Goal: Task Accomplishment & Management: Manage account settings

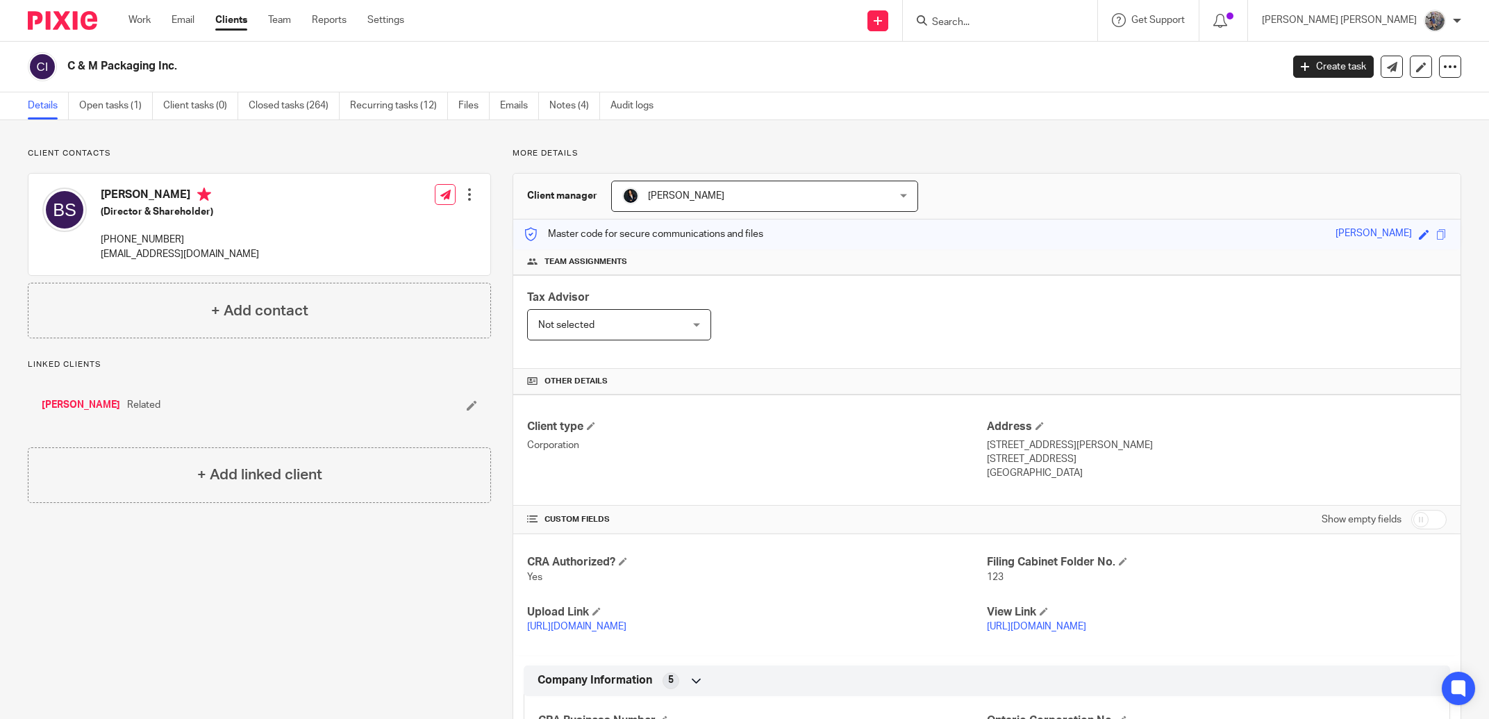
click at [1053, 33] on div at bounding box center [1000, 20] width 195 height 41
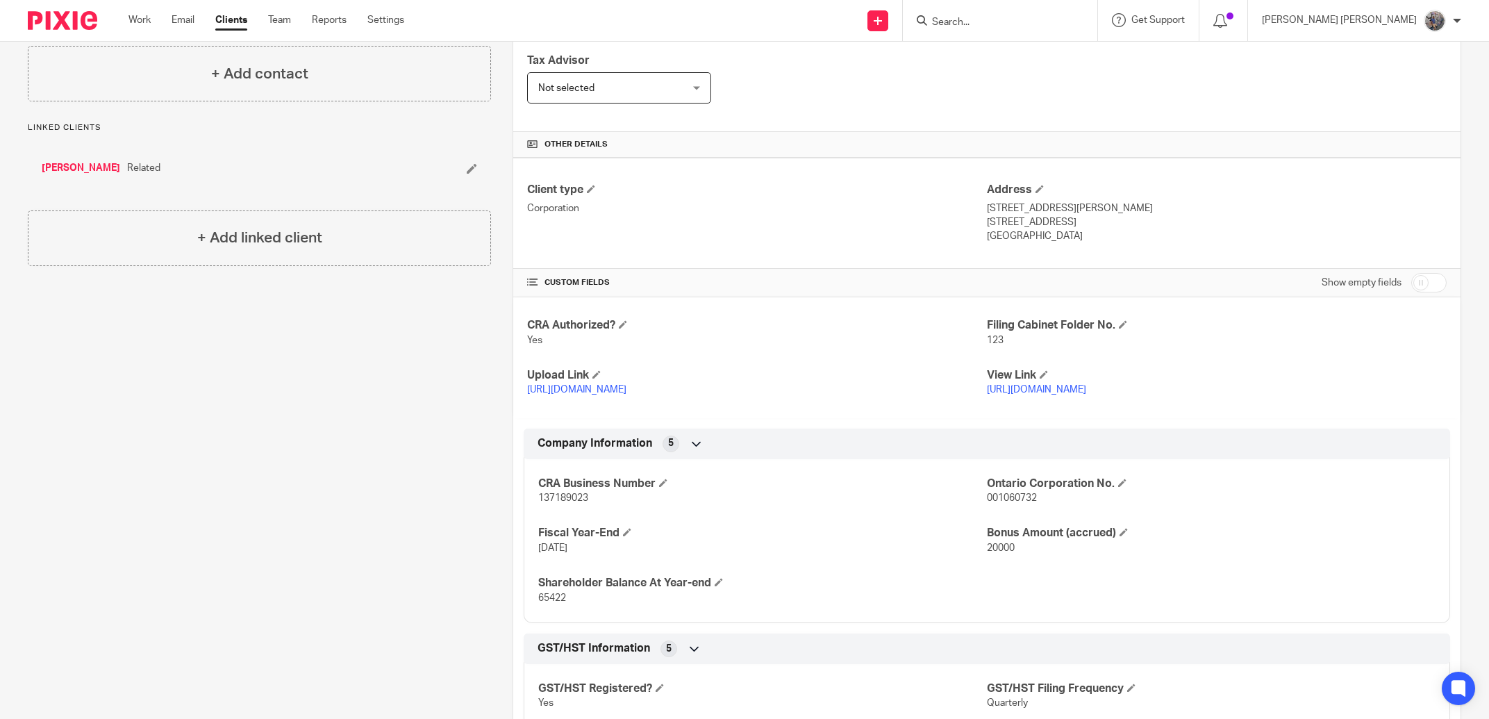
click at [1055, 22] on input "Search" at bounding box center [993, 23] width 125 height 13
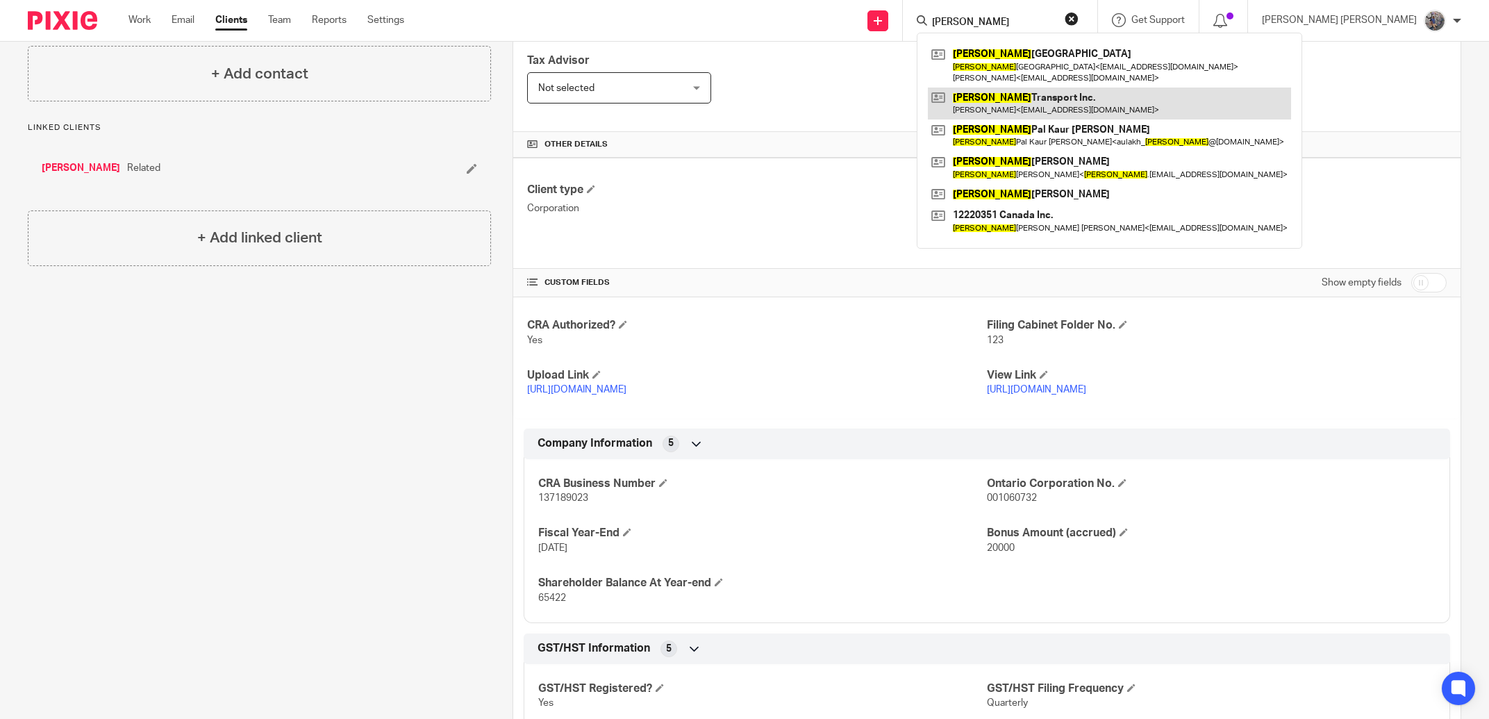
type input "muneet"
click at [1099, 115] on link at bounding box center [1109, 104] width 363 height 32
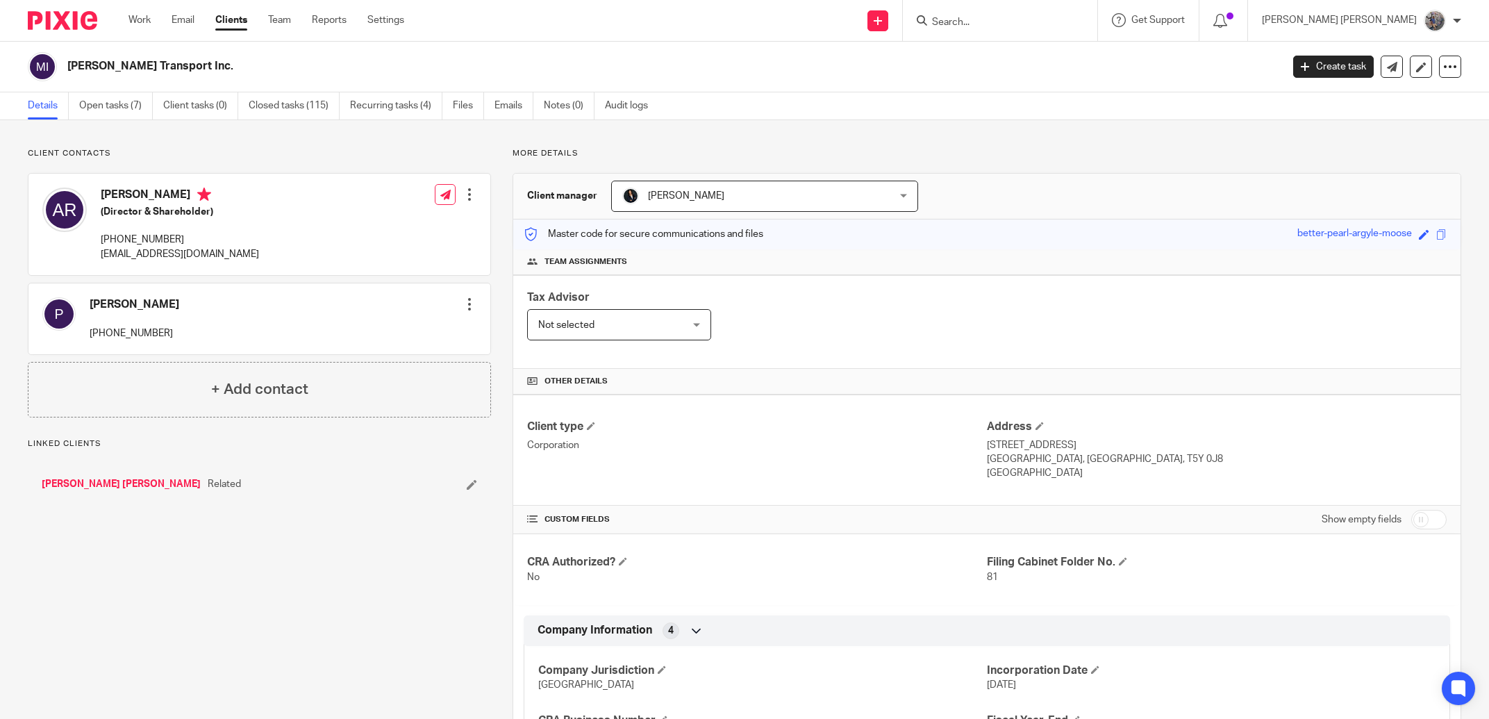
scroll to position [158, 0]
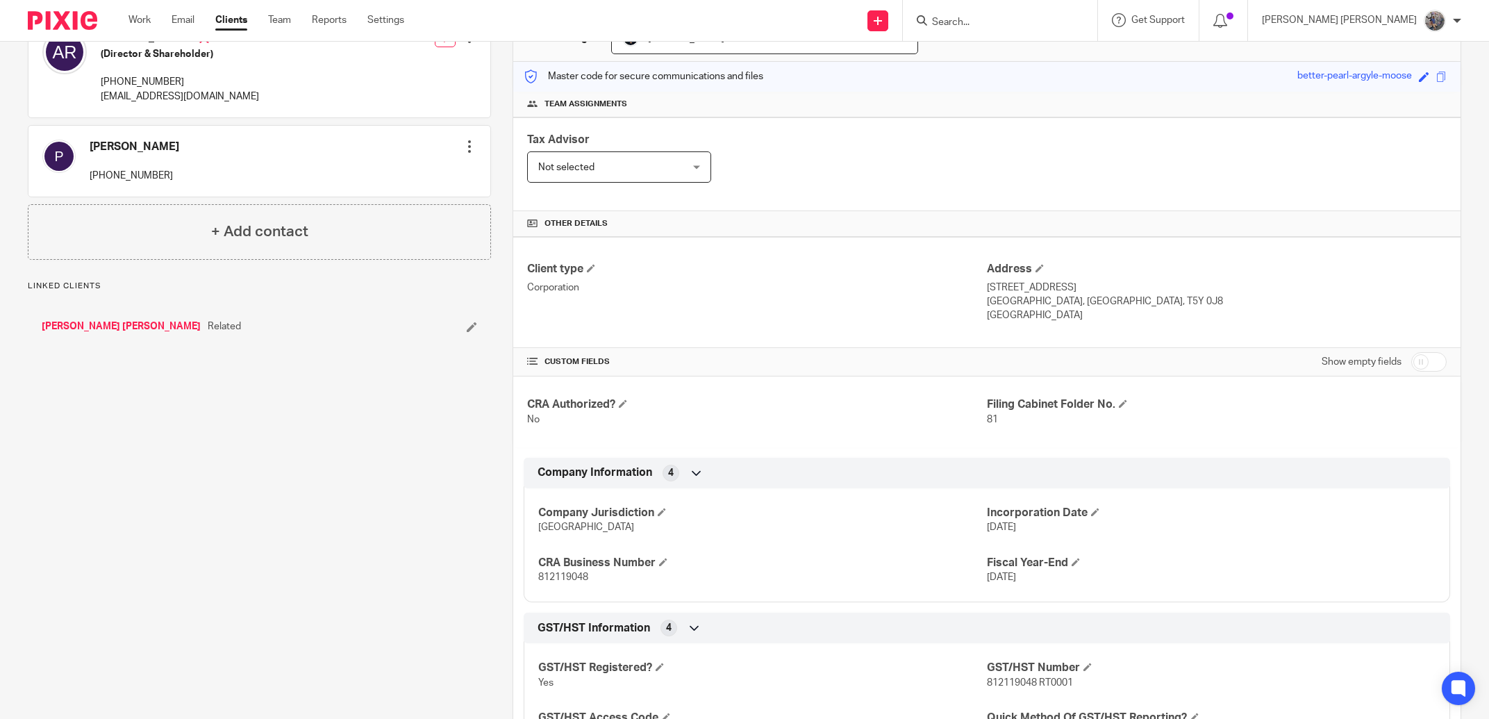
click at [550, 582] on span "812119048" at bounding box center [563, 577] width 50 height 10
click at [550, 581] on span "812119048" at bounding box center [563, 577] width 50 height 10
copy span "812119048"
click at [1010, 18] on input "Search" at bounding box center [993, 23] width 125 height 13
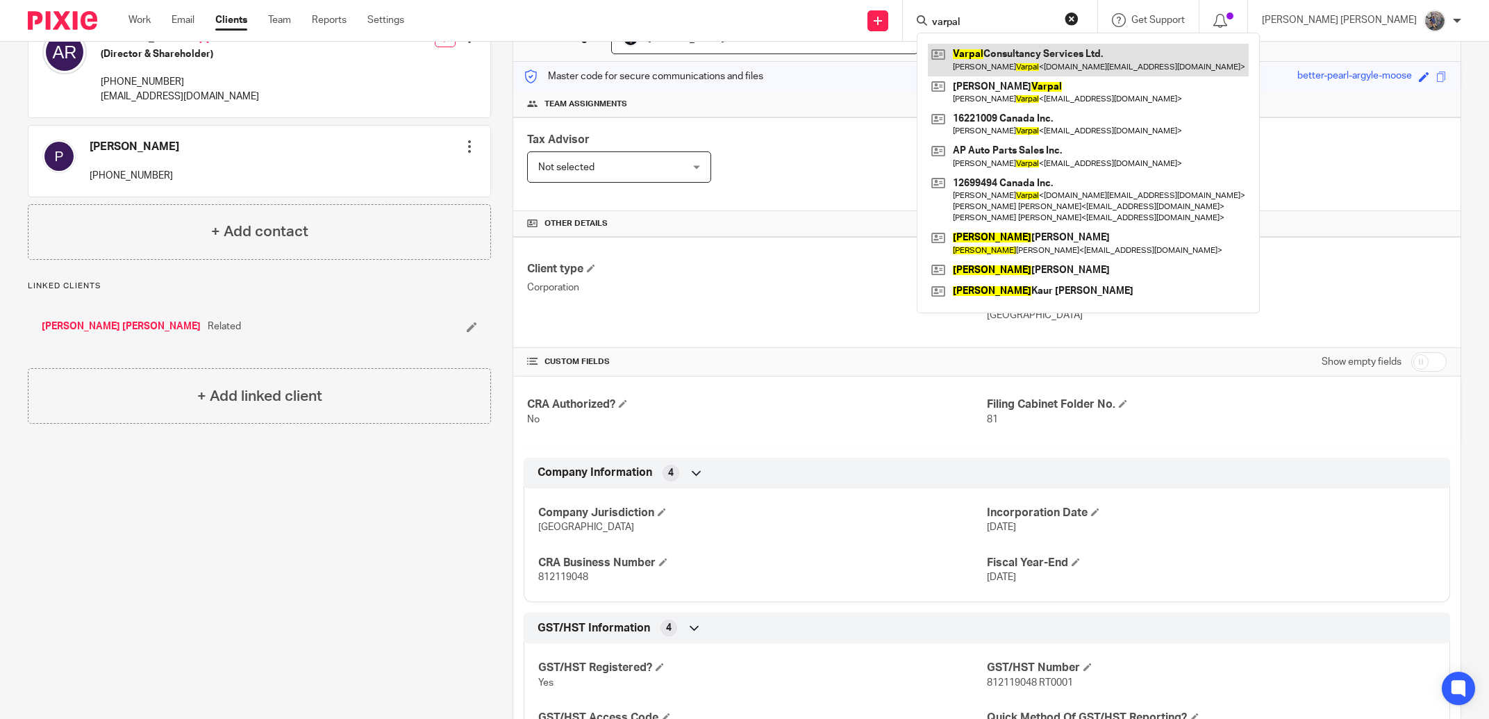
type input "varpal"
click at [1019, 65] on link at bounding box center [1088, 60] width 321 height 32
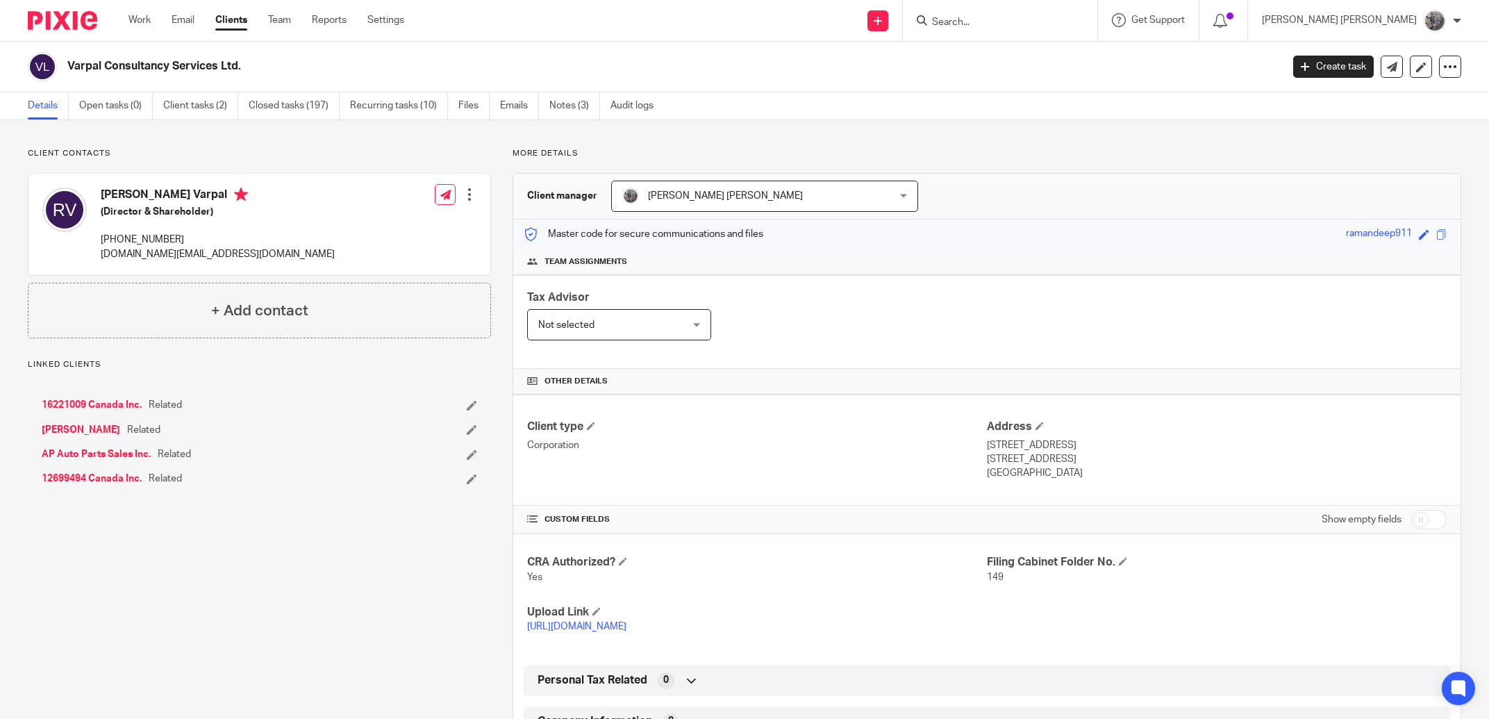
scroll to position [237, 0]
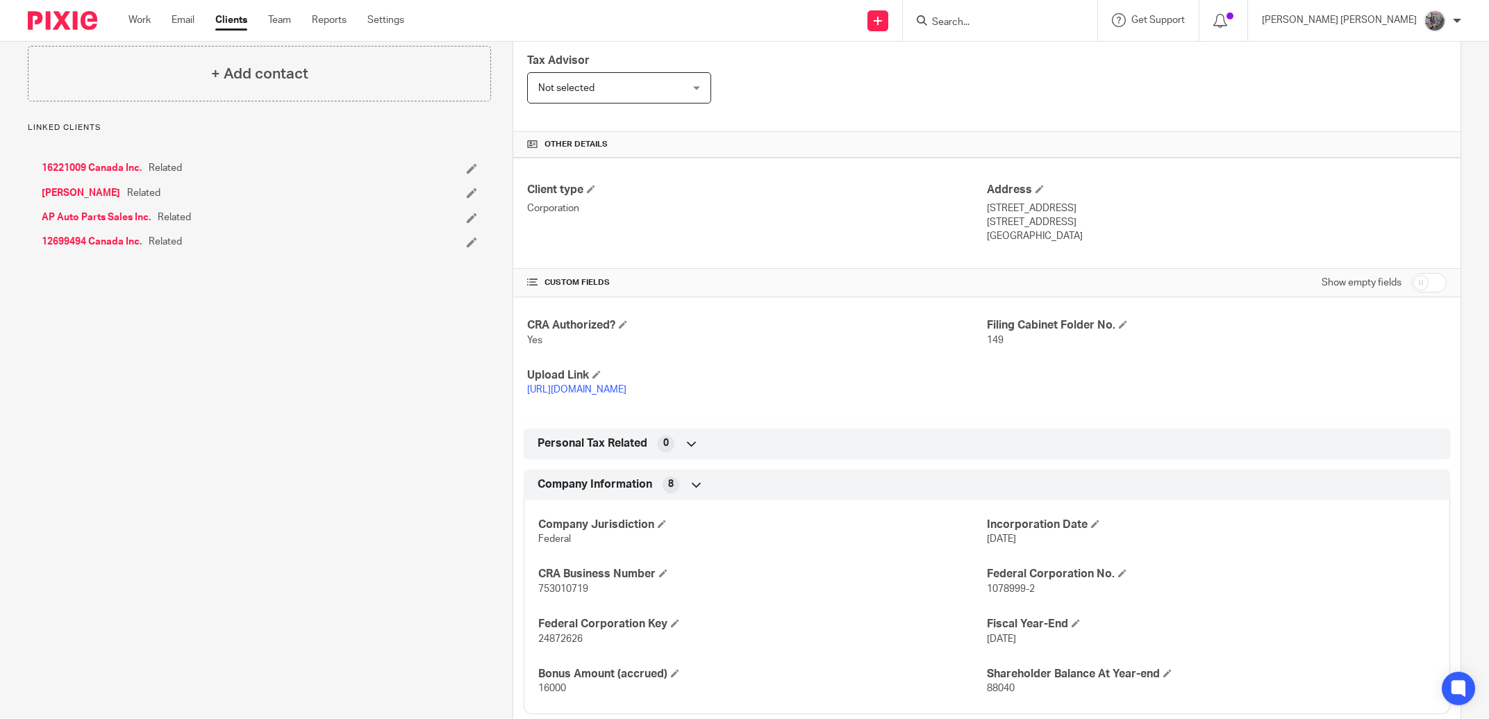
click at [558, 593] on span "753010719" at bounding box center [563, 589] width 50 height 10
click at [558, 592] on span "753010719" at bounding box center [563, 589] width 50 height 10
copy span "753010719"
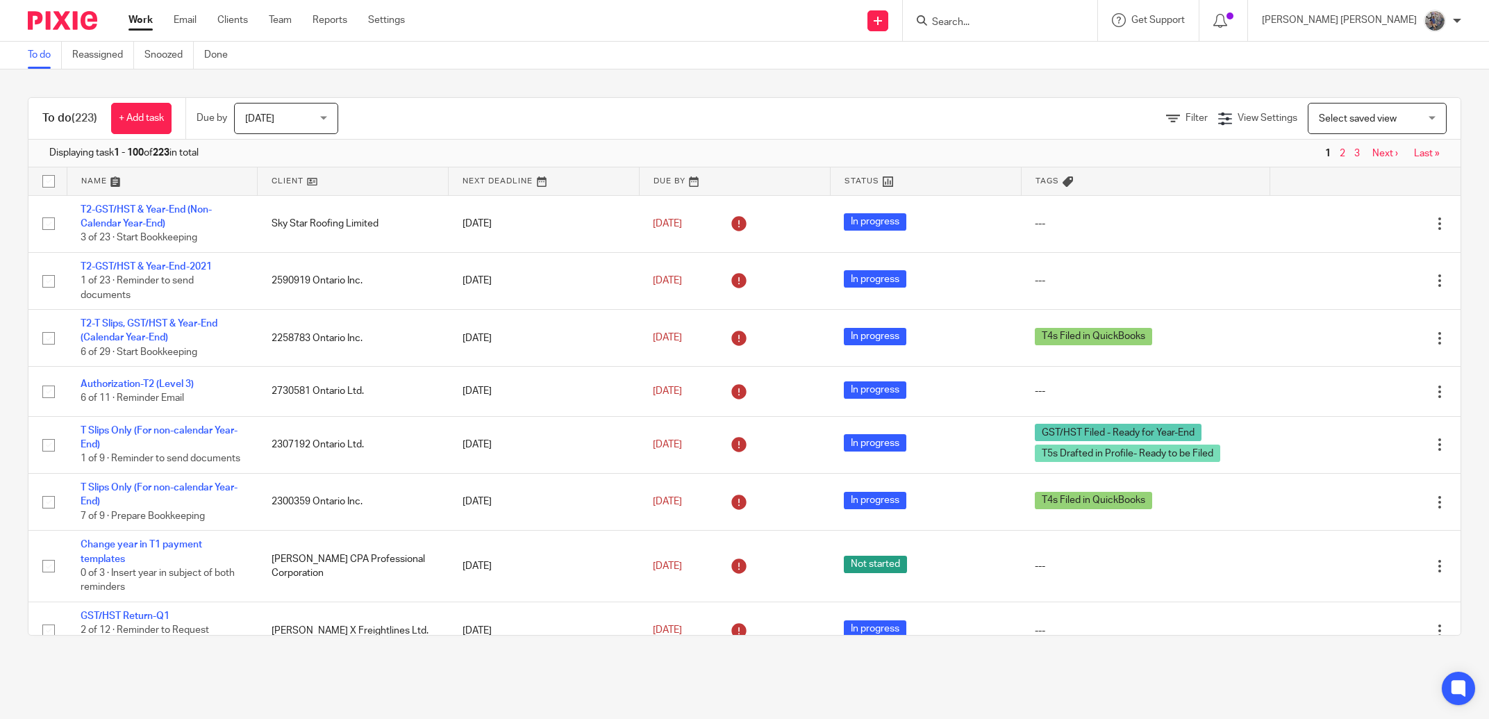
click at [1019, 13] on form at bounding box center [1005, 20] width 148 height 17
click at [1020, 21] on input "Search" at bounding box center [993, 23] width 125 height 13
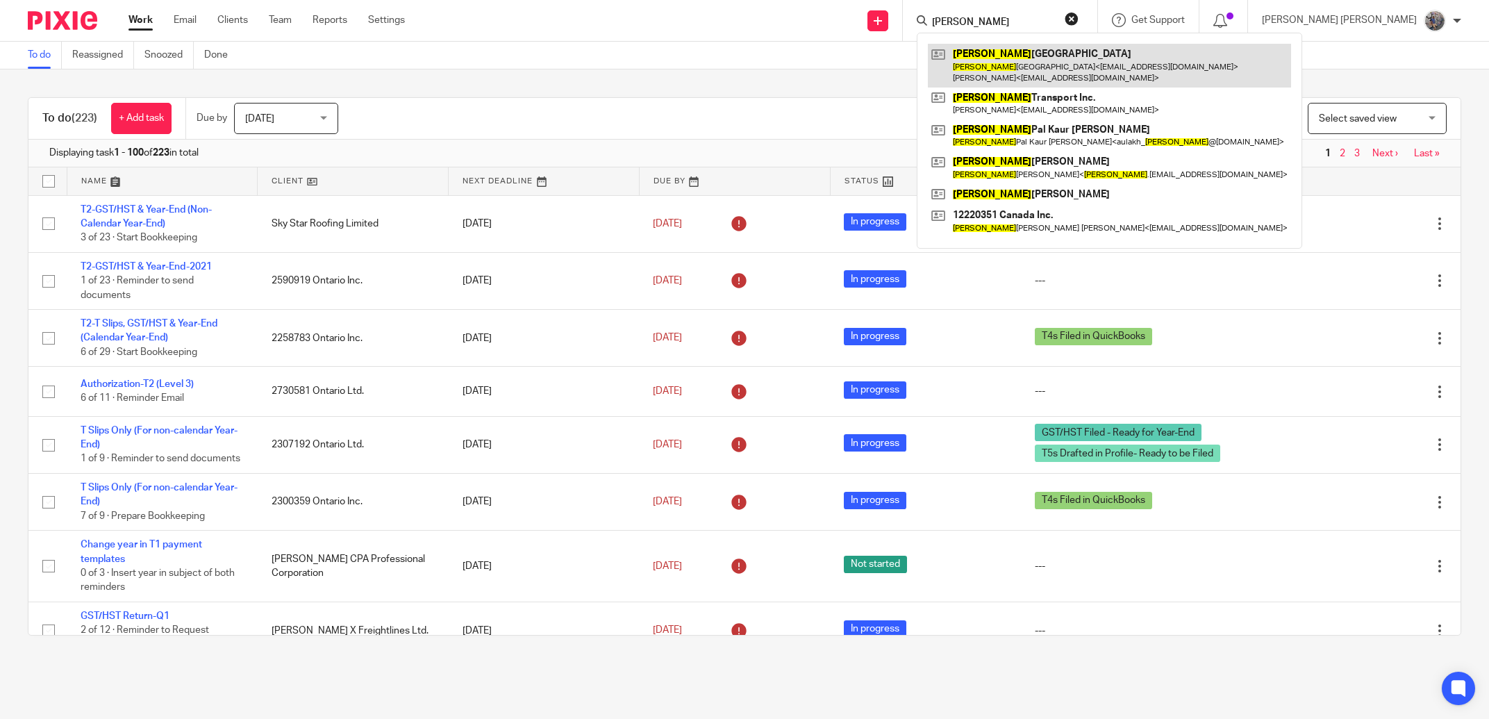
type input "muneet"
click at [1089, 74] on link at bounding box center [1109, 65] width 363 height 43
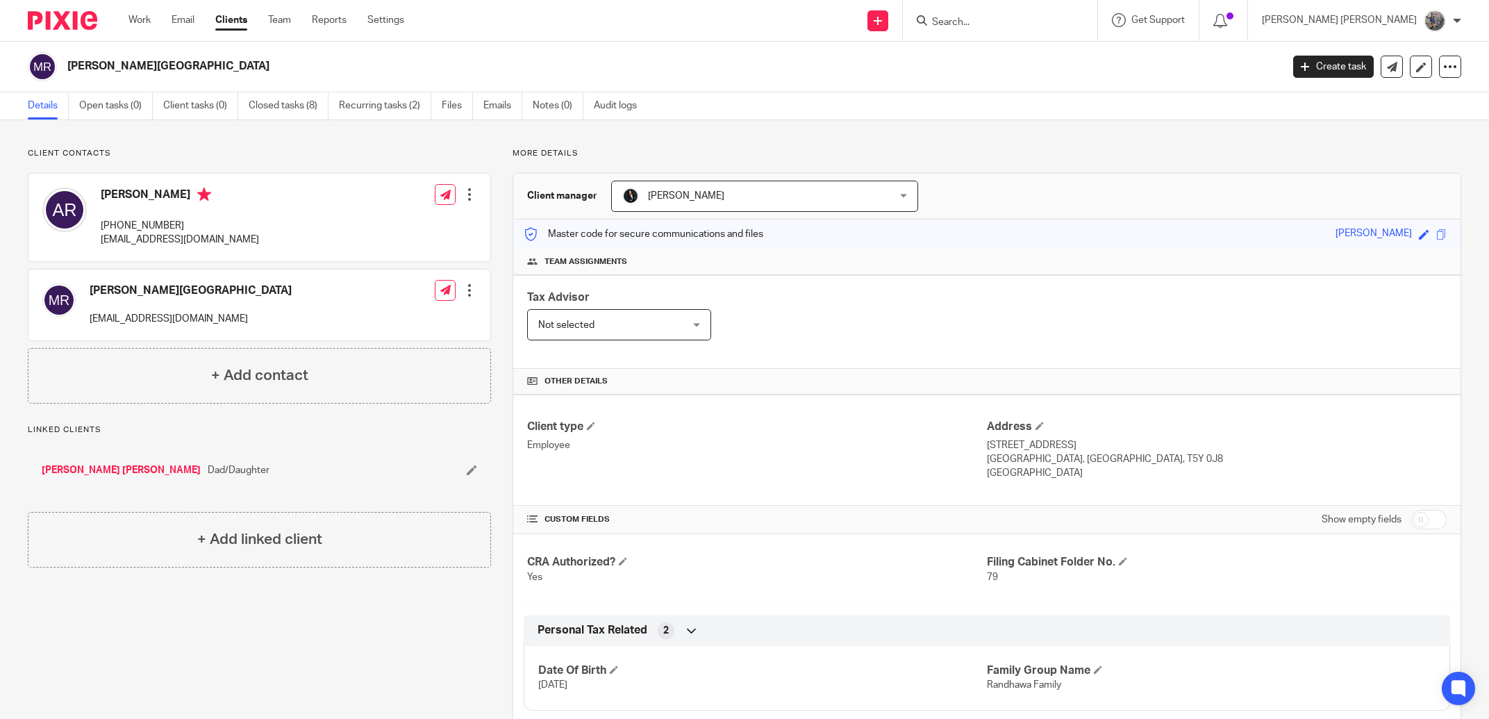
click at [91, 471] on link "[PERSON_NAME] [PERSON_NAME]" at bounding box center [121, 470] width 159 height 14
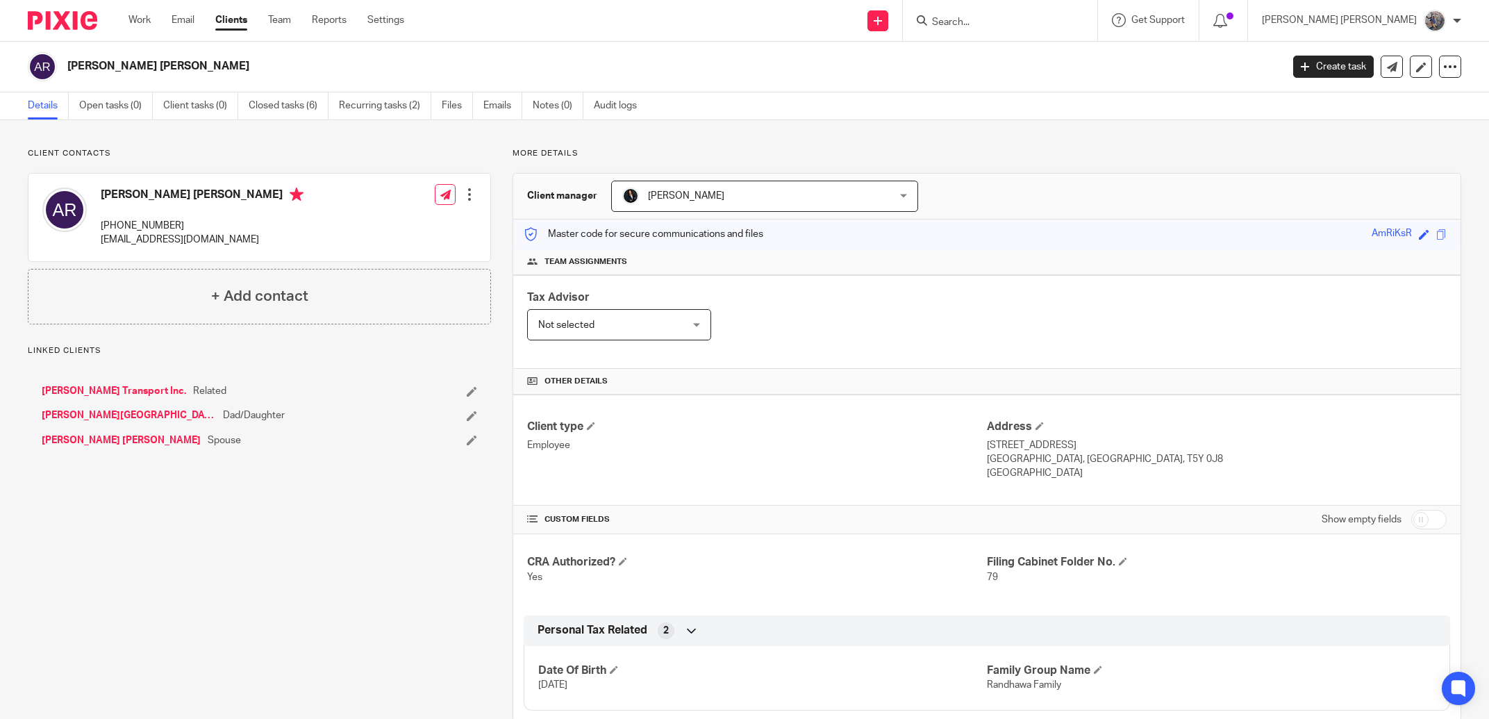
click at [97, 438] on link "Paramjit Kaur Randhawa" at bounding box center [121, 440] width 159 height 14
click at [1387, 71] on icon at bounding box center [1392, 67] width 10 height 10
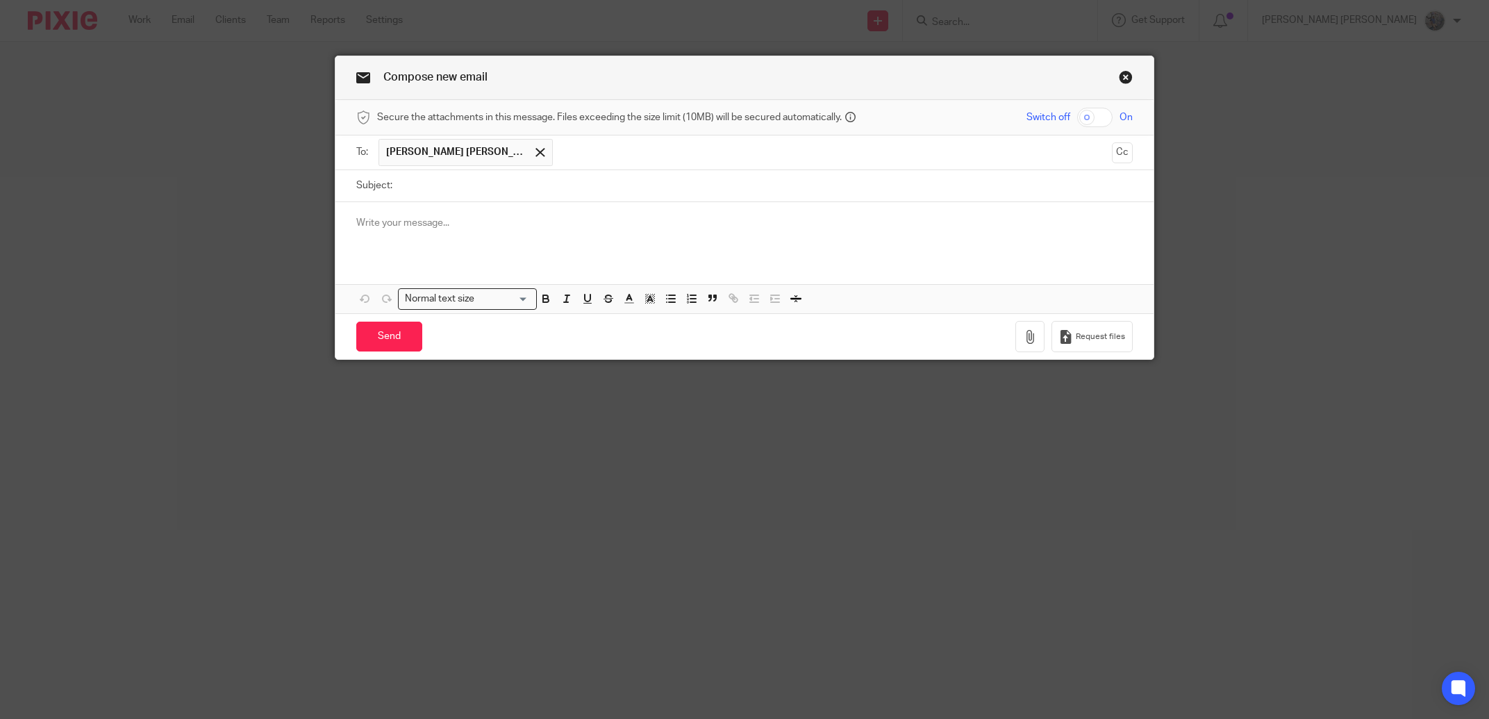
click at [458, 192] on input "Subject:" at bounding box center [765, 185] width 733 height 31
type input "[PERSON_NAME] Transport"
click at [536, 156] on span at bounding box center [540, 152] width 9 height 9
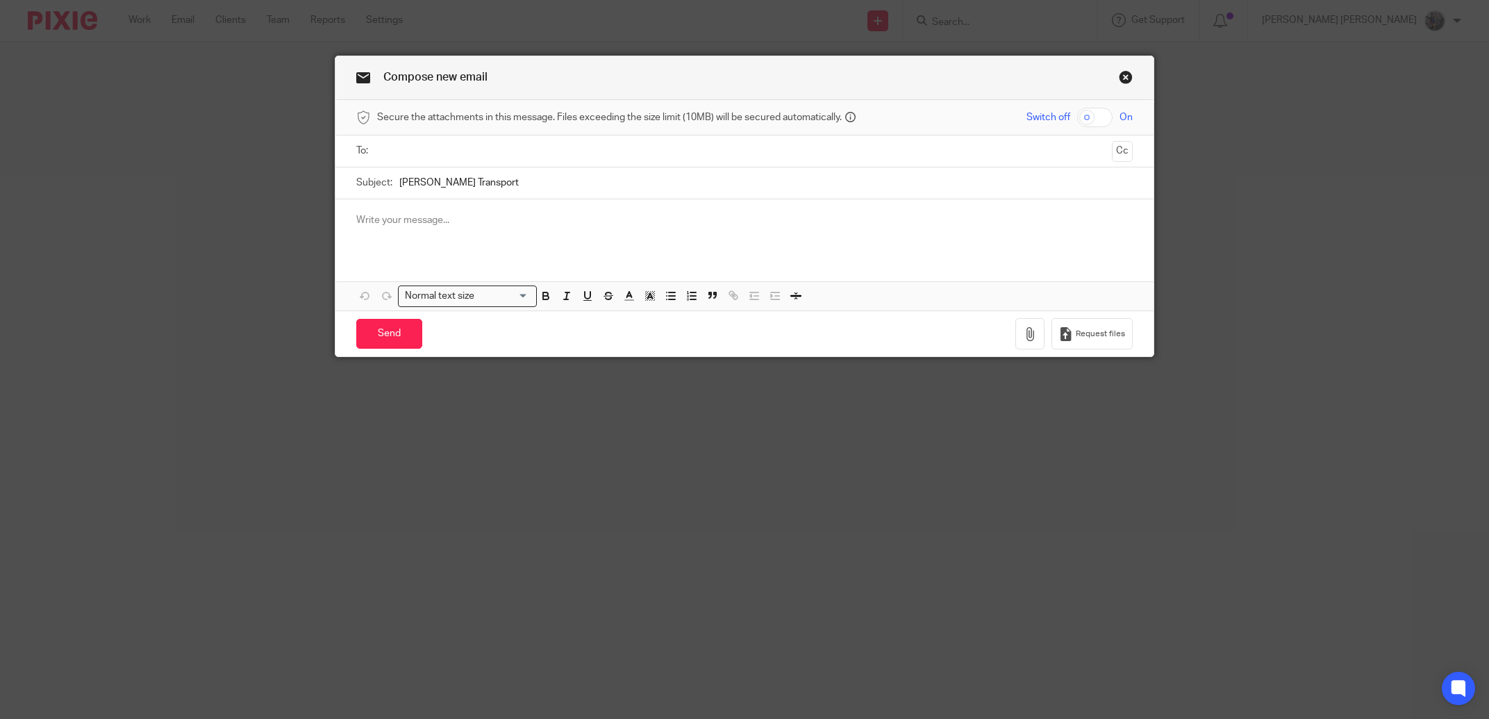
click at [1119, 76] on link "Close this dialog window" at bounding box center [1126, 79] width 14 height 19
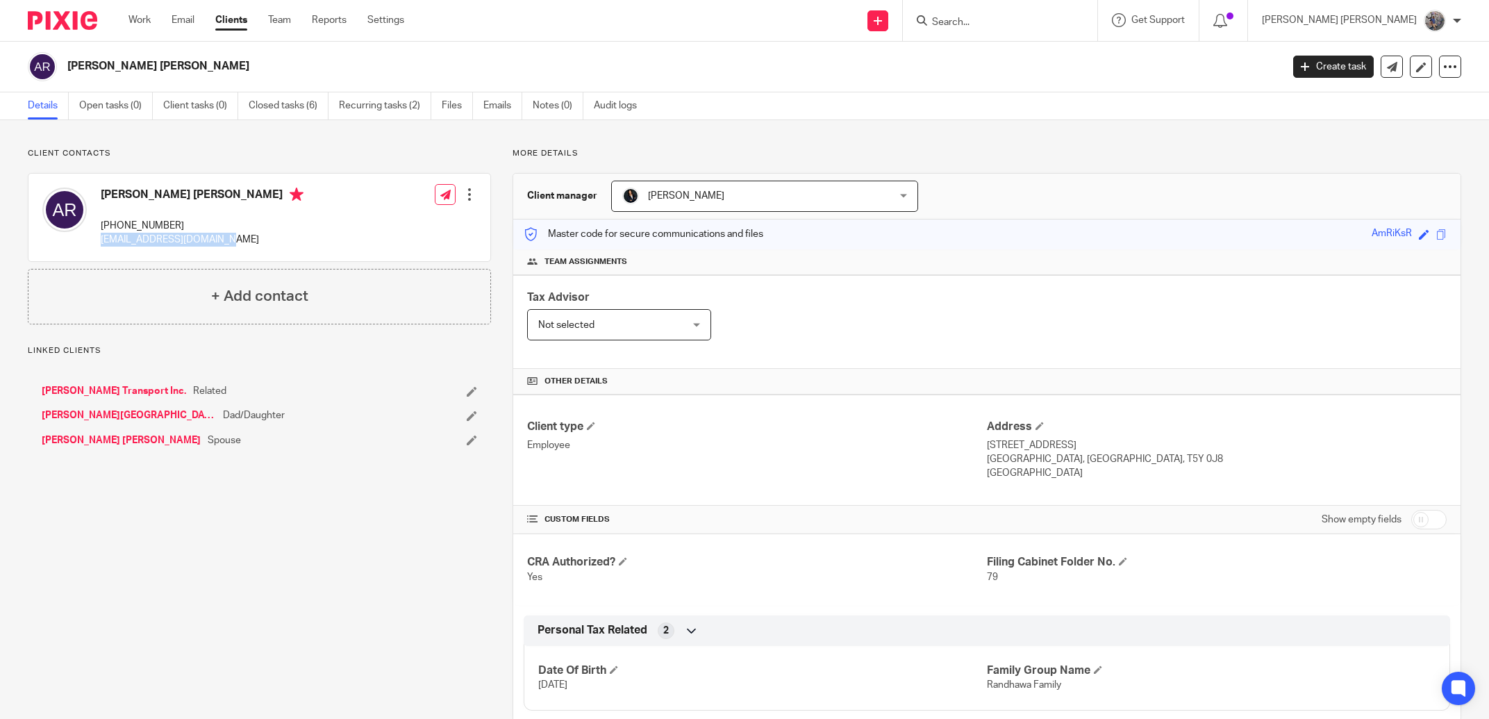
click at [99, 251] on div "Amrik Singh Randhawa (780) 456-9220 amrikrandhawa7@gmail.com" at bounding box center [172, 218] width 261 height 74
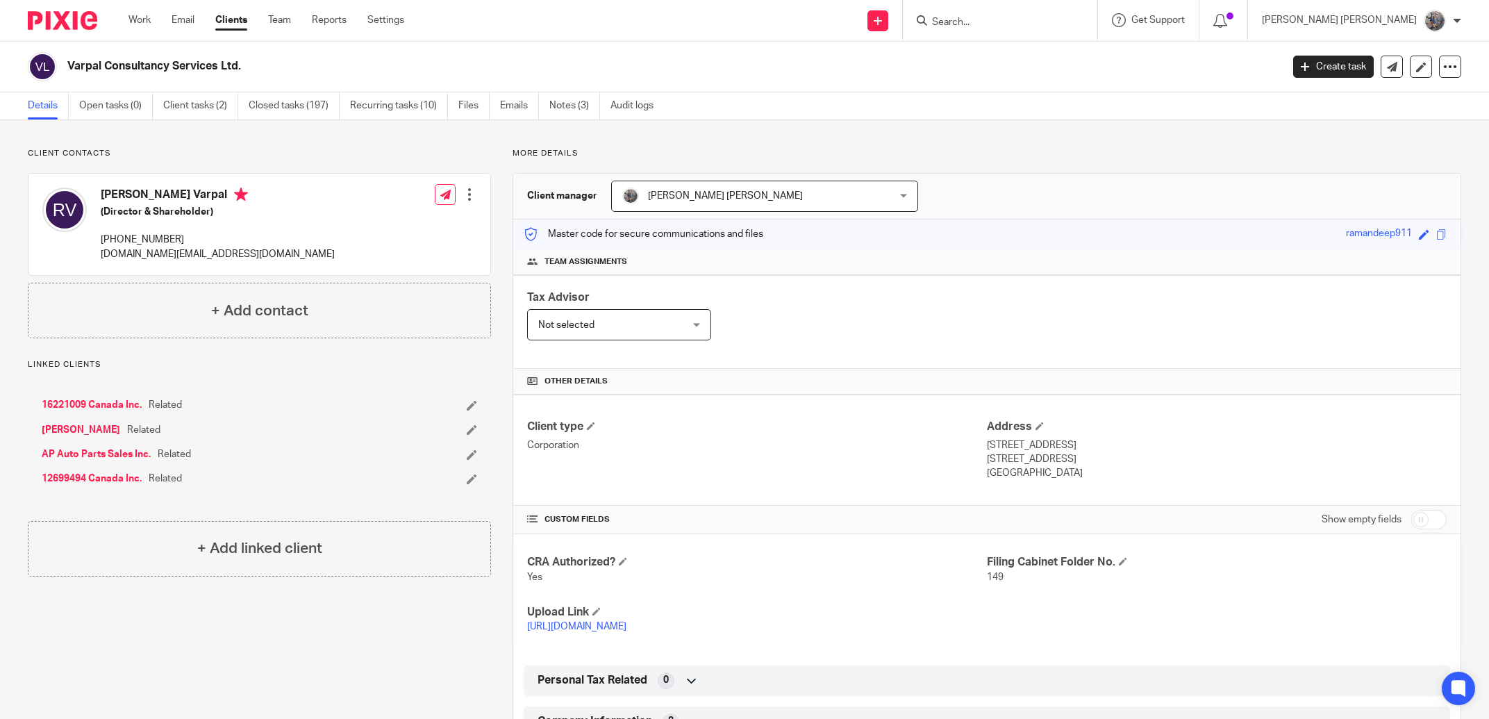
scroll to position [237, 0]
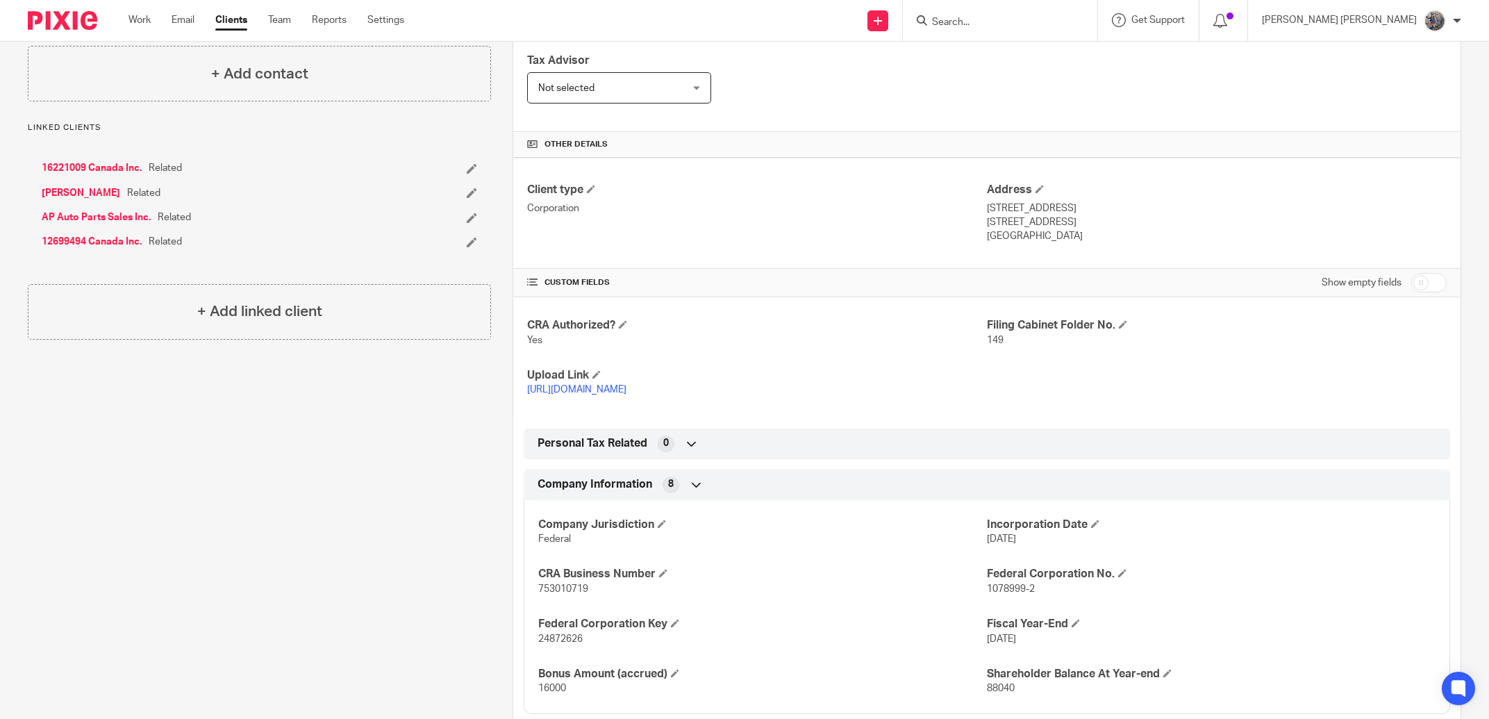
click at [1025, 20] on input "Search" at bounding box center [993, 23] width 125 height 13
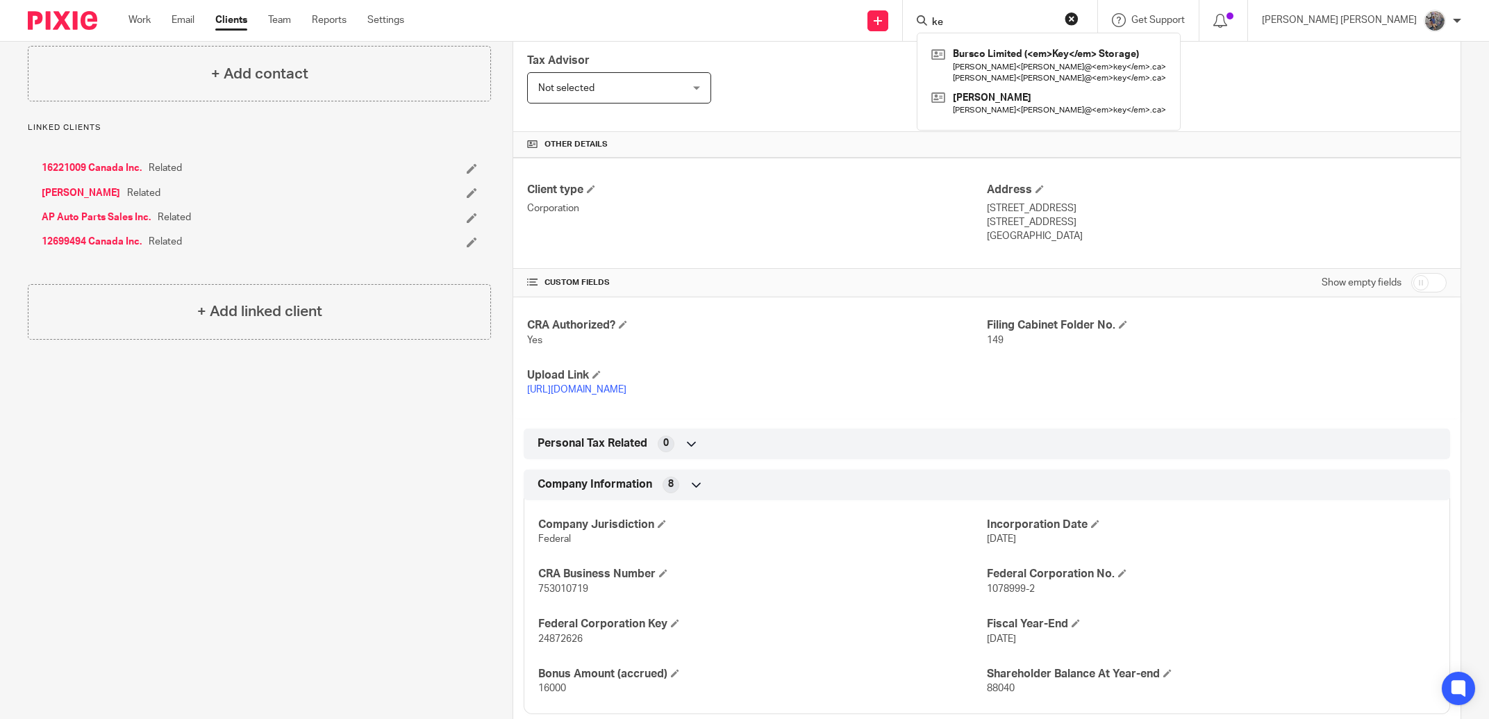
type input "k"
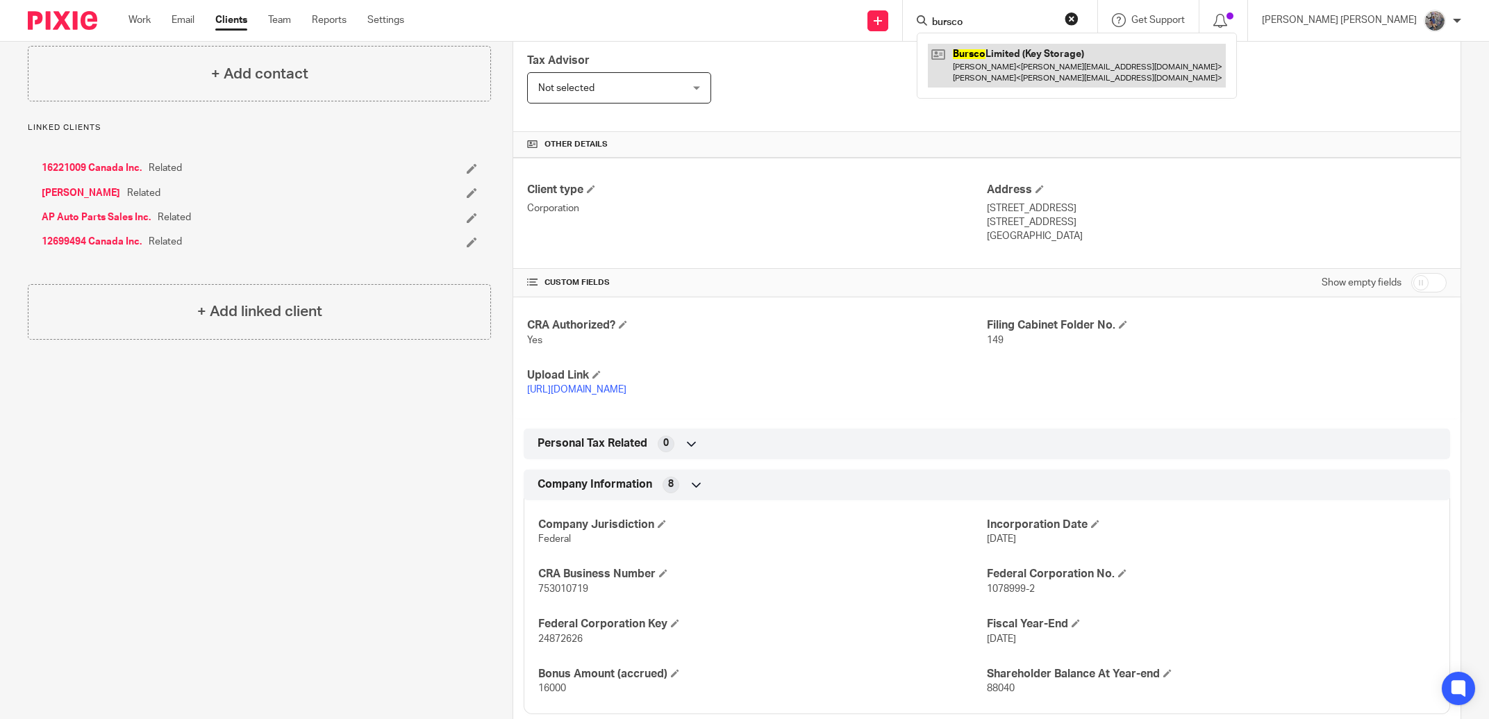
type input "bursco"
click at [1061, 59] on link at bounding box center [1077, 65] width 298 height 43
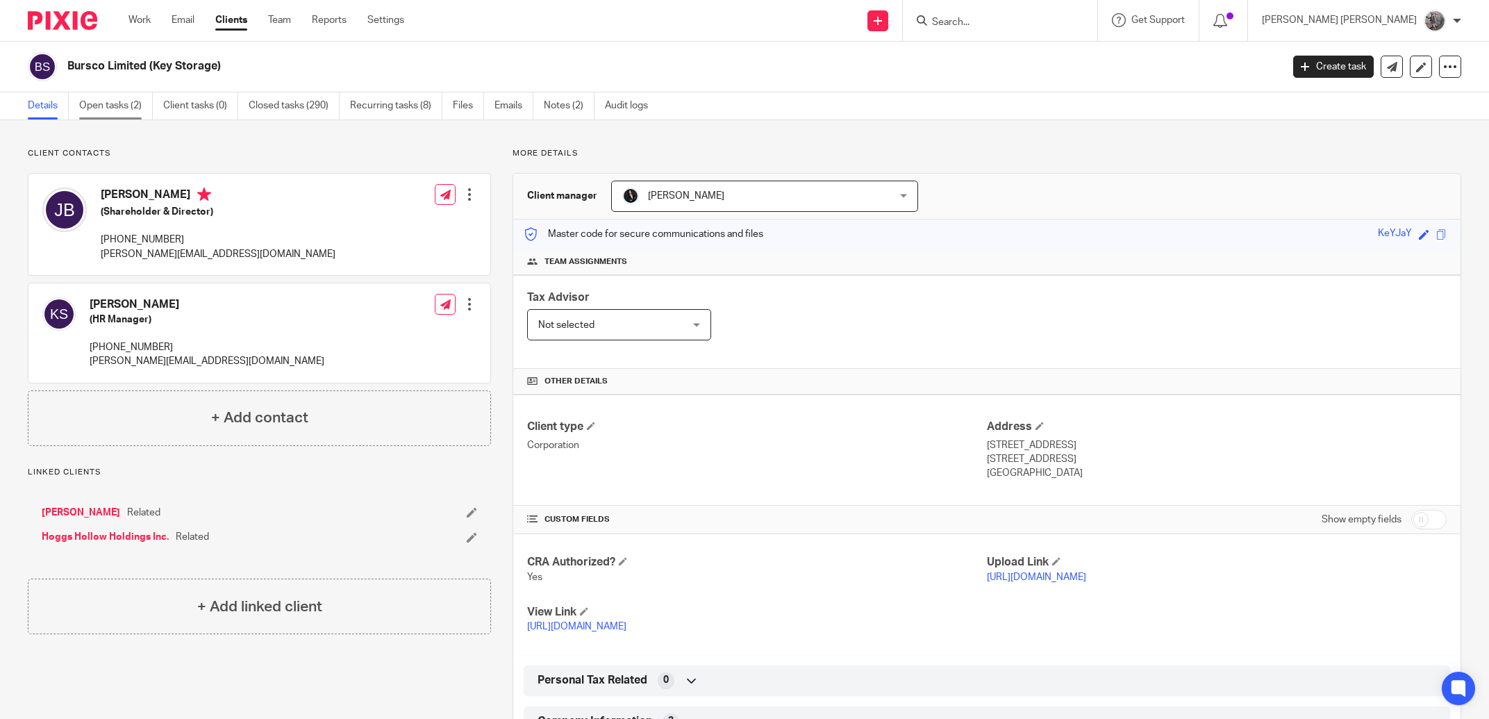
click at [128, 119] on link "Open tasks (2)" at bounding box center [116, 105] width 74 height 27
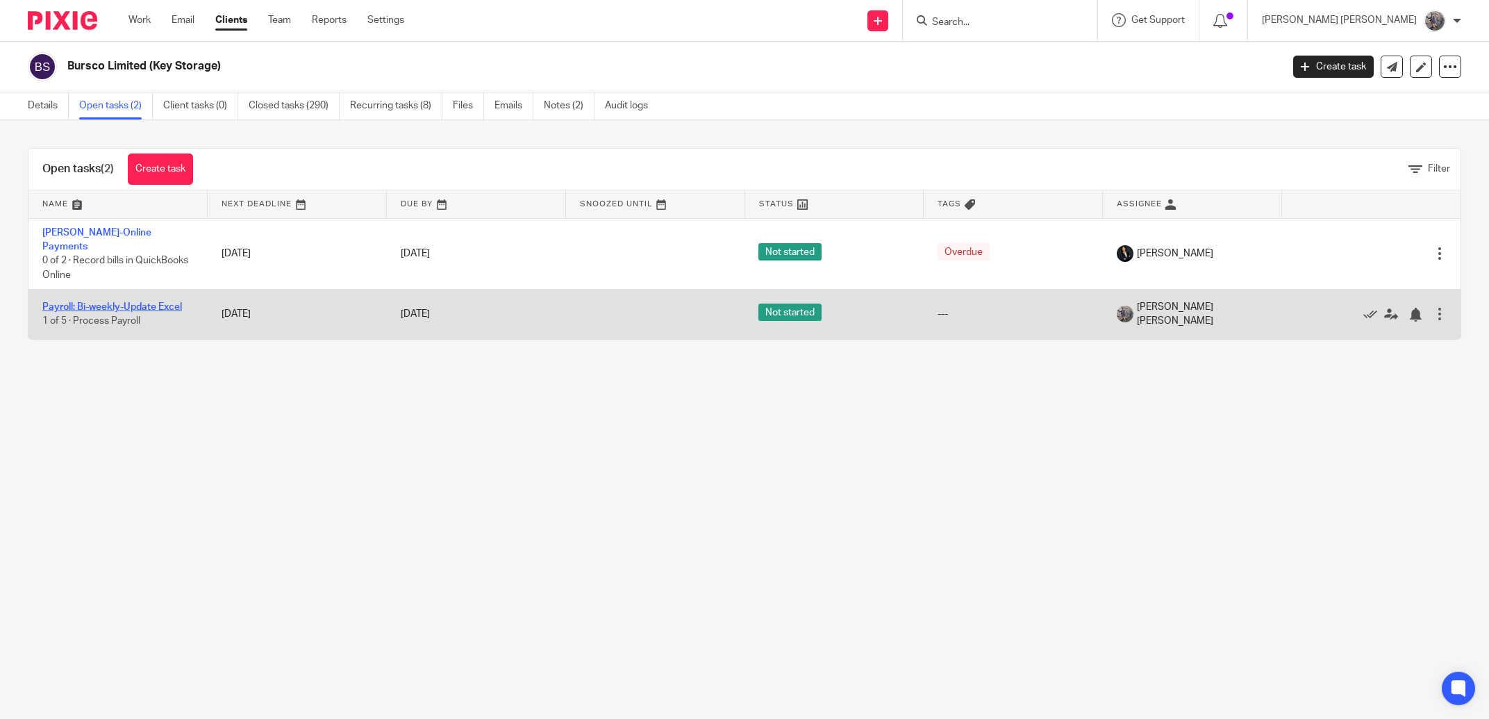
click at [107, 302] on link "Payroll: Bi-weekly-Update Excel" at bounding box center [112, 307] width 140 height 10
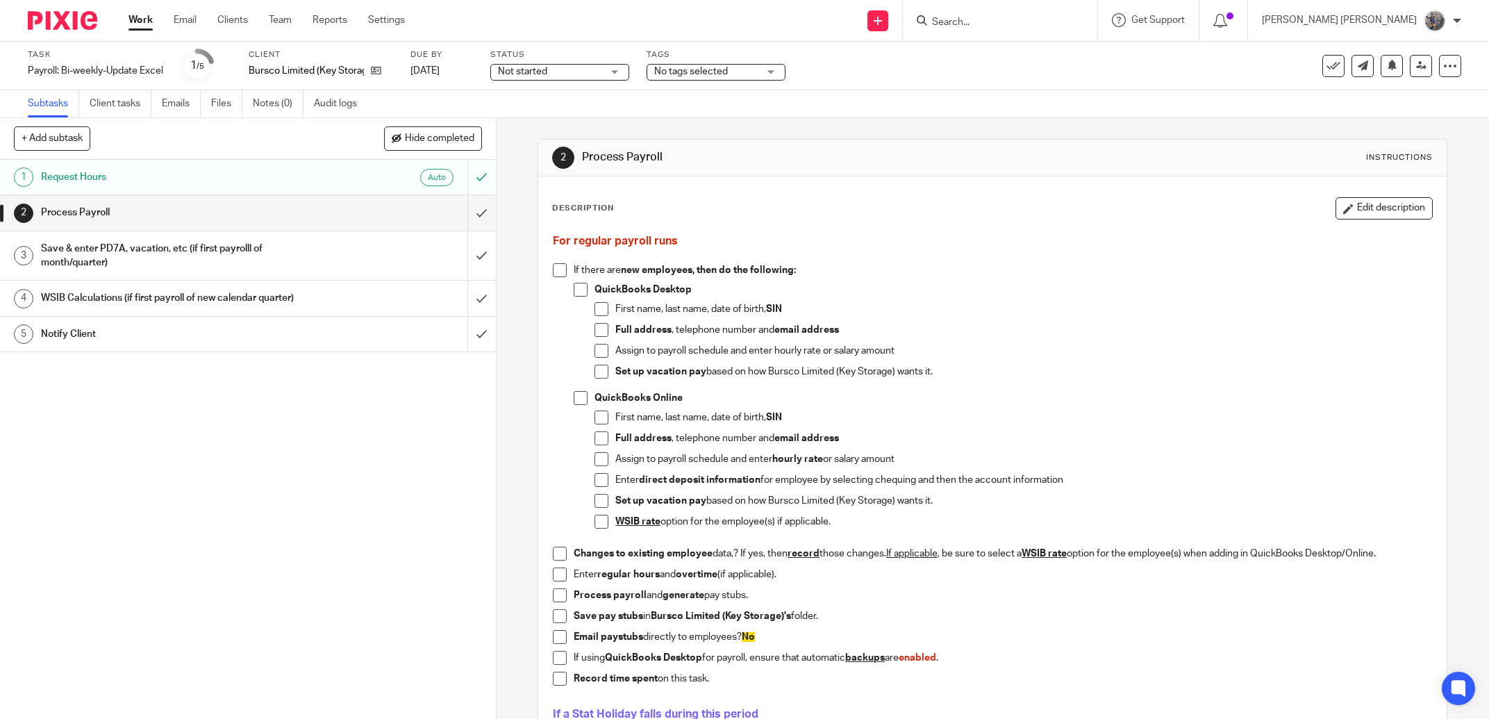
click at [122, 336] on h1 "Notify Client" at bounding box center [178, 334] width 275 height 21
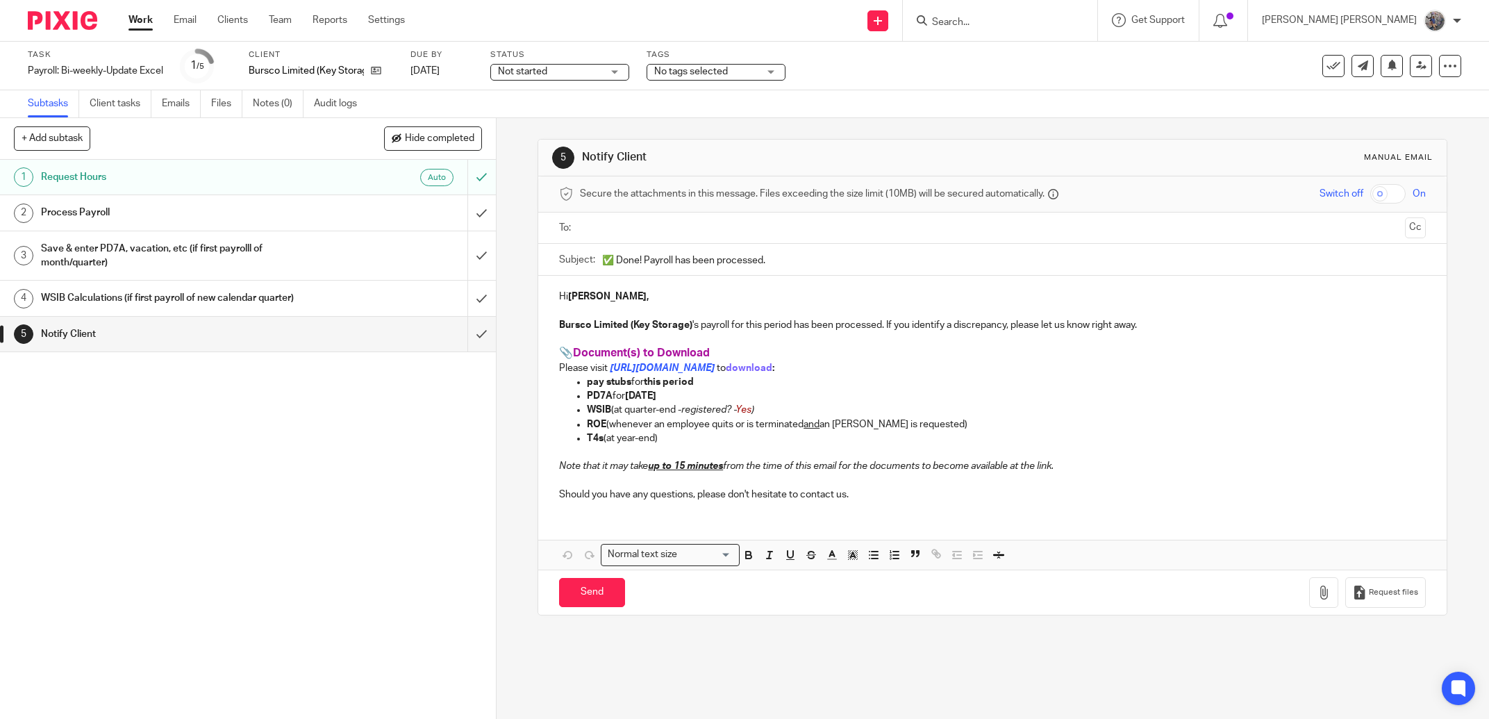
click at [637, 220] on input "text" at bounding box center [992, 228] width 815 height 16
drag, startPoint x: 579, startPoint y: 304, endPoint x: 568, endPoint y: 304, distance: 11.8
click at [568, 304] on strong "Jay," at bounding box center [608, 300] width 81 height 10
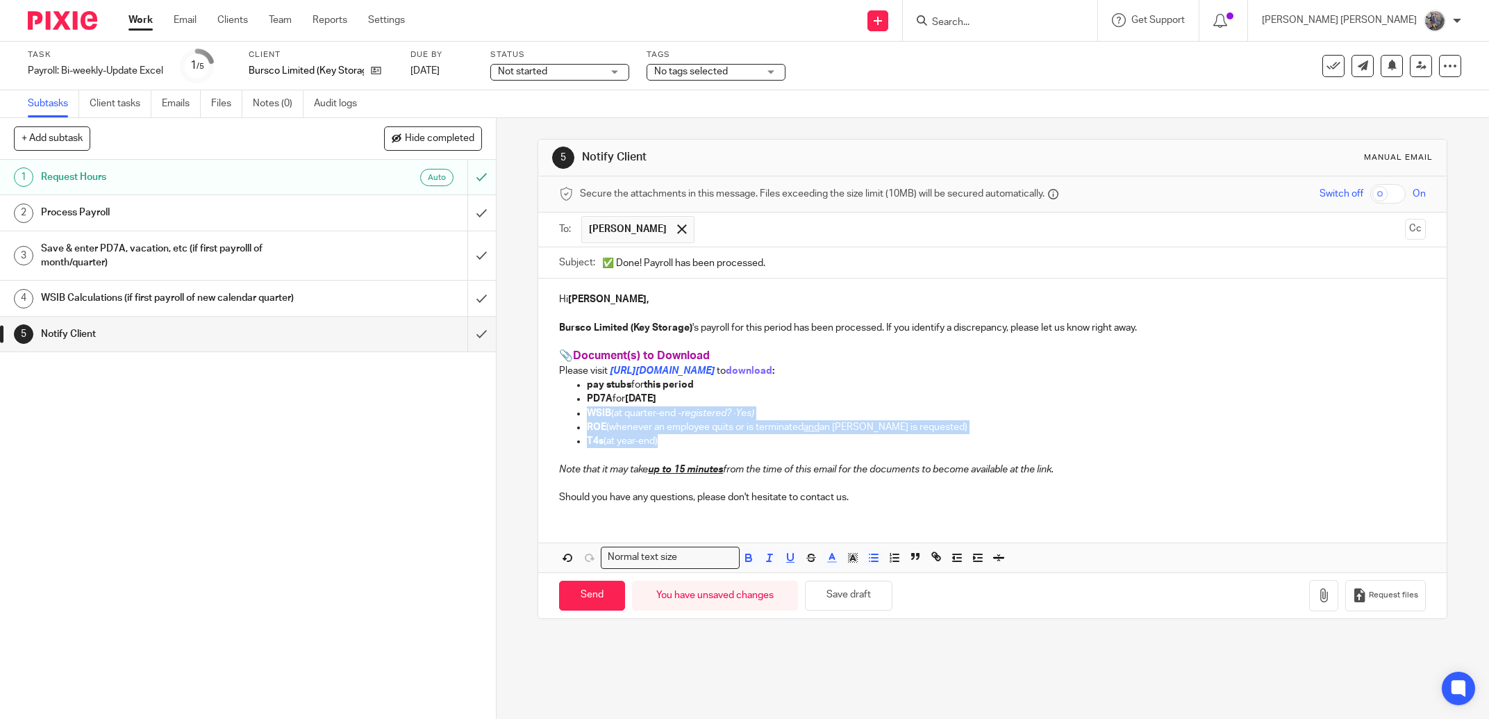
drag, startPoint x: 666, startPoint y: 447, endPoint x: 554, endPoint y: 417, distance: 115.8
click at [554, 417] on div "Hi Kelly, Bursco Limited (Key Storage) 's payroll for this period has been proc…" at bounding box center [992, 397] width 909 height 236
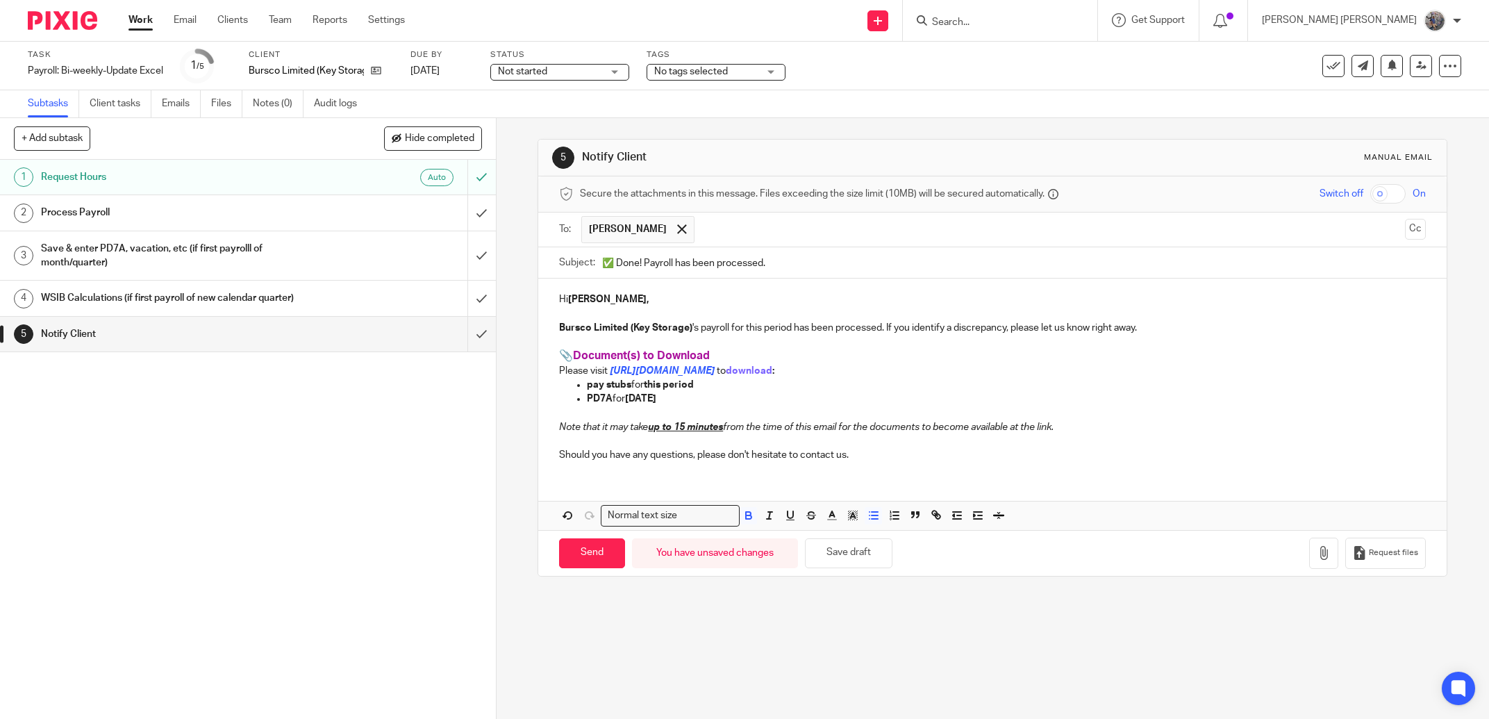
drag, startPoint x: 658, startPoint y: 399, endPoint x: 624, endPoint y: 401, distance: 34.1
click at [624, 401] on p "PD7A for August 2025" at bounding box center [1006, 399] width 839 height 14
click at [656, 403] on strong "August 2025" at bounding box center [640, 399] width 31 height 10
click at [641, 264] on input "✅ Done! Payroll has been processed." at bounding box center [1014, 262] width 824 height 31
type input "✅ Done! Bursco's Payroll has been processed."
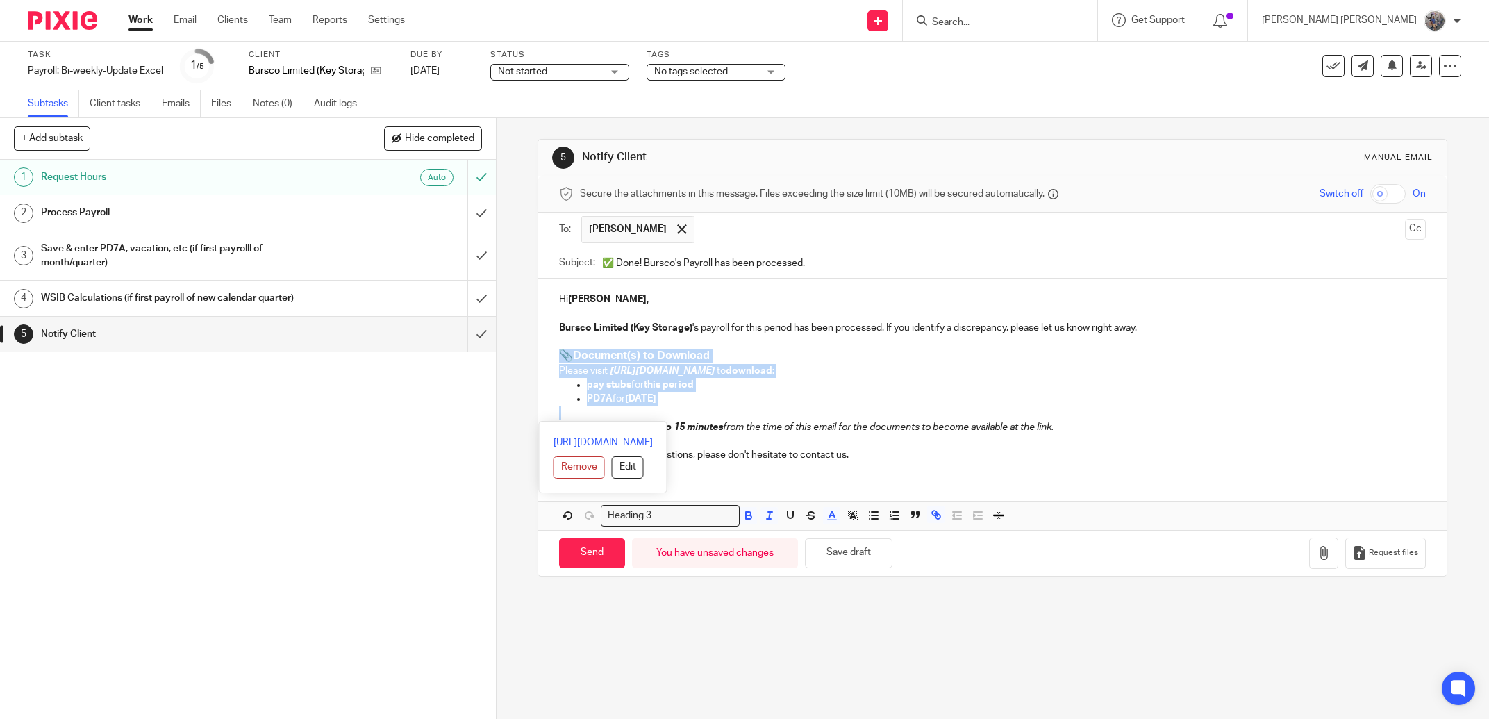
drag, startPoint x: 618, startPoint y: 386, endPoint x: 537, endPoint y: 354, distance: 87.3
click at [538, 354] on div "Hi Kelly, Bursco Limited (Key Storage) 's payroll for this period has been proc…" at bounding box center [992, 376] width 909 height 194
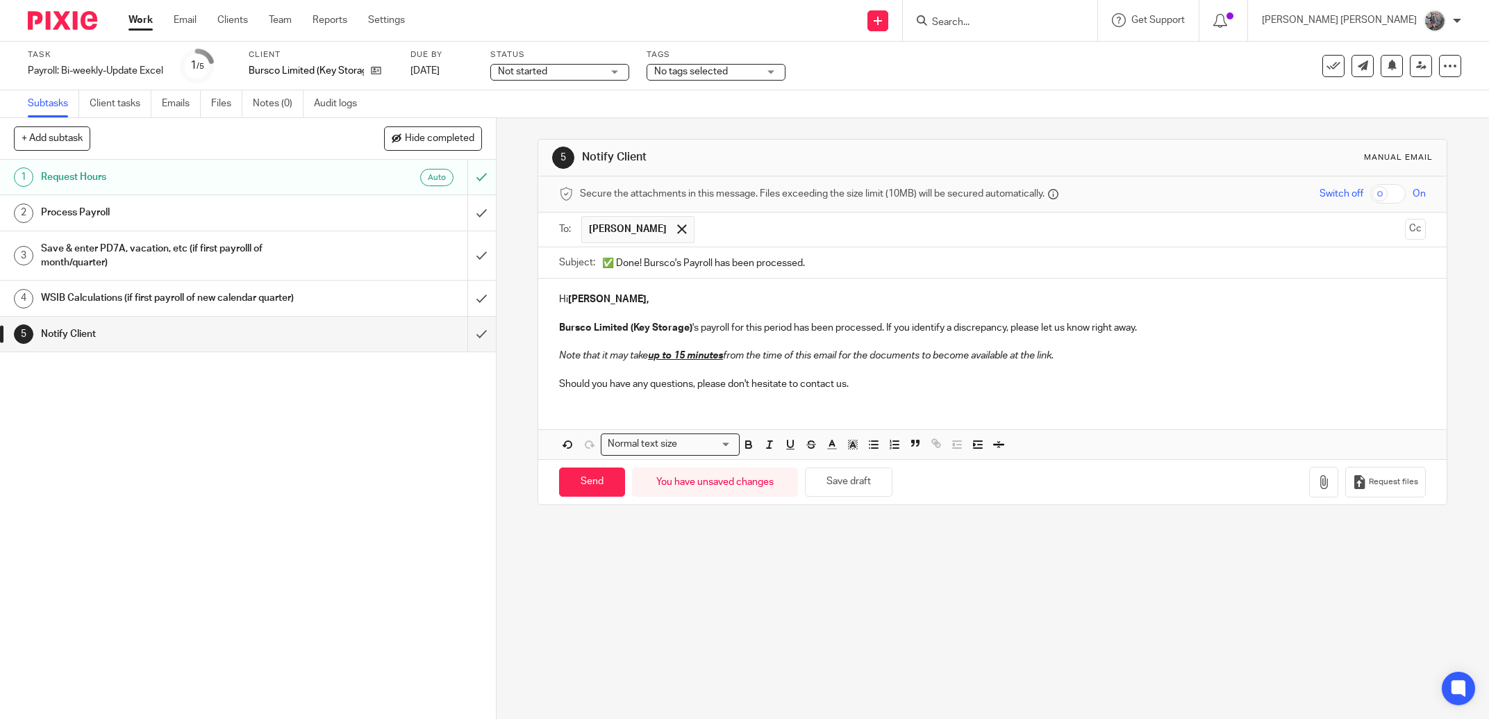
click at [694, 354] on u "up to 15 minutes" at bounding box center [685, 356] width 75 height 10
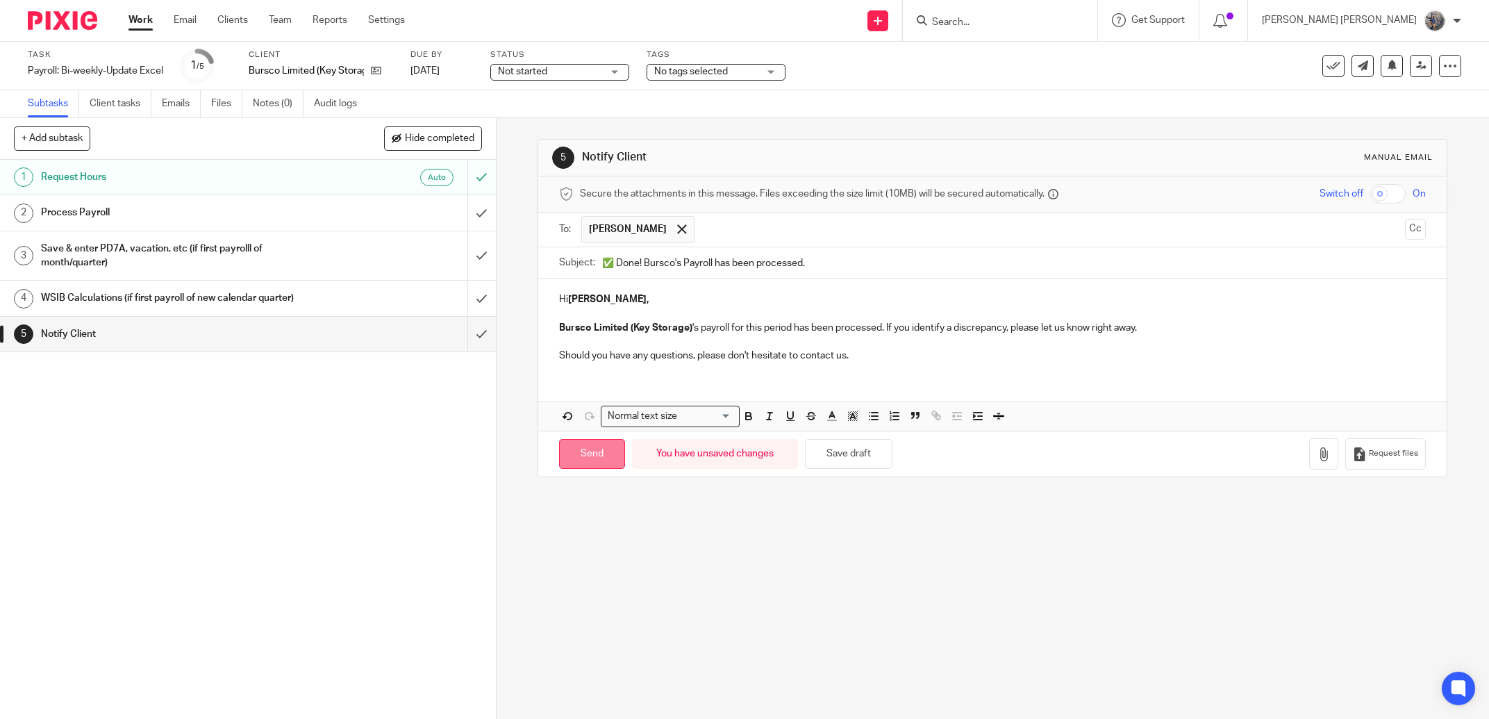
click at [608, 459] on input "Send" at bounding box center [592, 454] width 66 height 30
type input "Sent"
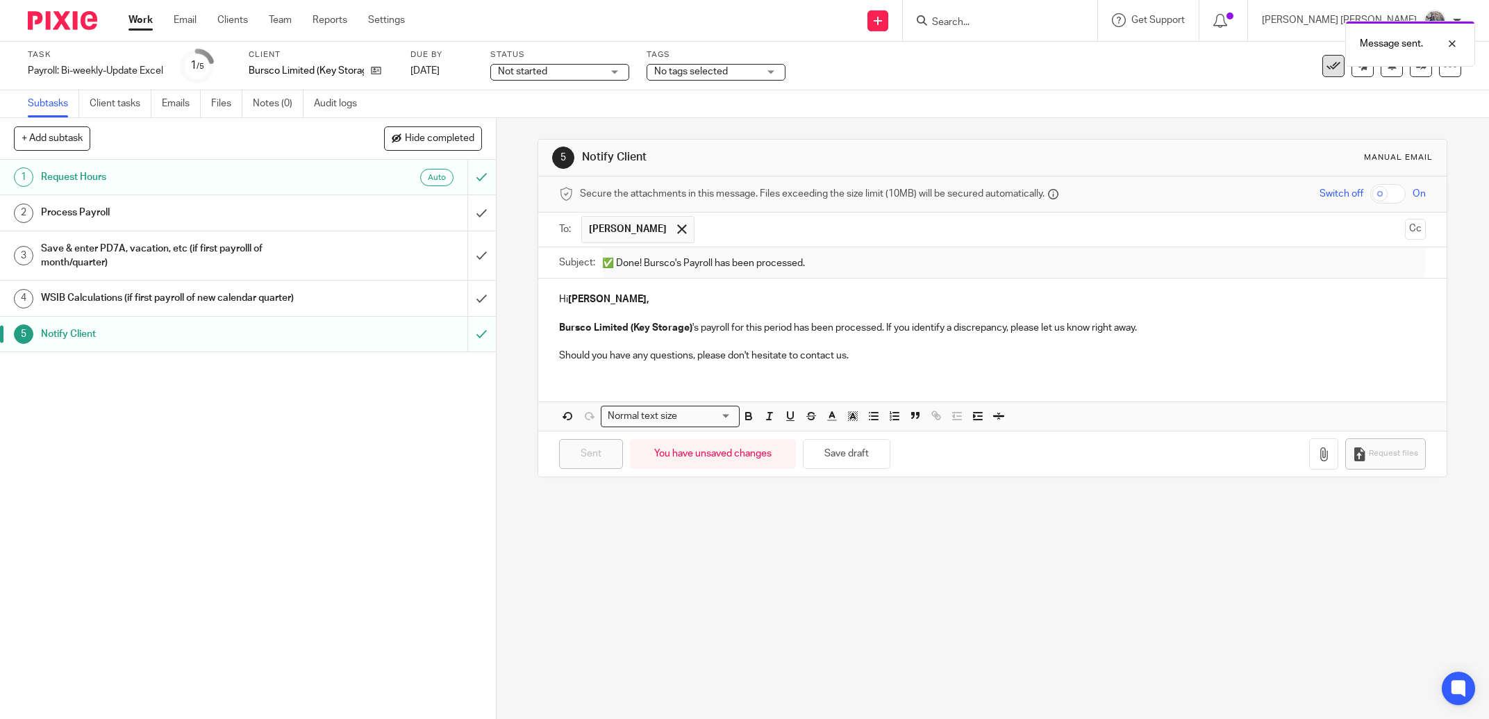
click at [1327, 67] on icon at bounding box center [1334, 66] width 14 height 14
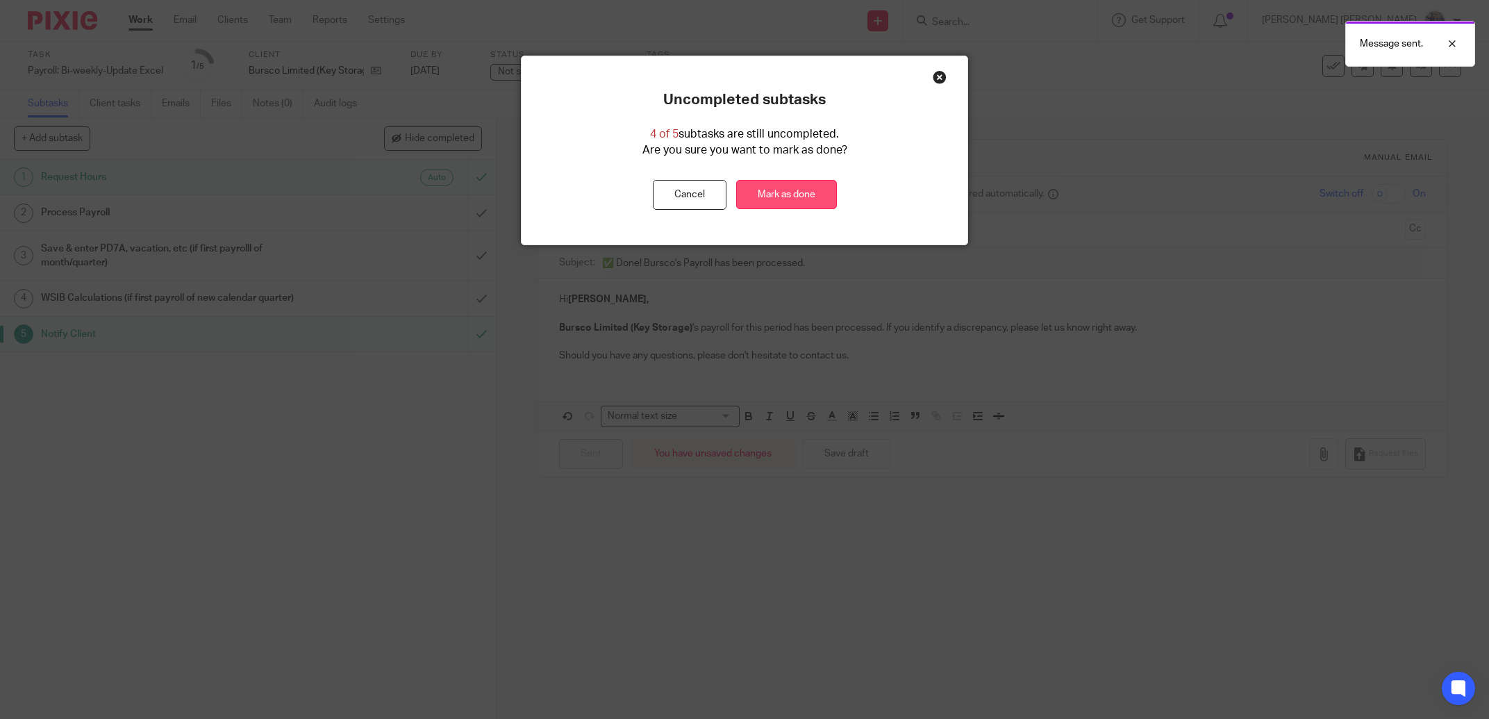
click at [773, 208] on div "Uncompleted subtasks 4 of 5 subtasks are still uncompleted. Are you sure you wa…" at bounding box center [744, 150] width 445 height 188
click at [774, 190] on link "Mark as done" at bounding box center [786, 195] width 101 height 30
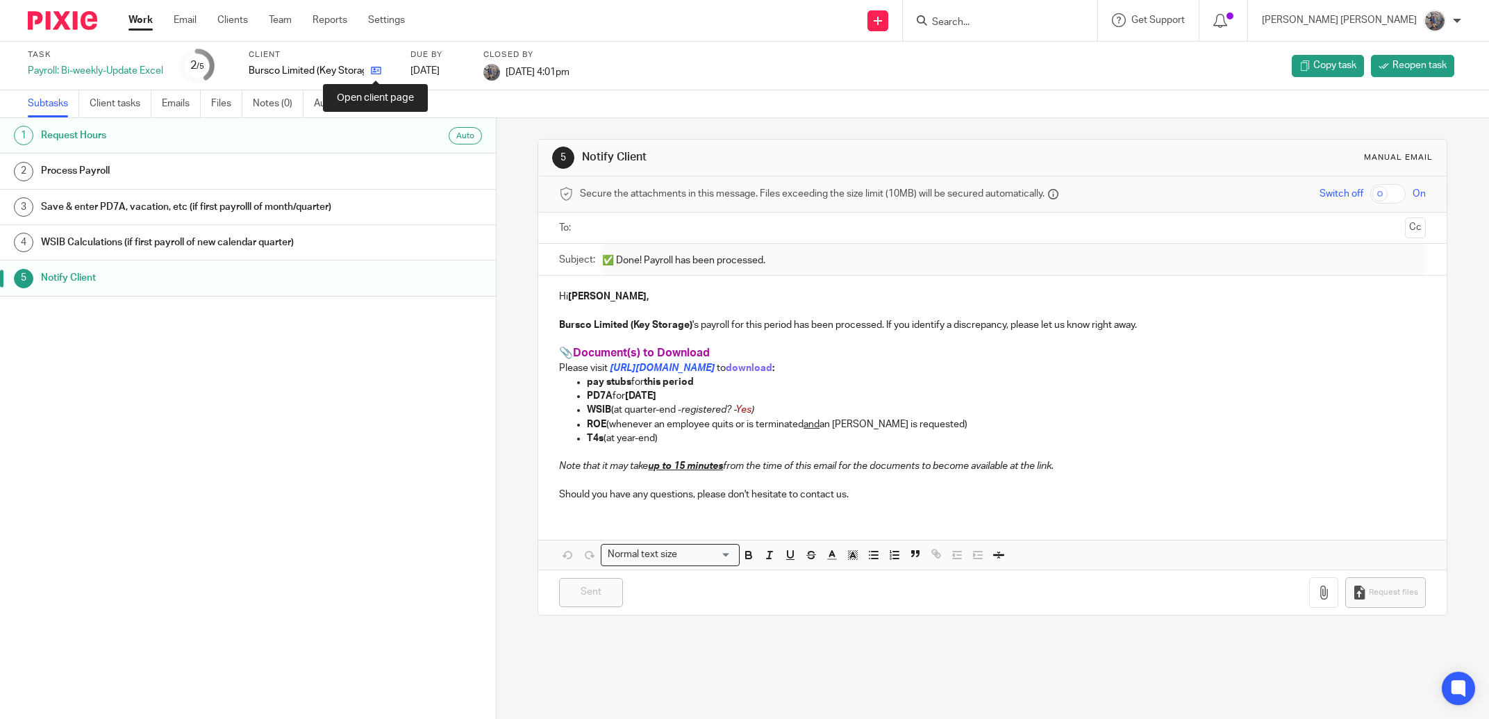
click at [370, 71] on link at bounding box center [372, 71] width 17 height 14
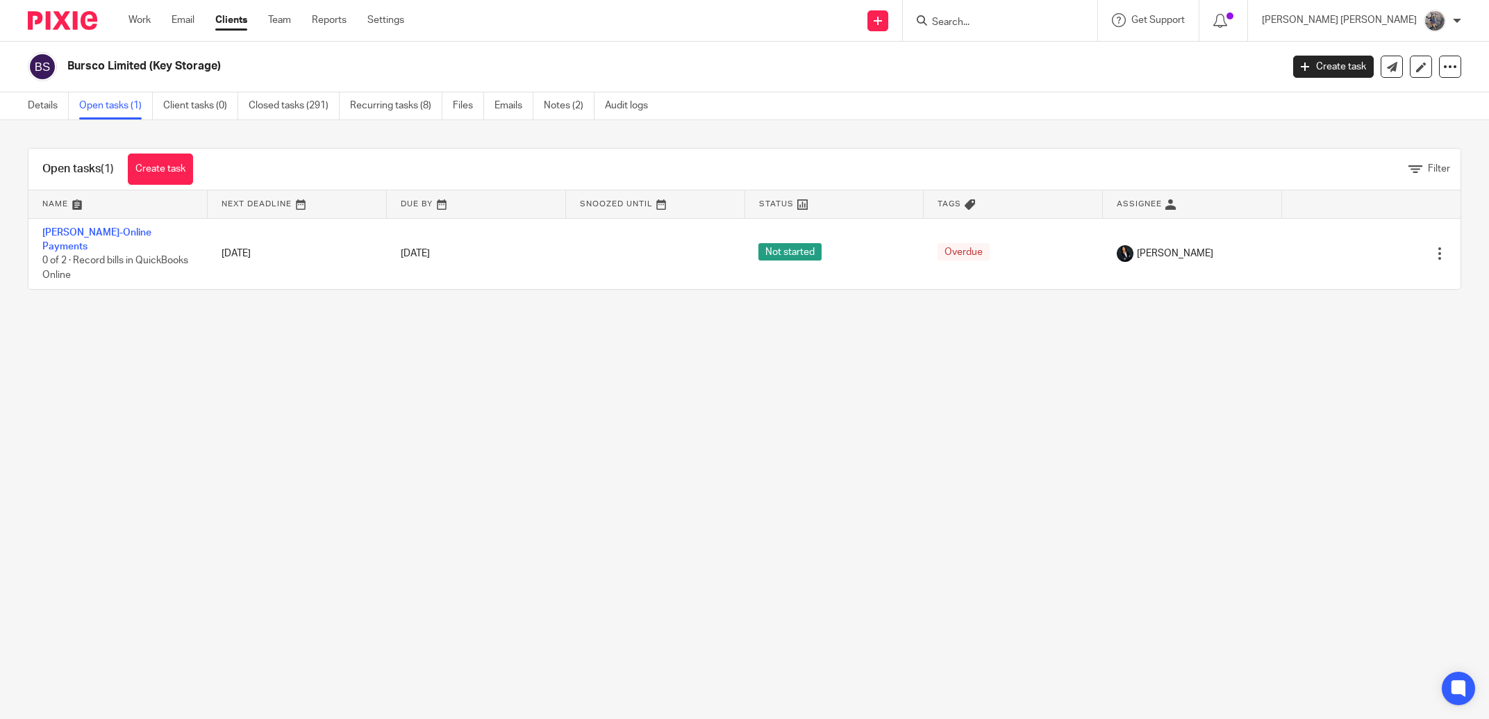
click at [110, 233] on link "[PERSON_NAME]-Online Payments" at bounding box center [96, 240] width 109 height 24
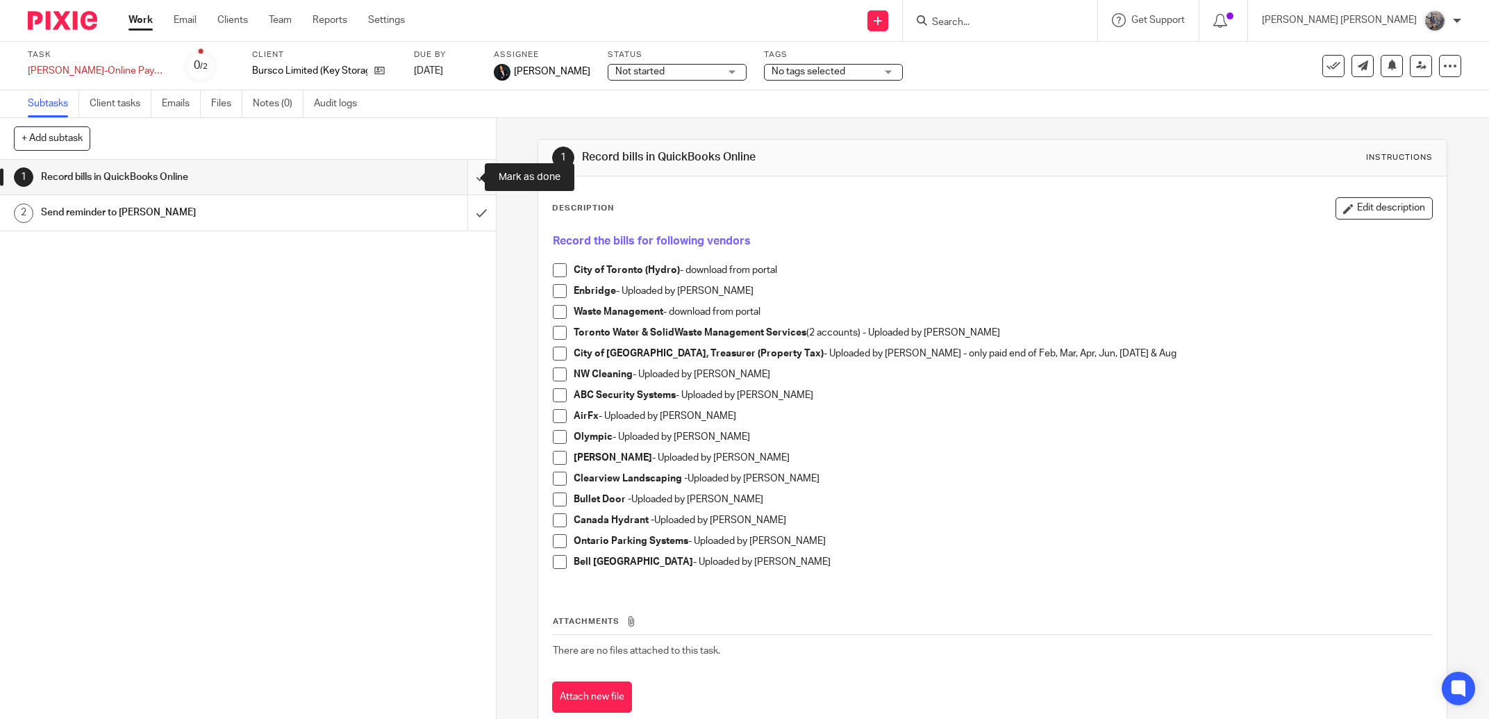
click at [468, 178] on input "submit" at bounding box center [248, 177] width 496 height 35
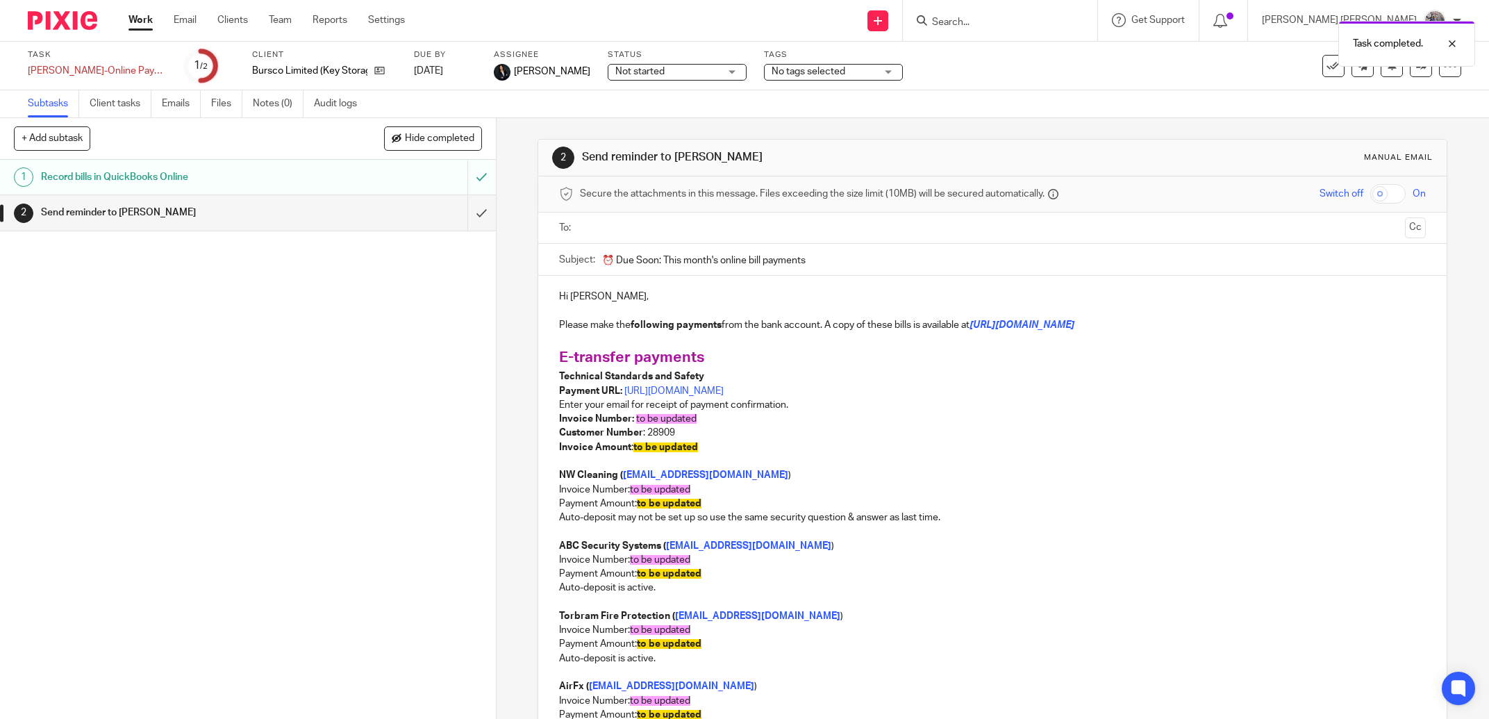
click at [644, 237] on ul at bounding box center [993, 228] width 824 height 23
click at [644, 229] on input "text" at bounding box center [992, 228] width 815 height 16
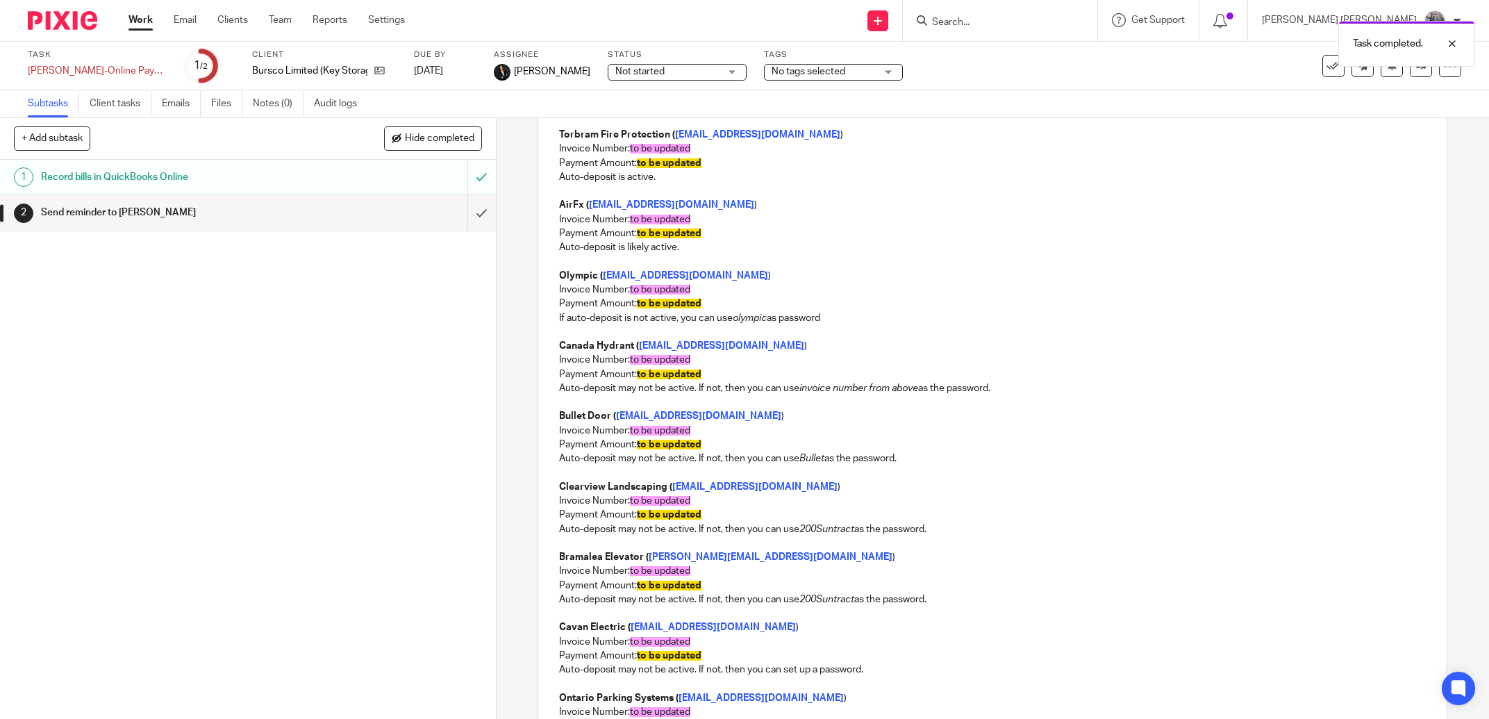
scroll to position [1266, 0]
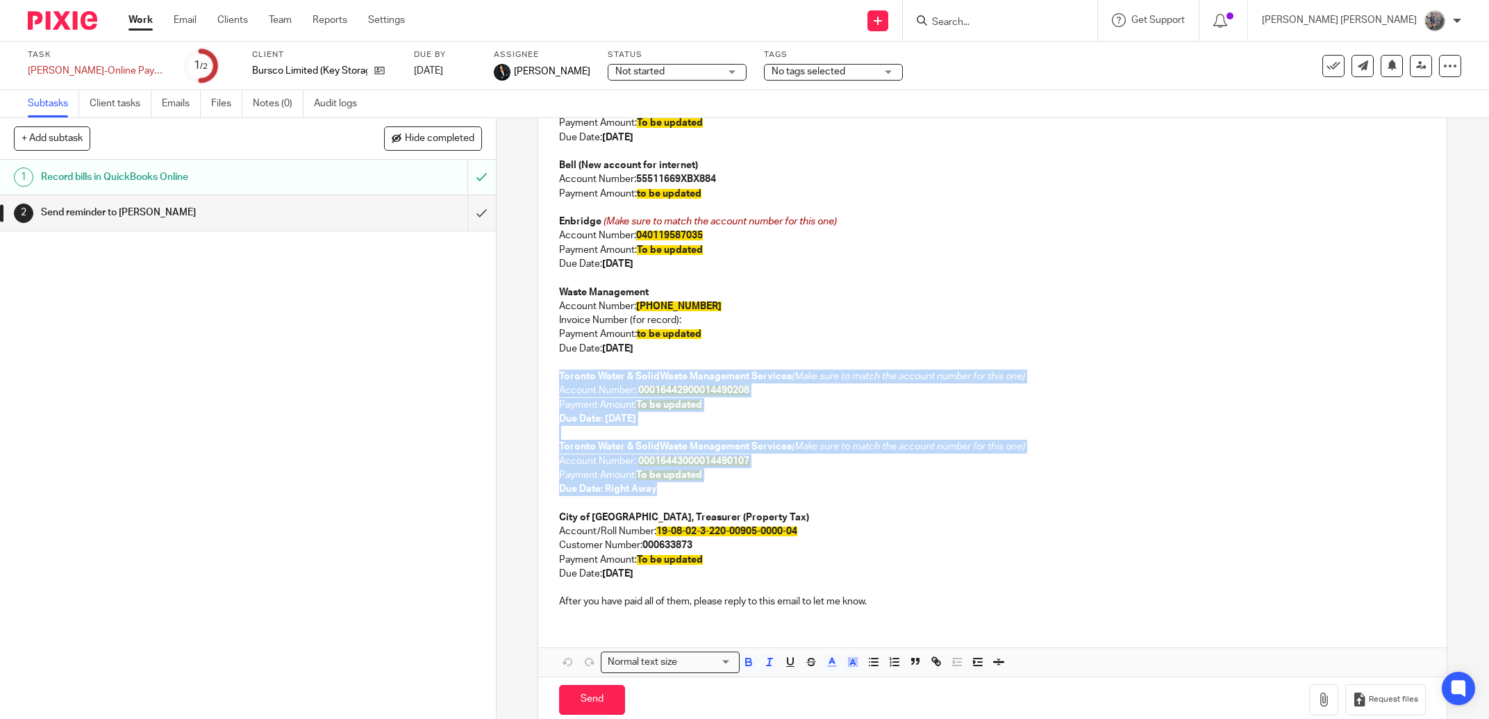
drag, startPoint x: 699, startPoint y: 493, endPoint x: 538, endPoint y: 379, distance: 196.8
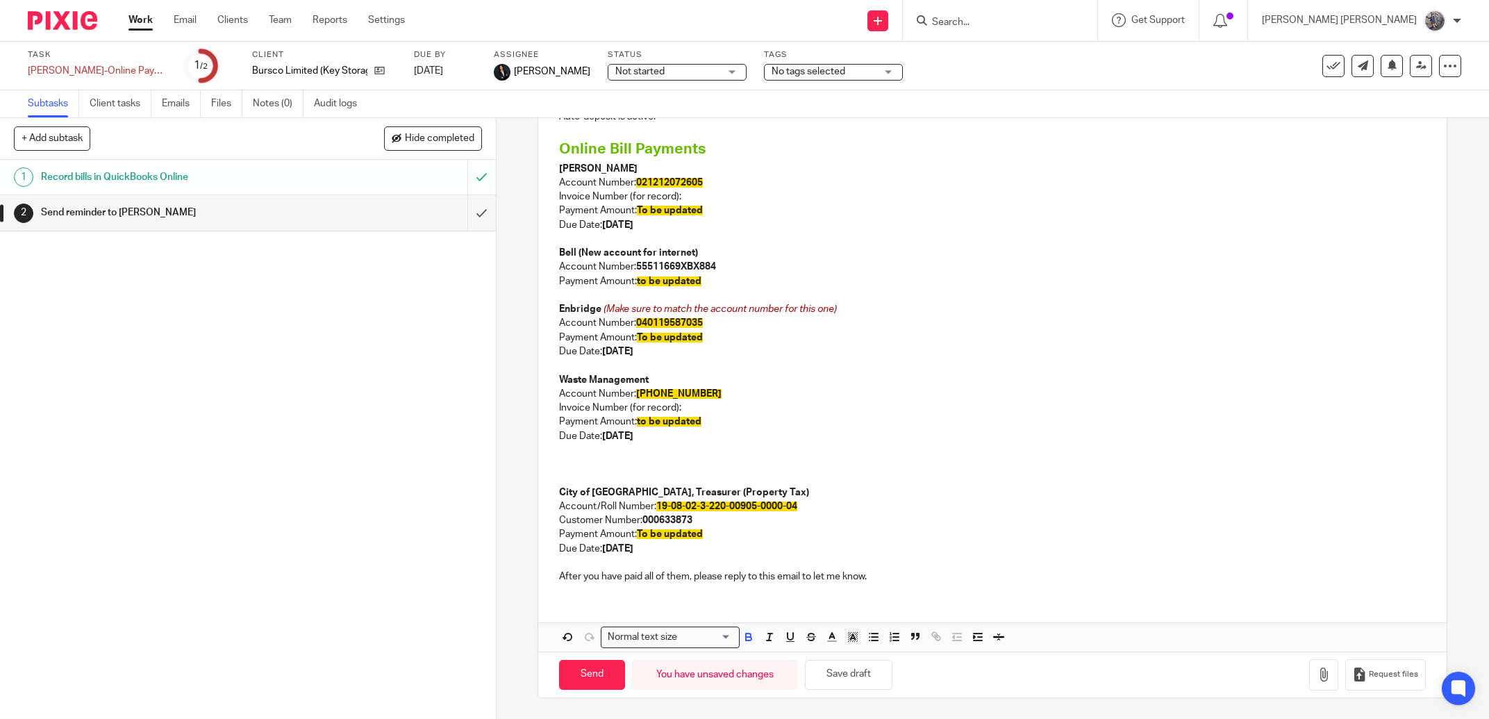
scroll to position [1179, 0]
click at [693, 406] on p "Invoice Number (for record):" at bounding box center [992, 408] width 867 height 14
click at [694, 402] on p "Invoice Number (for record):" at bounding box center [992, 408] width 867 height 14
click at [634, 437] on strong "September 22, 2025" at bounding box center [617, 436] width 31 height 10
drag, startPoint x: 695, startPoint y: 421, endPoint x: 636, endPoint y: 427, distance: 60.0
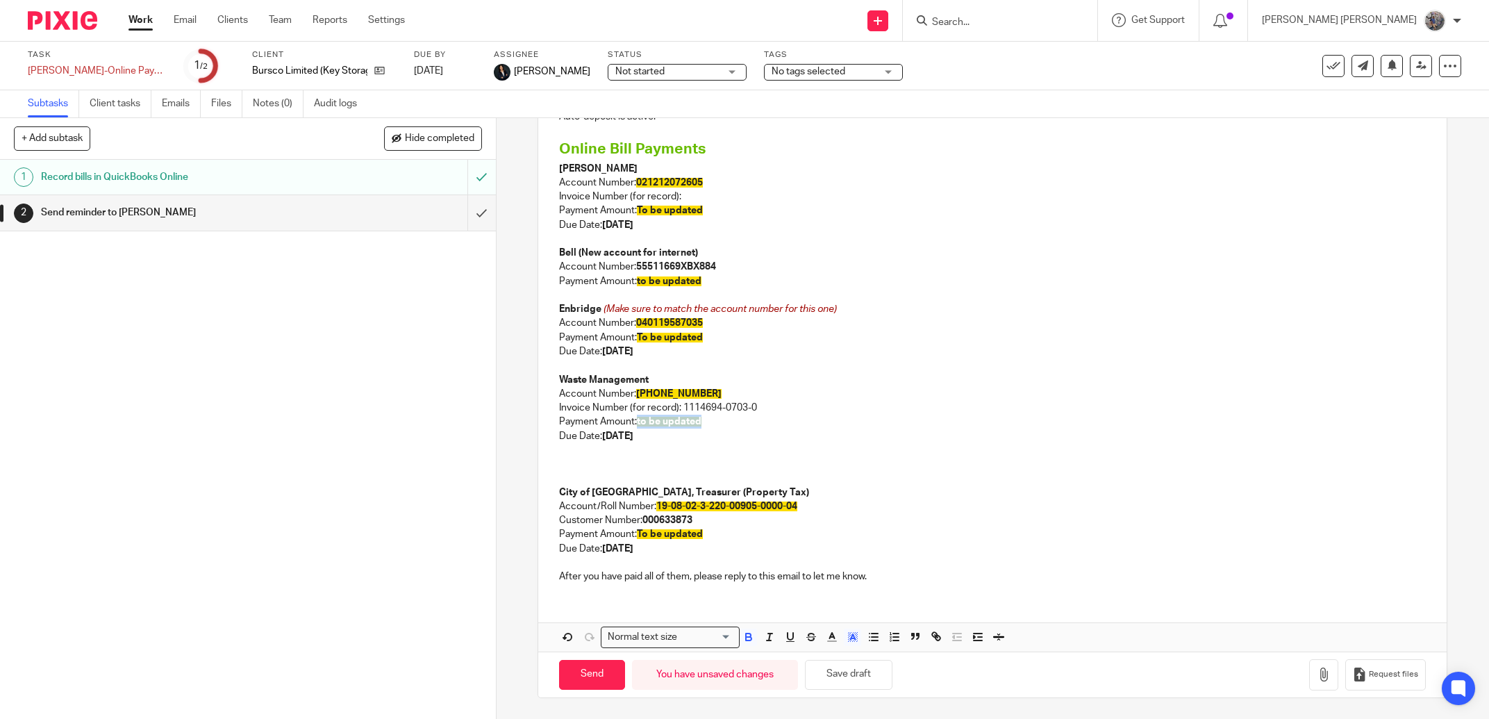
click at [637, 427] on span "to be updated" at bounding box center [669, 422] width 65 height 10
click at [691, 464] on p at bounding box center [992, 464] width 867 height 14
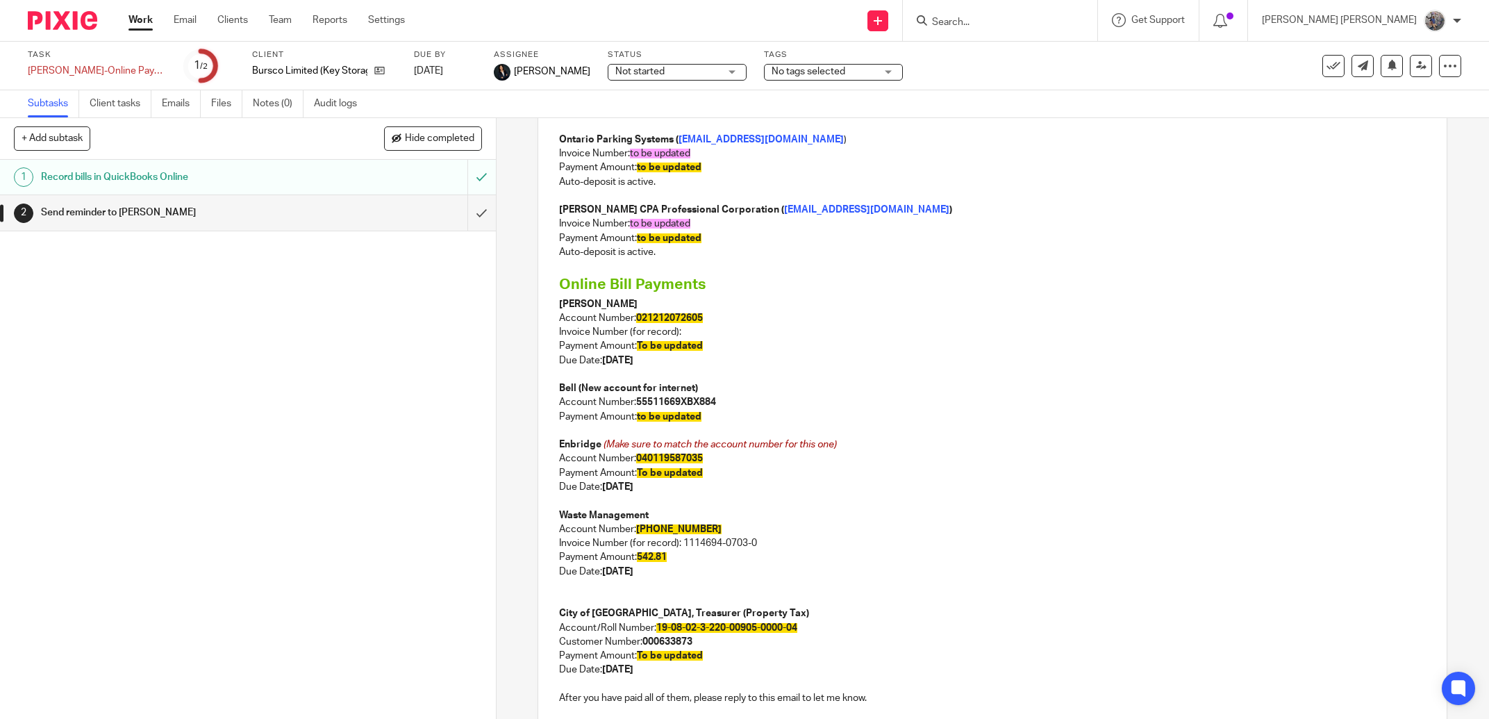
drag, startPoint x: 696, startPoint y: 491, endPoint x: 531, endPoint y: 434, distance: 174.9
click at [531, 434] on div "2 Send reminder to Jay Manual email Secure the attachments in this message. Fil…" at bounding box center [993, 418] width 993 height 601
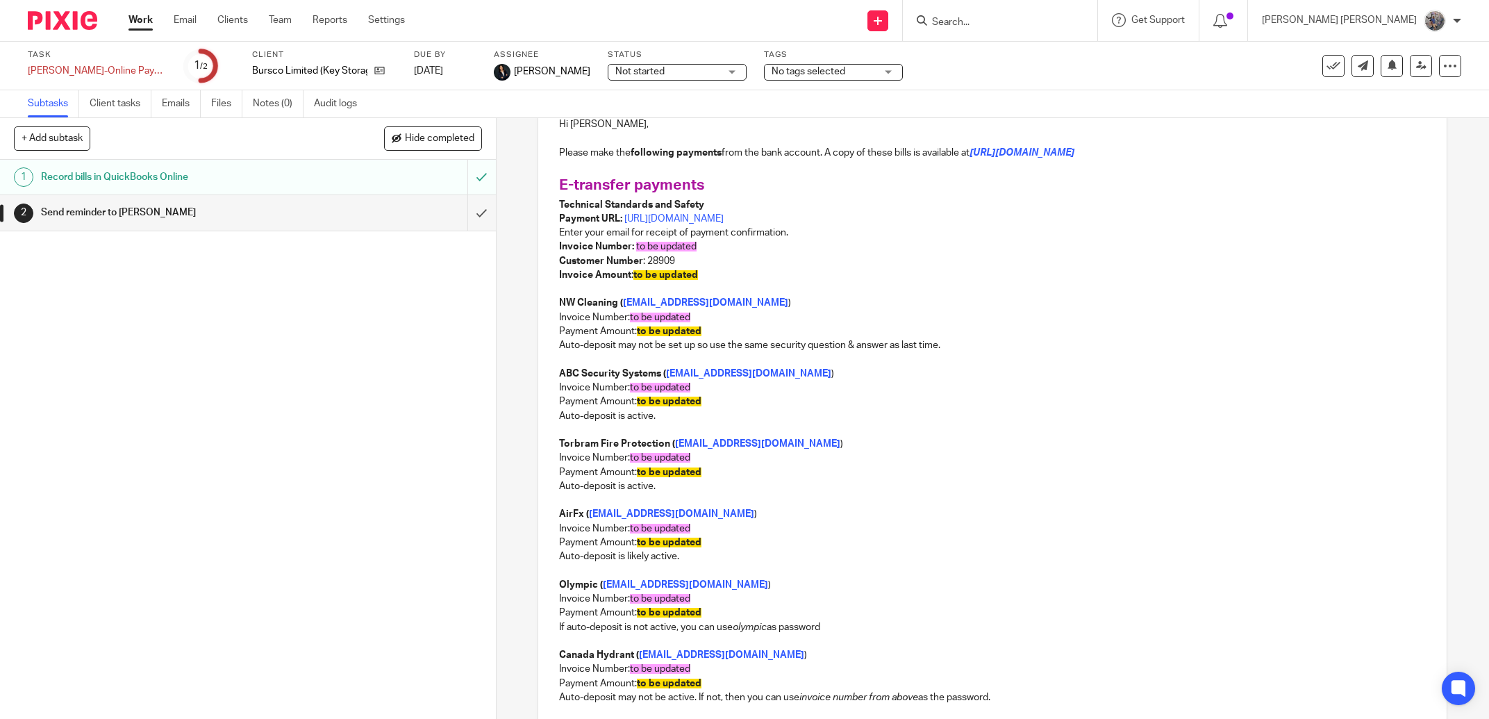
scroll to position [173, 0]
click at [697, 324] on p "Invoice Number: to be updated" at bounding box center [992, 320] width 867 height 14
drag, startPoint x: 691, startPoint y: 325, endPoint x: 627, endPoint y: 325, distance: 63.9
click at [627, 325] on p "Invoice Number: to be updated" at bounding box center [992, 320] width 867 height 14
drag, startPoint x: 694, startPoint y: 333, endPoint x: 634, endPoint y: 339, distance: 60.7
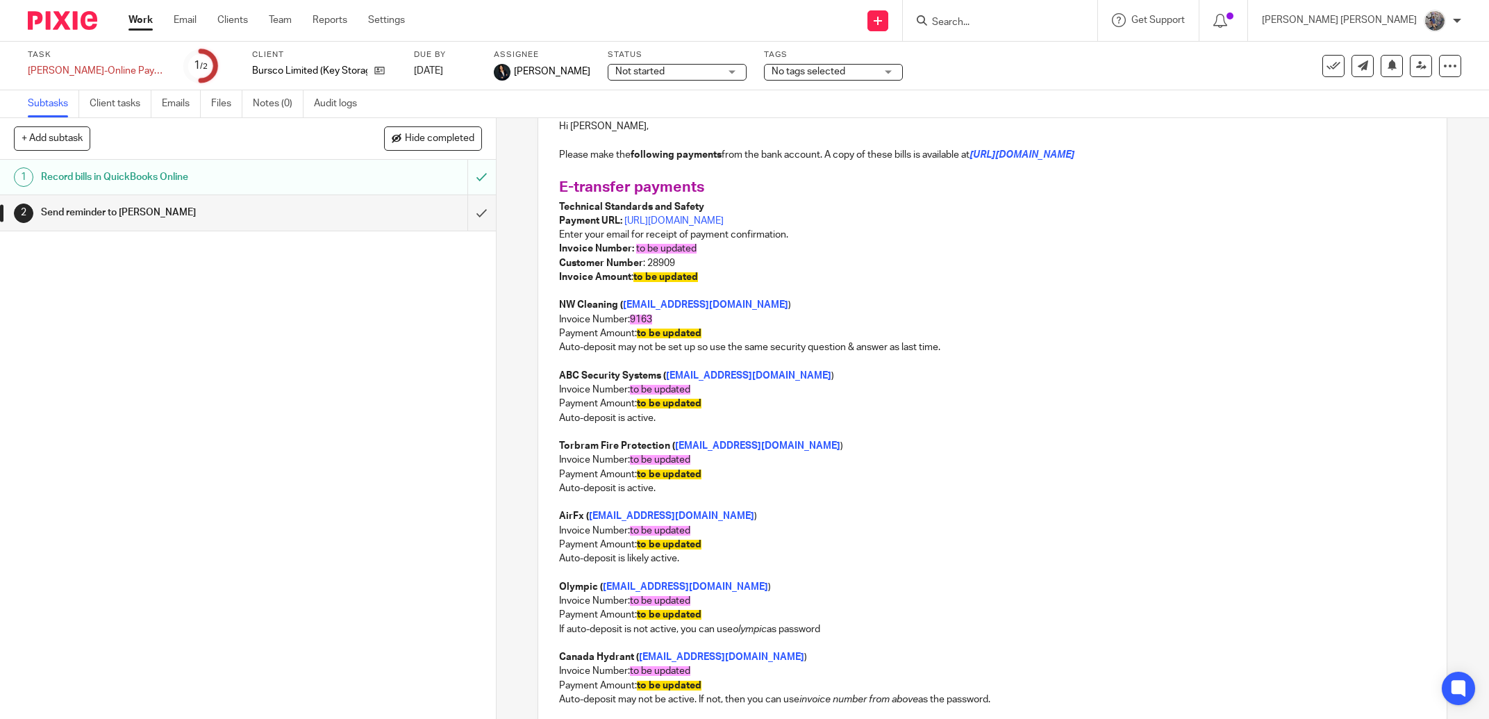
click at [634, 339] on p "Payment Amount: to be updated" at bounding box center [992, 334] width 867 height 14
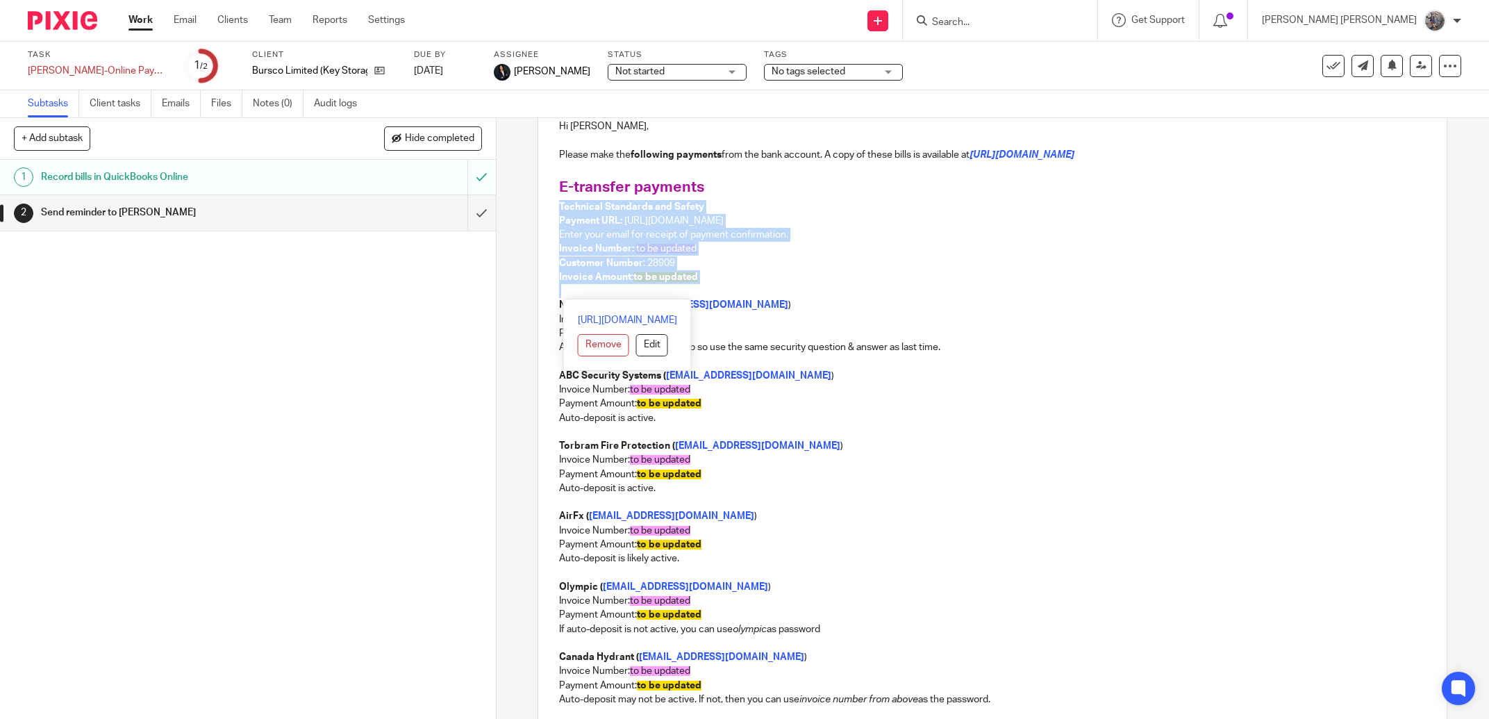
drag, startPoint x: 727, startPoint y: 290, endPoint x: 531, endPoint y: 212, distance: 210.8
click at [531, 212] on div "2 Send reminder to Jay Manual email Secure the attachments in this message. Fil…" at bounding box center [993, 418] width 993 height 601
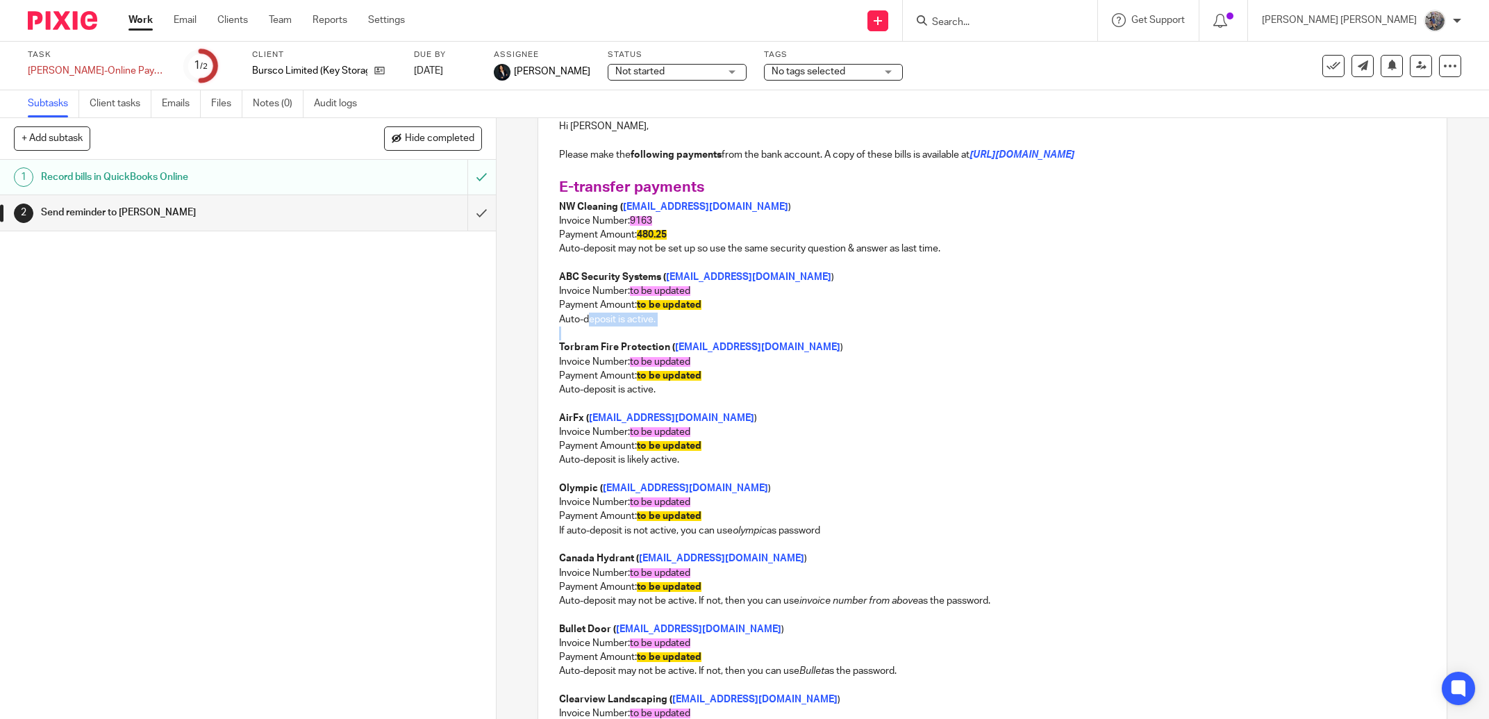
drag, startPoint x: 604, startPoint y: 324, endPoint x: 584, endPoint y: 319, distance: 20.7
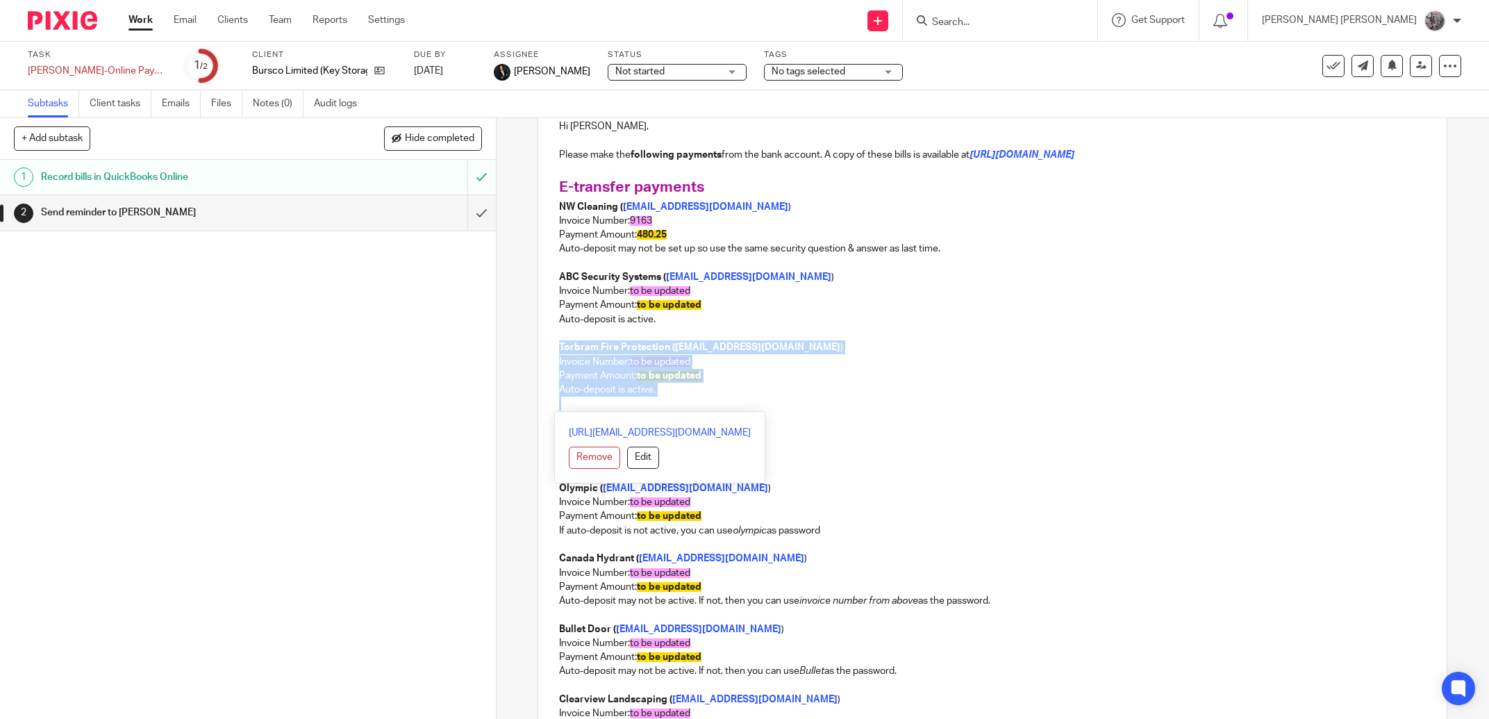
drag, startPoint x: 729, startPoint y: 403, endPoint x: 531, endPoint y: 345, distance: 206.9
click at [531, 345] on div "2 Send reminder to Jay Manual email Secure the attachments in this message. Fil…" at bounding box center [993, 418] width 993 height 601
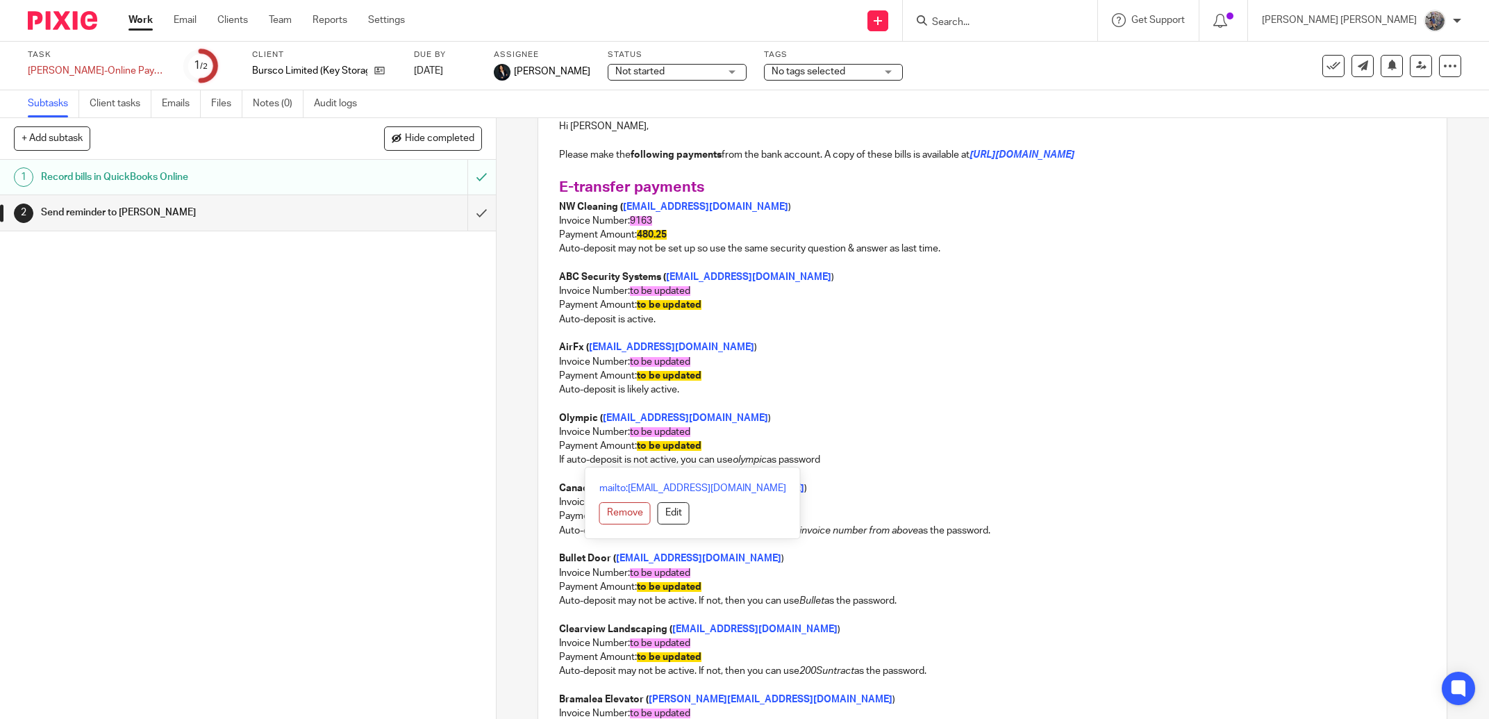
drag, startPoint x: 835, startPoint y: 461, endPoint x: 529, endPoint y: 412, distance: 309.6
click at [529, 412] on div "2 Send reminder to Jay Manual email Secure the attachments in this message. Fil…" at bounding box center [993, 418] width 993 height 601
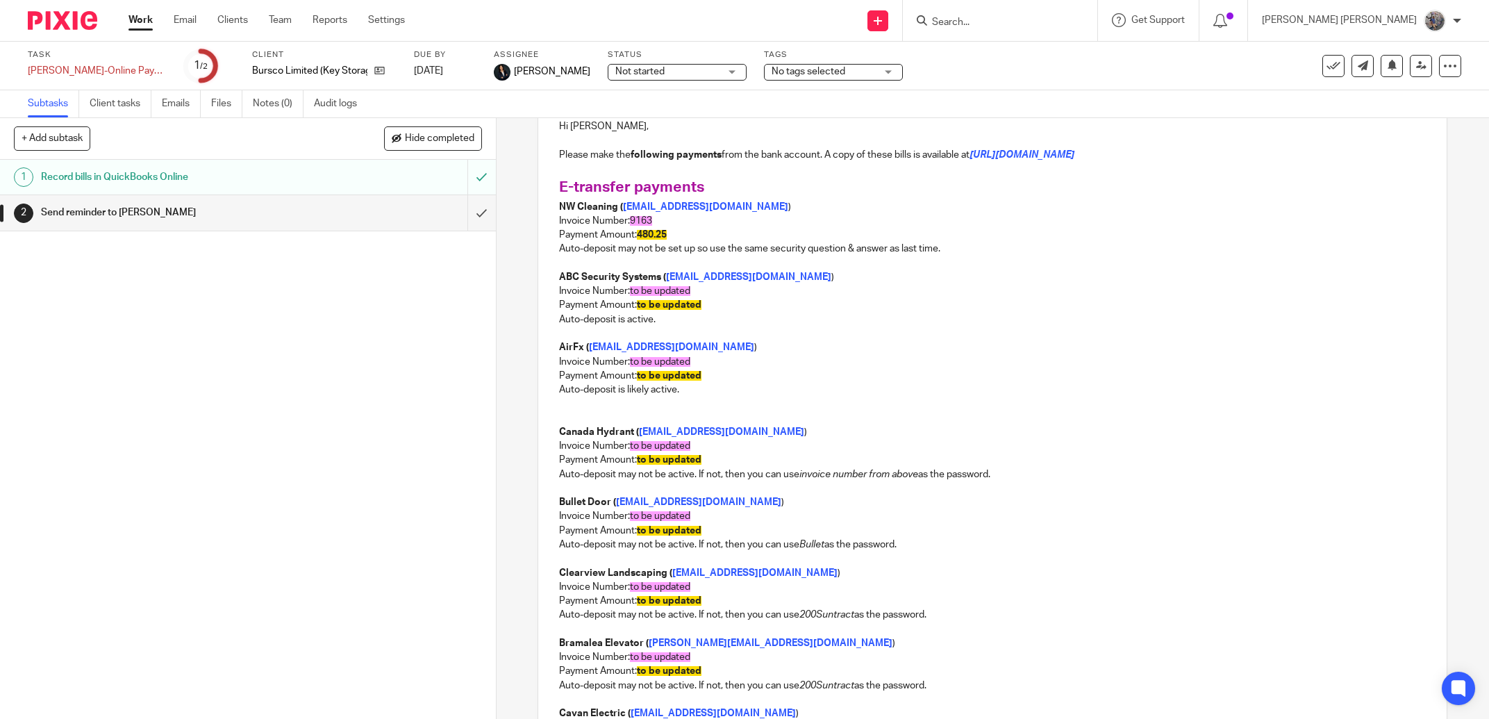
scroll to position [51, 0]
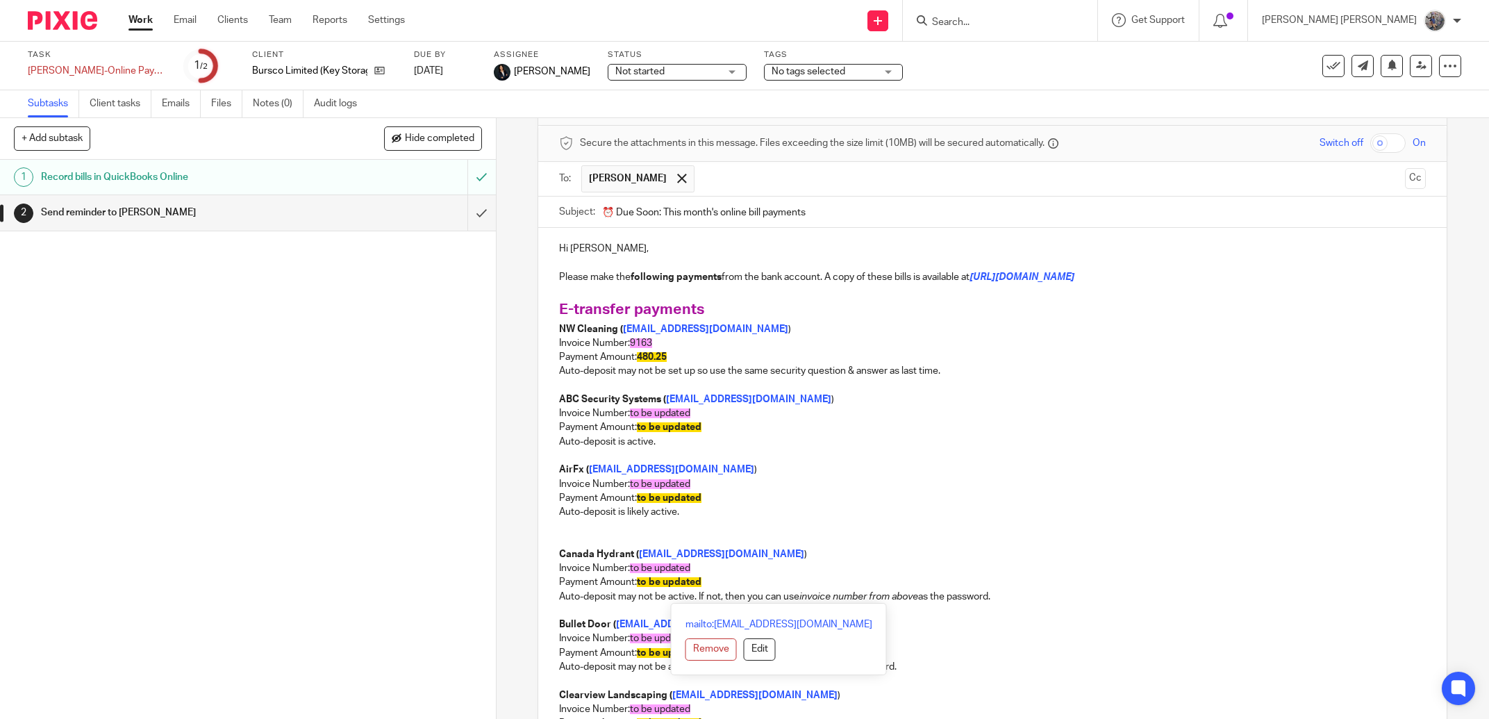
drag, startPoint x: 1004, startPoint y: 602, endPoint x: 540, endPoint y: 534, distance: 469.1
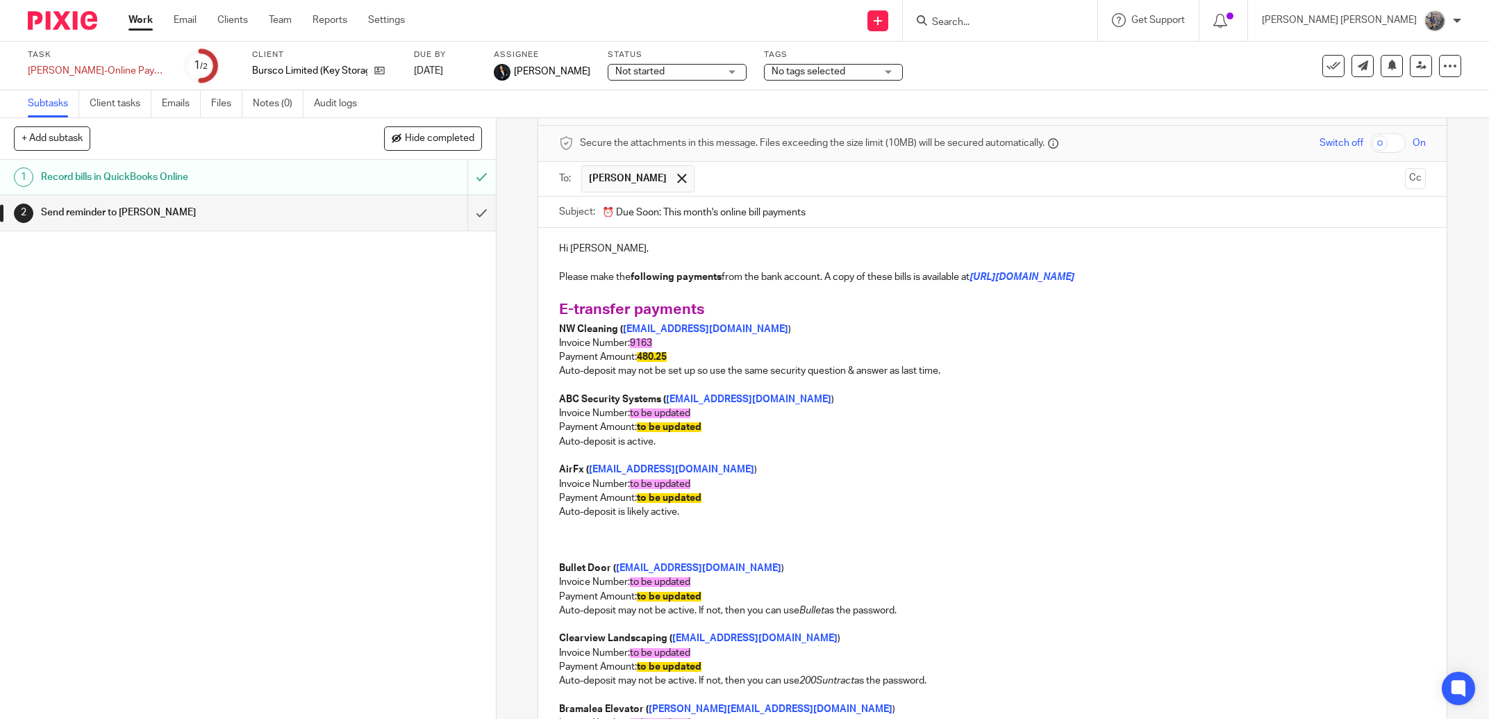
scroll to position [0, 0]
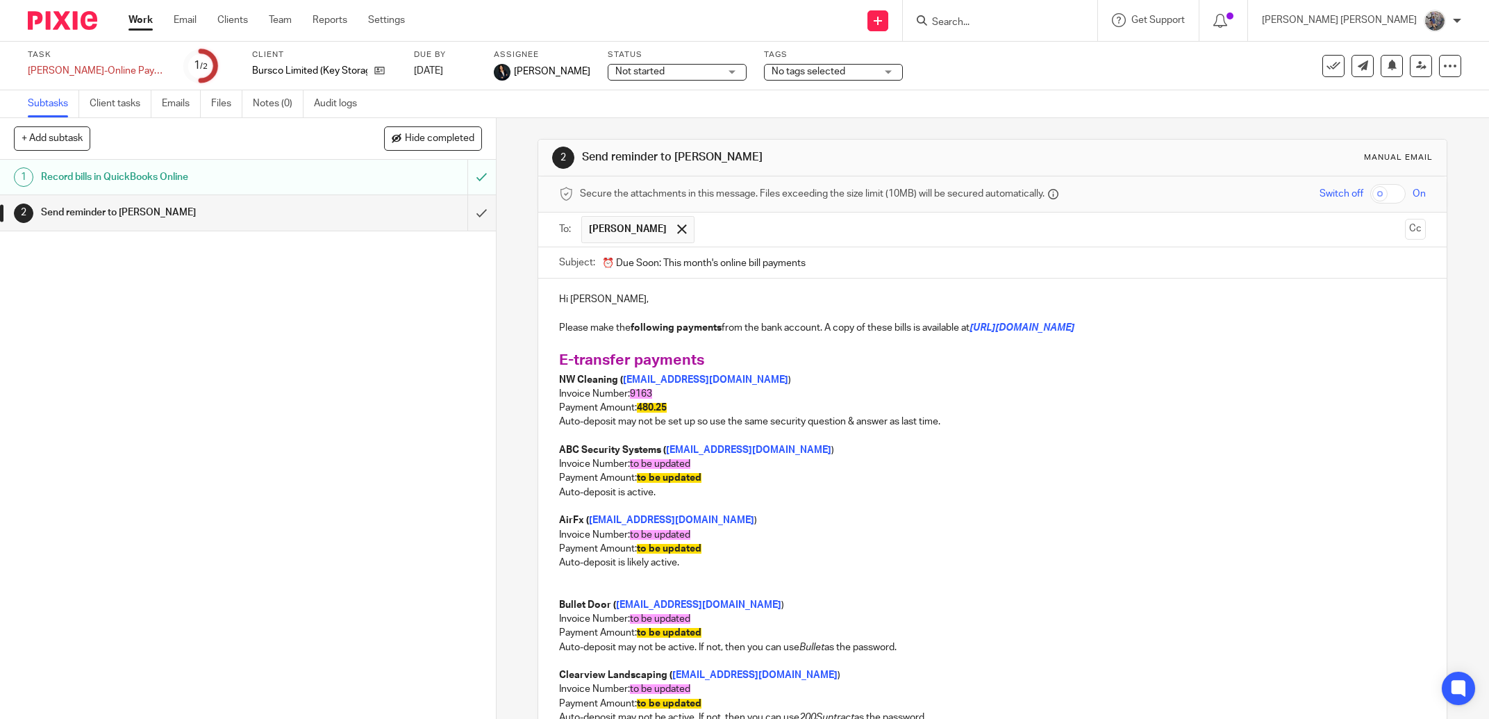
click at [651, 586] on p at bounding box center [992, 591] width 867 height 14
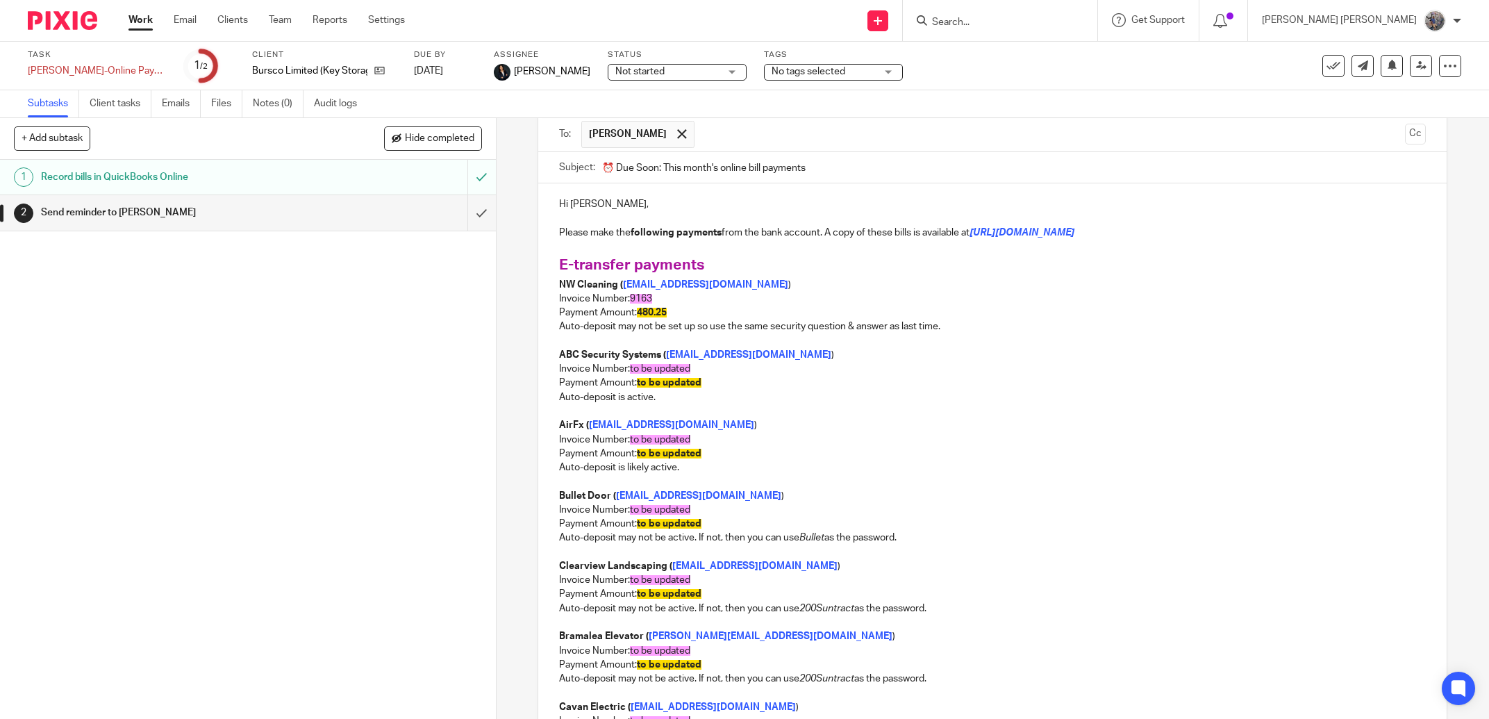
scroll to position [158, 0]
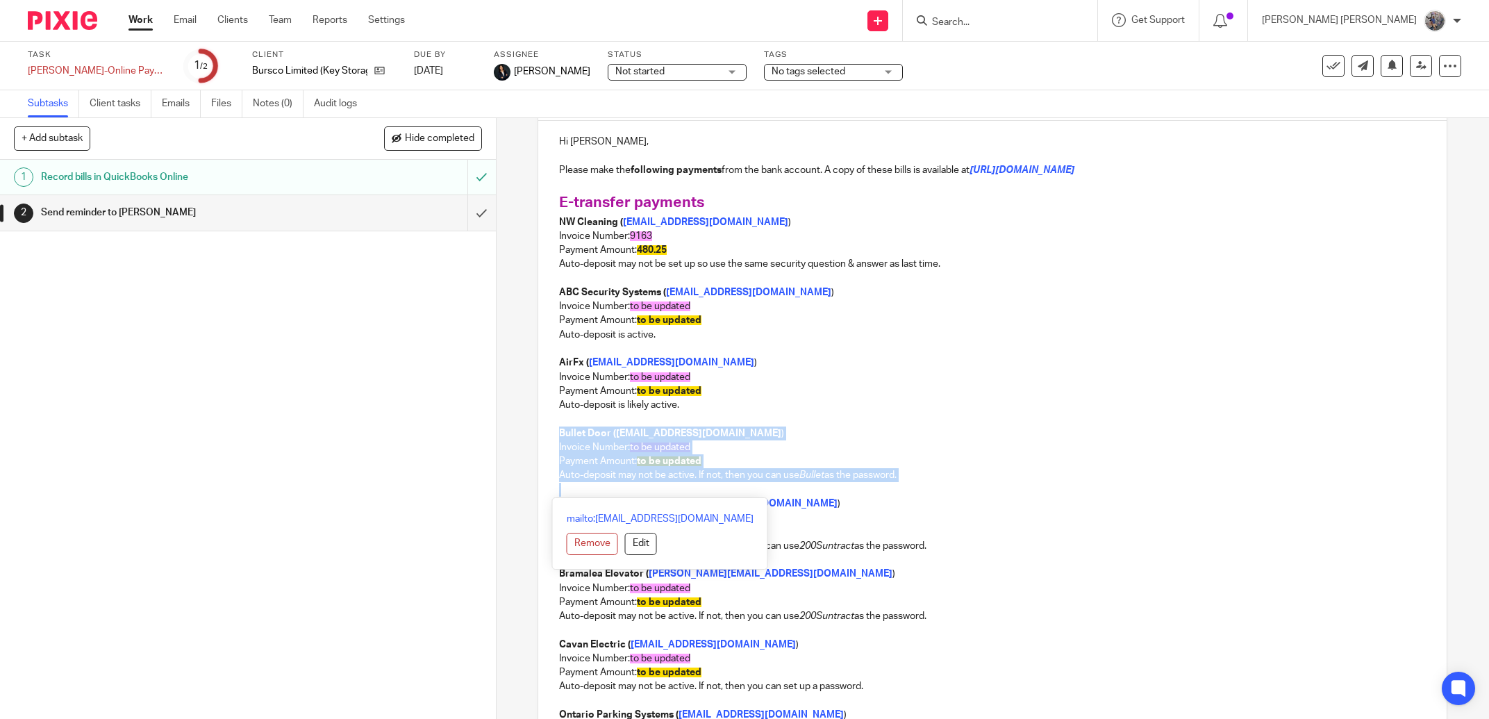
drag, startPoint x: 913, startPoint y: 486, endPoint x: 509, endPoint y: 431, distance: 407.2
click at [509, 431] on div "2 Send reminder to Jay Manual email Secure the attachments in this message. Fil…" at bounding box center [993, 418] width 993 height 601
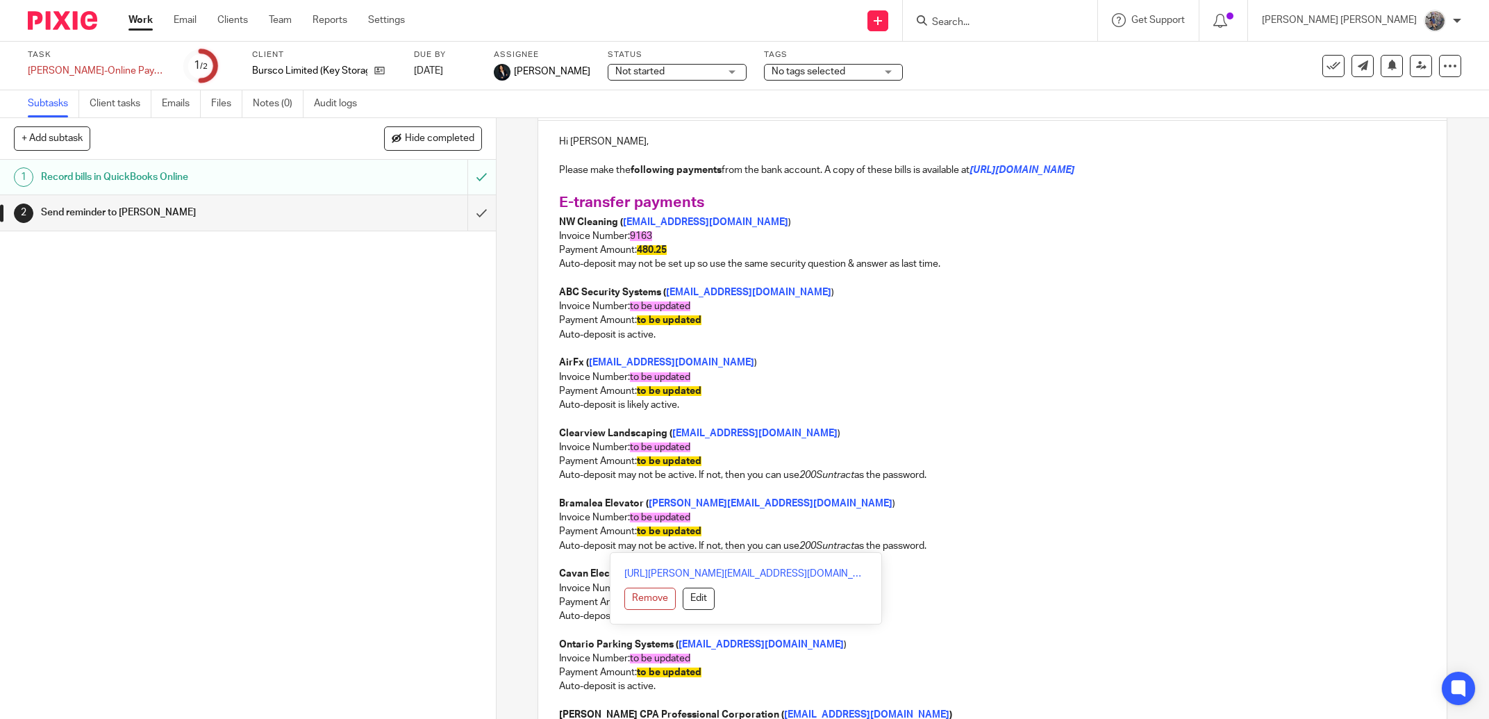
drag, startPoint x: 950, startPoint y: 546, endPoint x: 513, endPoint y: 497, distance: 439.0
click at [513, 497] on div "2 Send reminder to Jay Manual email Secure the attachments in this message. Fil…" at bounding box center [993, 418] width 993 height 601
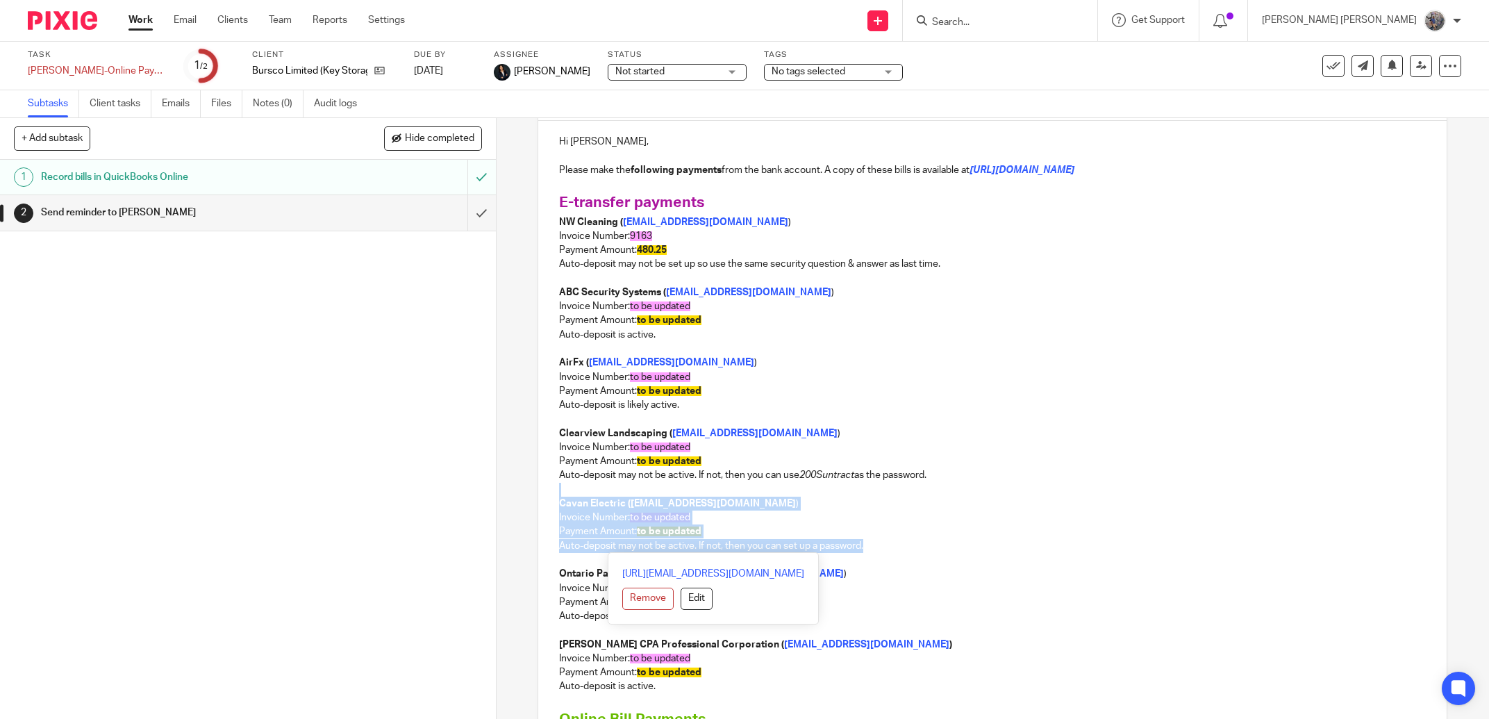
drag, startPoint x: 874, startPoint y: 548, endPoint x: 481, endPoint y: 493, distance: 396.3
click at [497, 493] on div "2 Send reminder to Jay Manual email Secure the attachments in this message. Fil…" at bounding box center [993, 418] width 993 height 601
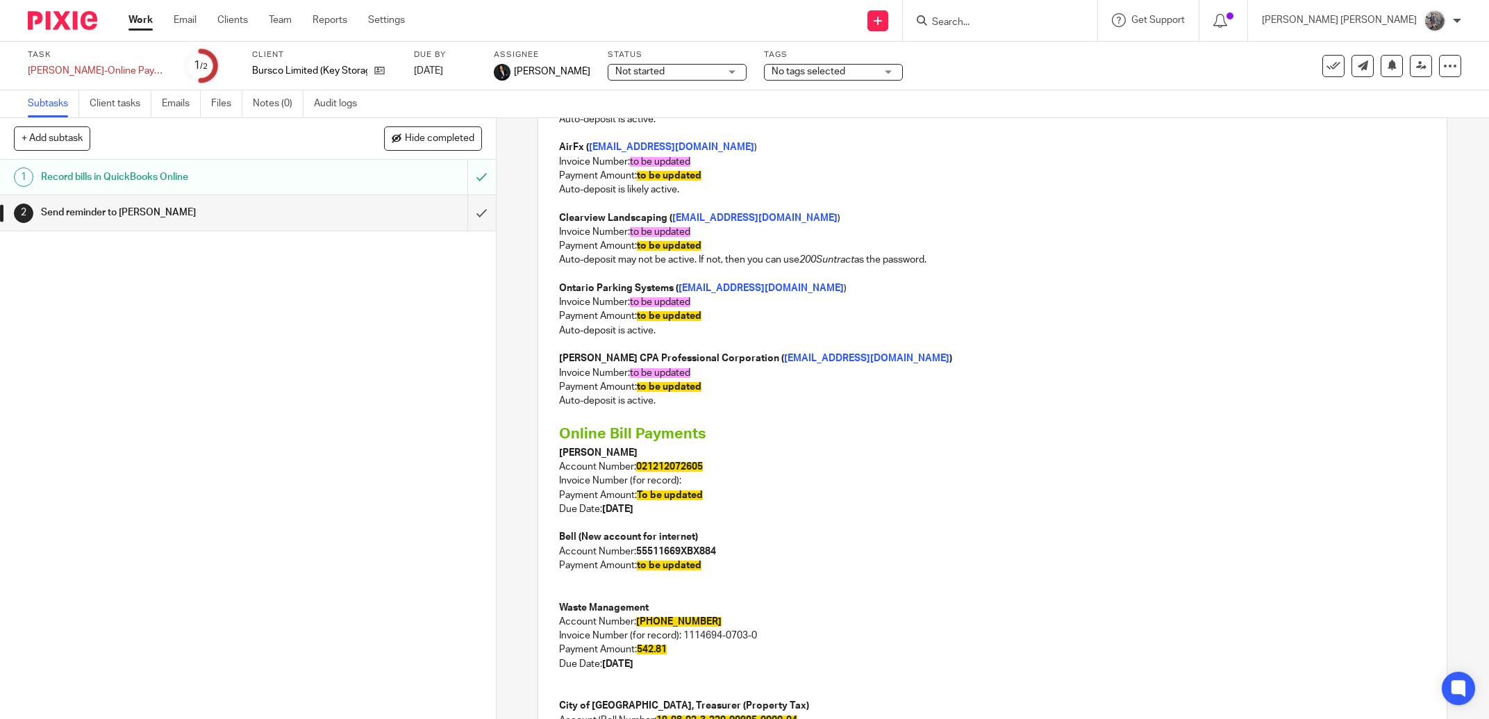
scroll to position [474, 0]
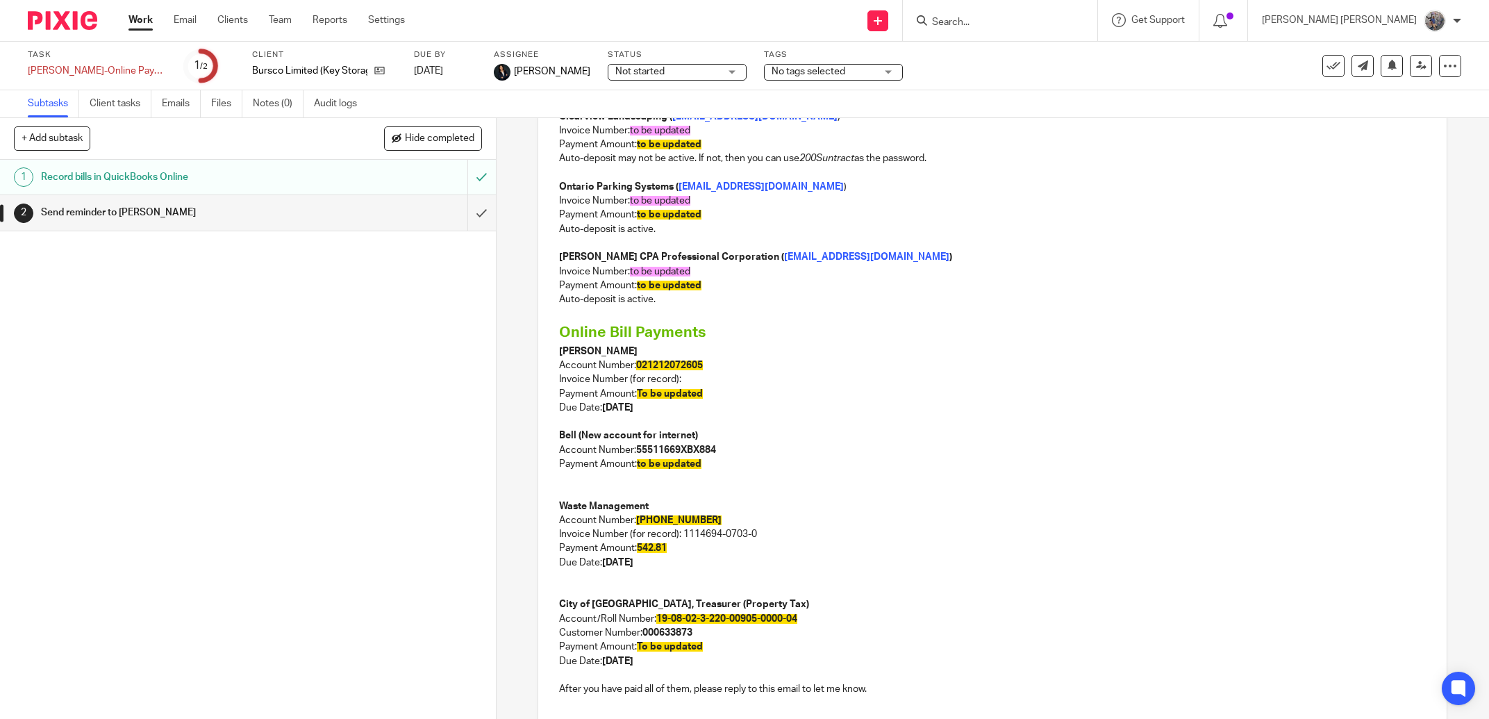
click at [686, 380] on p "Invoice Number (for record):" at bounding box center [992, 379] width 867 height 14
drag, startPoint x: 699, startPoint y: 393, endPoint x: 636, endPoint y: 397, distance: 62.7
click at [636, 397] on p "Payment Amount: To be updated" at bounding box center [992, 394] width 867 height 14
click at [634, 408] on strong "September 22, 2025" at bounding box center [617, 408] width 31 height 10
click at [725, 477] on p at bounding box center [992, 478] width 867 height 14
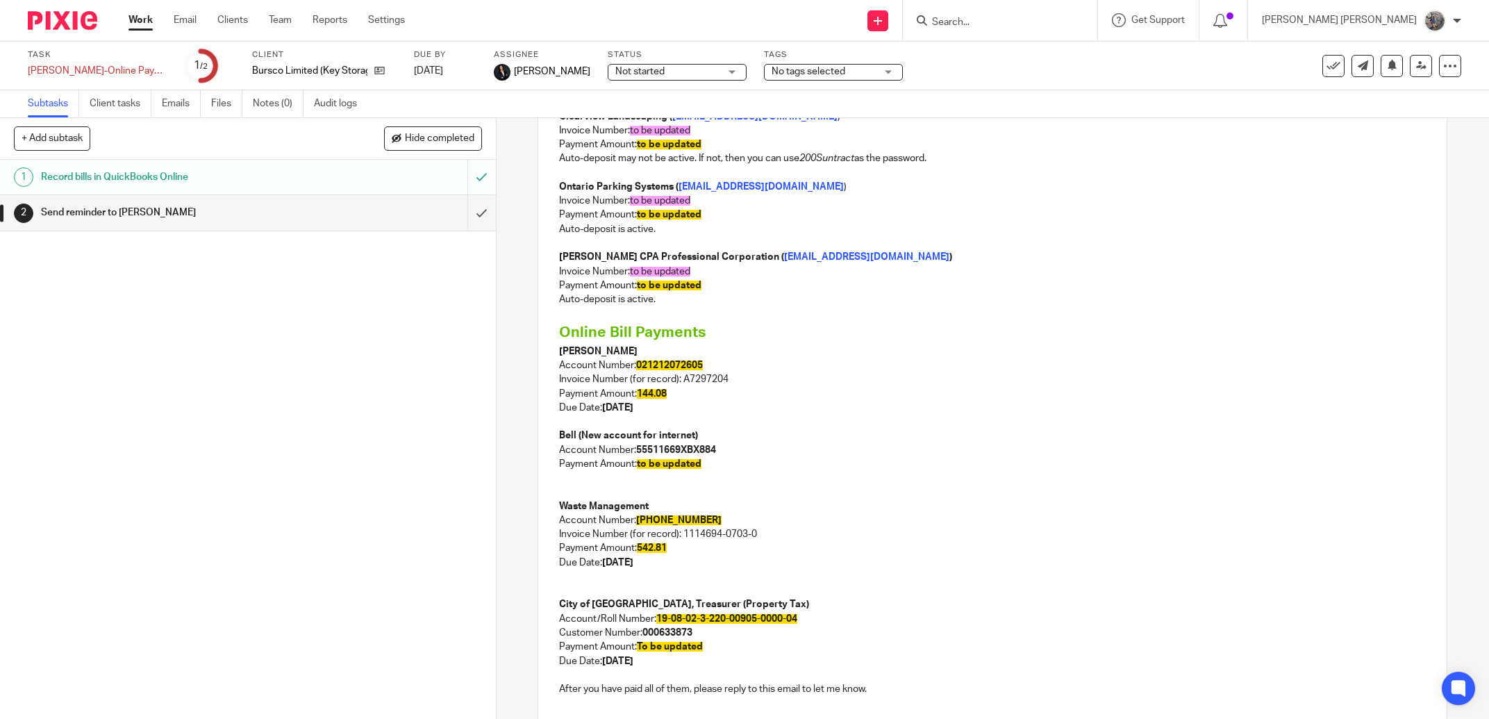
click at [687, 472] on p at bounding box center [992, 478] width 867 height 14
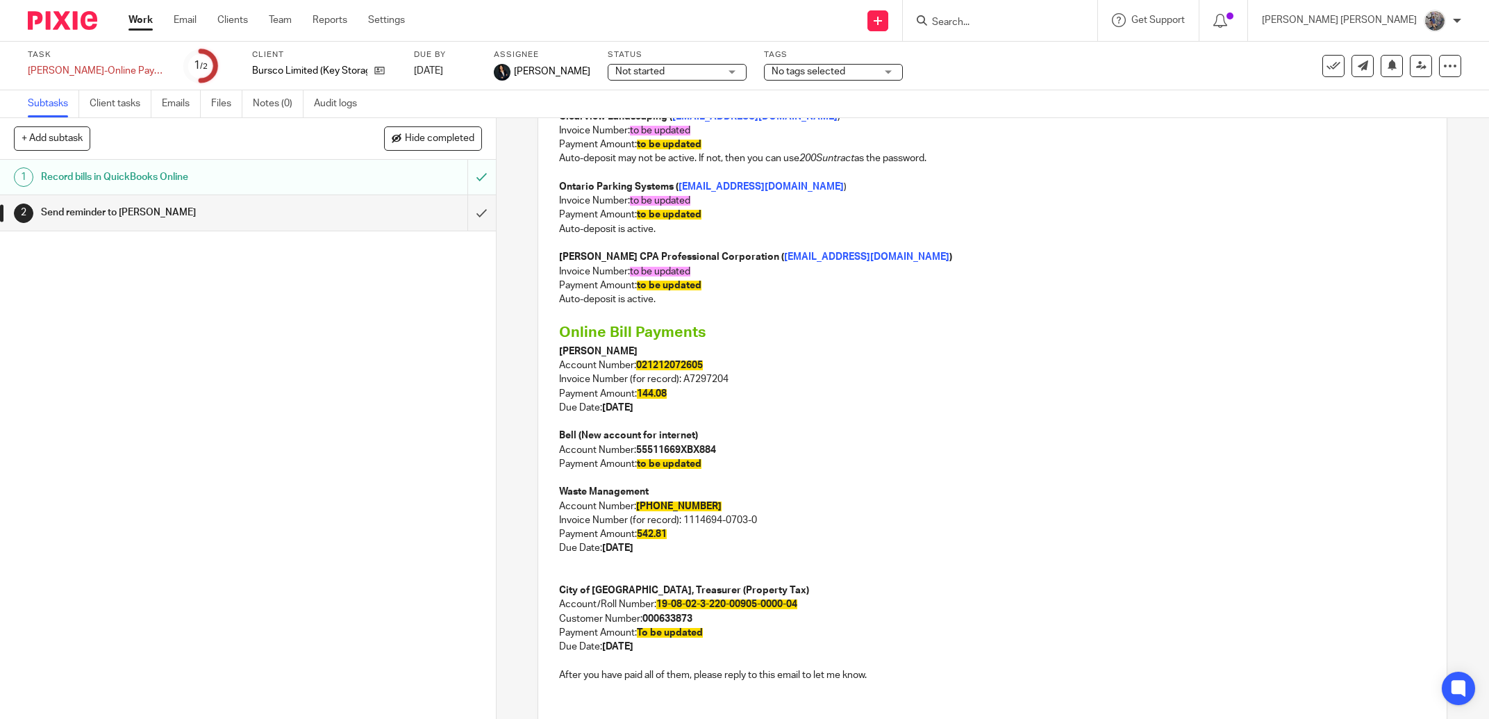
click at [682, 569] on p at bounding box center [992, 563] width 867 height 14
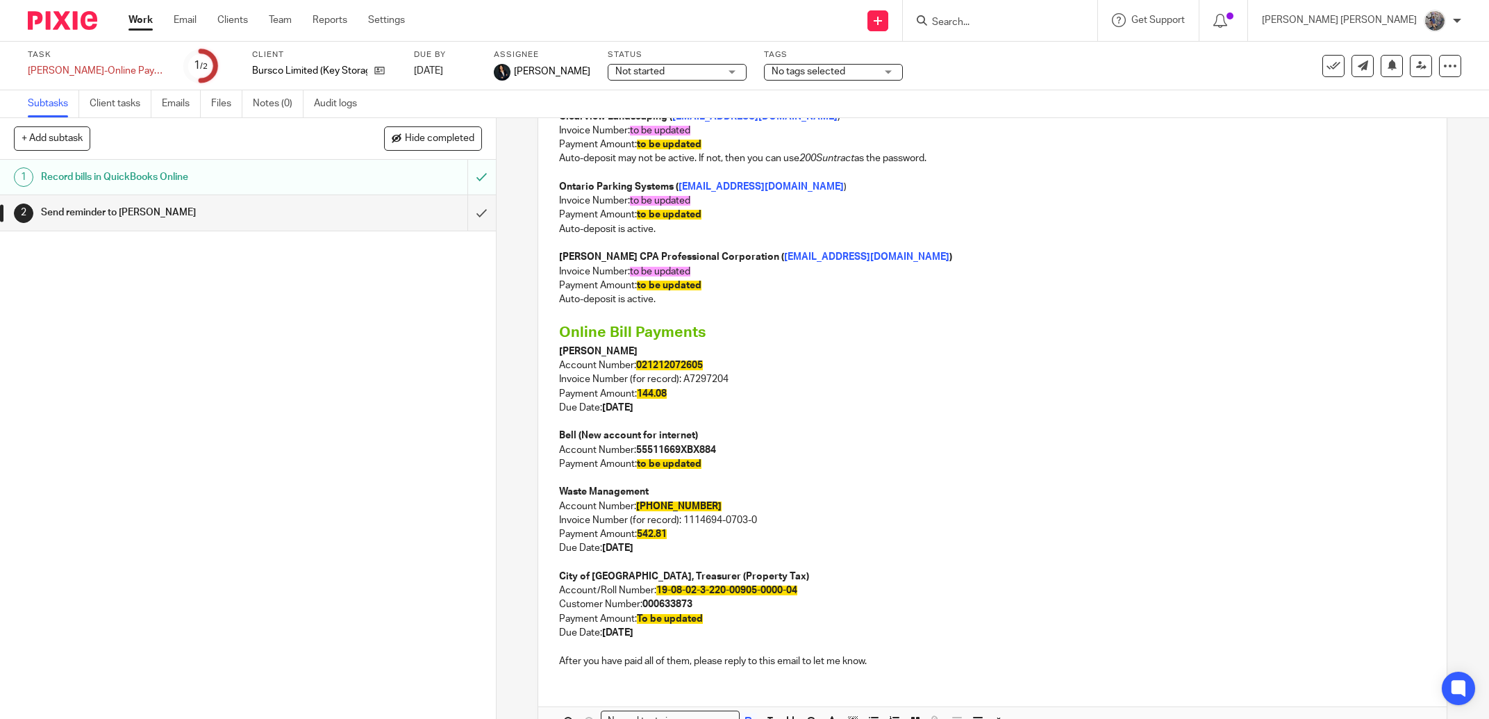
scroll to position [237, 0]
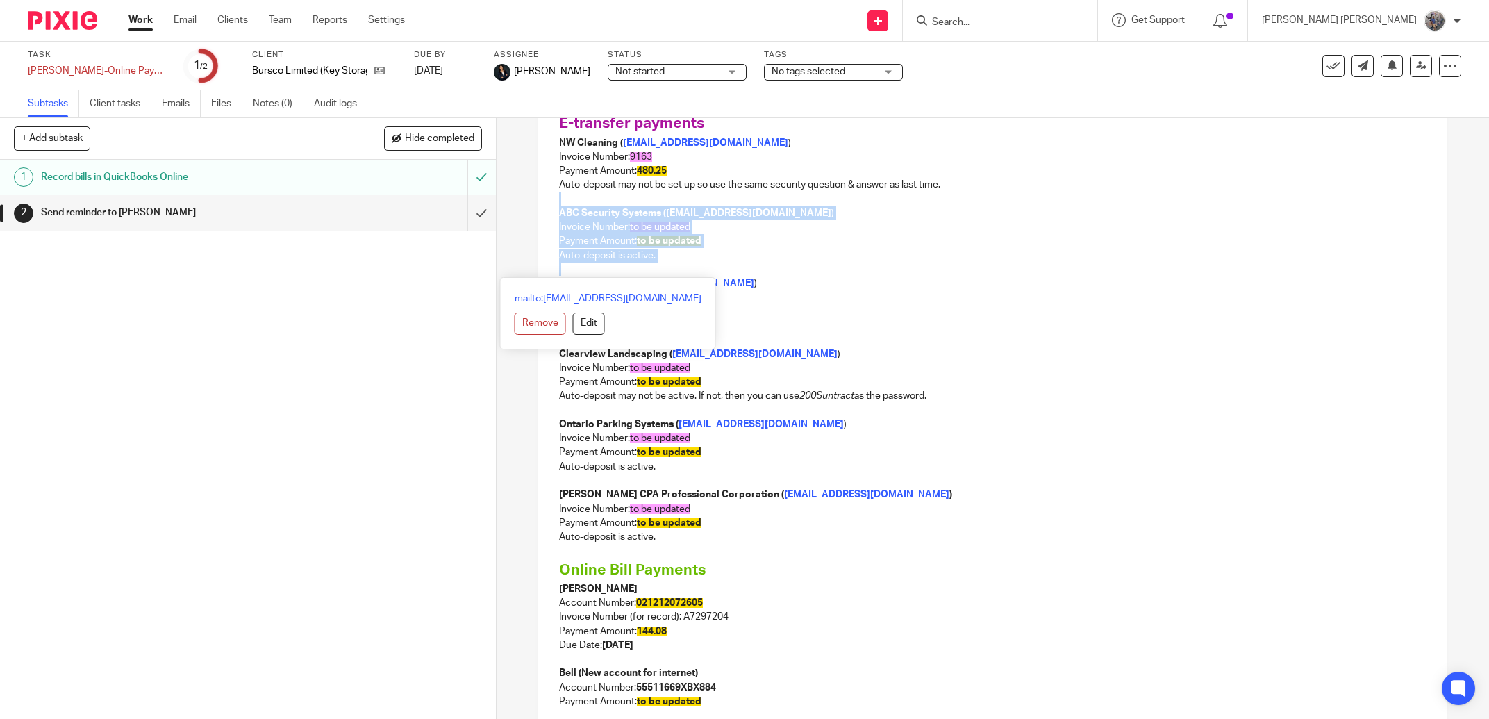
drag, startPoint x: 699, startPoint y: 265, endPoint x: 534, endPoint y: 204, distance: 176.0
click at [538, 204] on div "Hi Jay, Please make the following payments from the bank account. A copy of the…" at bounding box center [992, 479] width 909 height 874
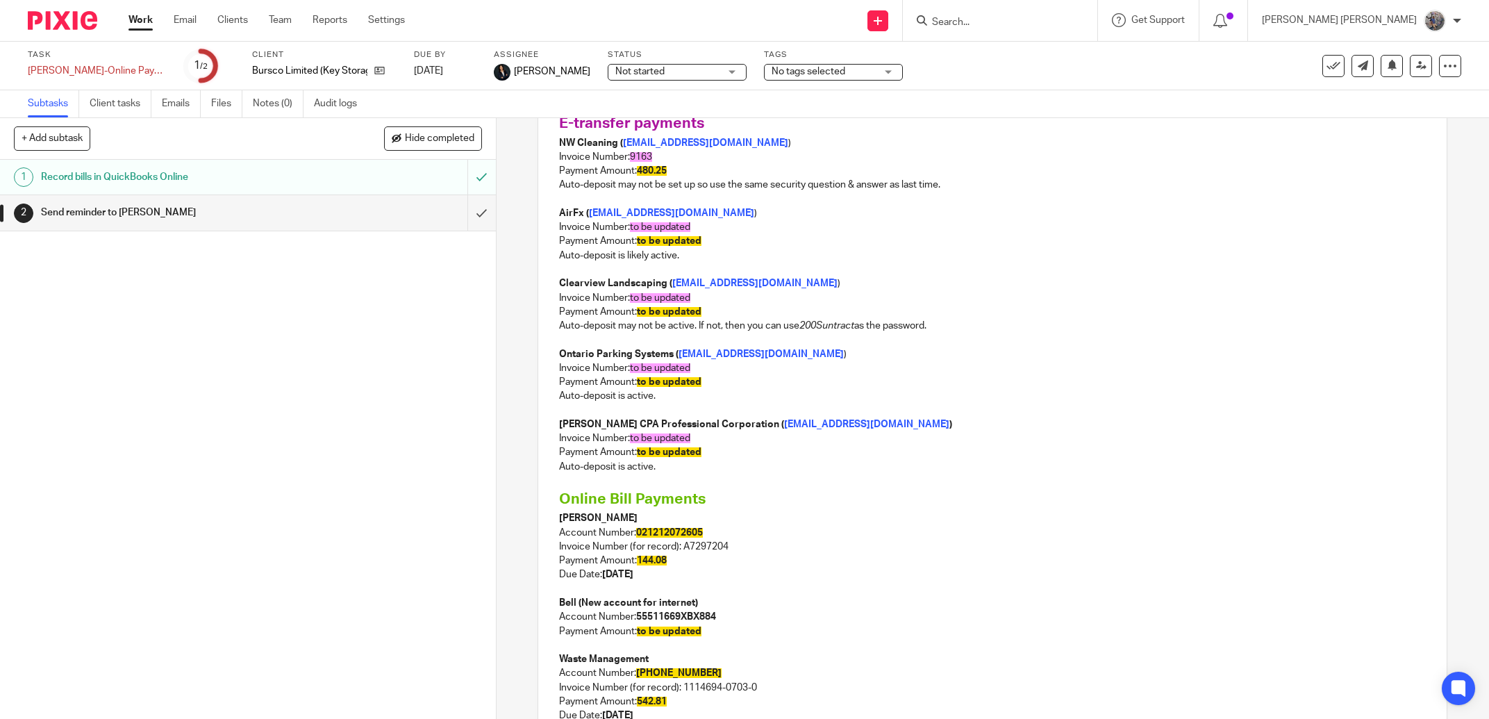
drag, startPoint x: 679, startPoint y: 231, endPoint x: 627, endPoint y: 231, distance: 52.8
click at [627, 231] on p "Invoice Number: to be updated" at bounding box center [992, 227] width 867 height 14
drag, startPoint x: 697, startPoint y: 240, endPoint x: 636, endPoint y: 241, distance: 61.1
click at [636, 241] on p "Payment Amount: to be updated" at bounding box center [992, 241] width 867 height 14
click at [699, 399] on p "Auto-deposit is active." at bounding box center [992, 396] width 867 height 14
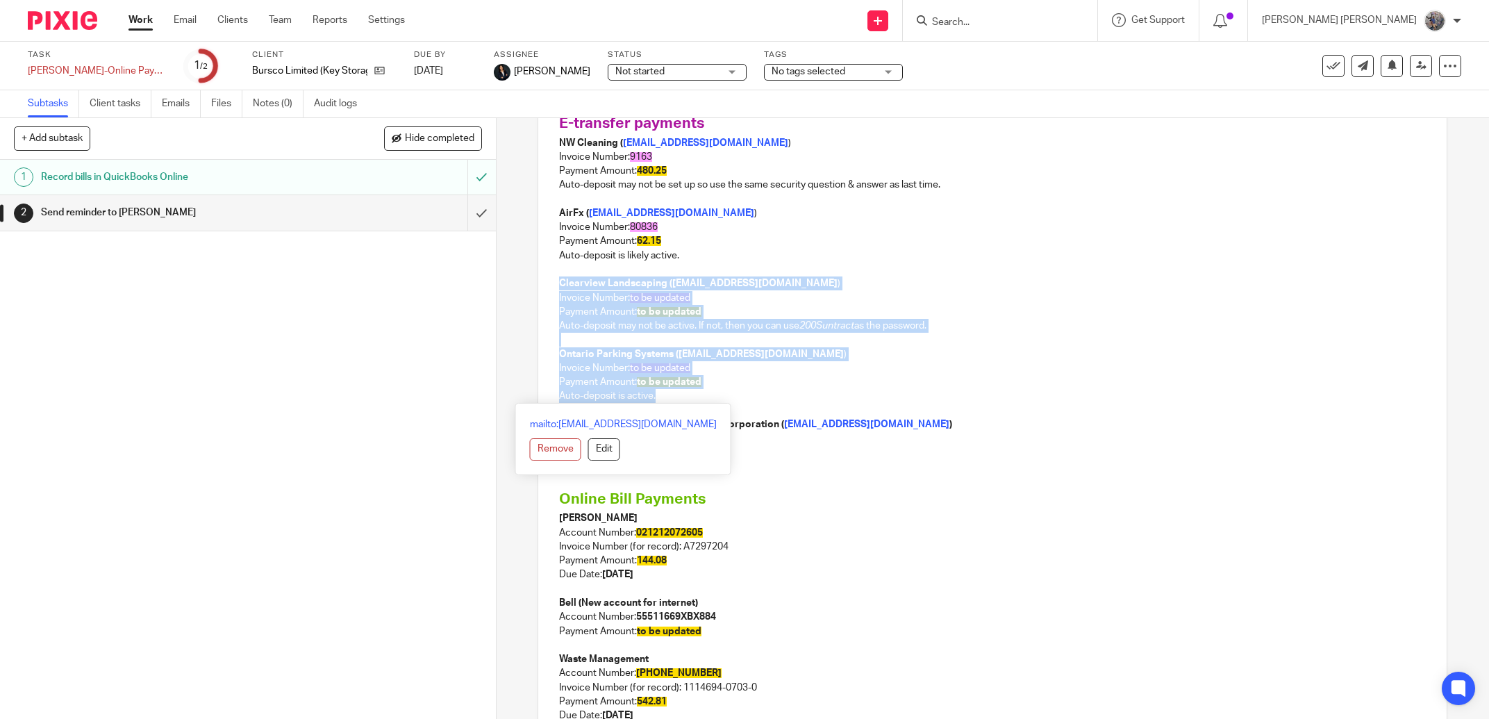
drag, startPoint x: 678, startPoint y: 399, endPoint x: 518, endPoint y: 285, distance: 197.2
click at [518, 285] on div "2 Send reminder to Jay Manual email Secure the attachments in this message. Fil…" at bounding box center [993, 418] width 993 height 601
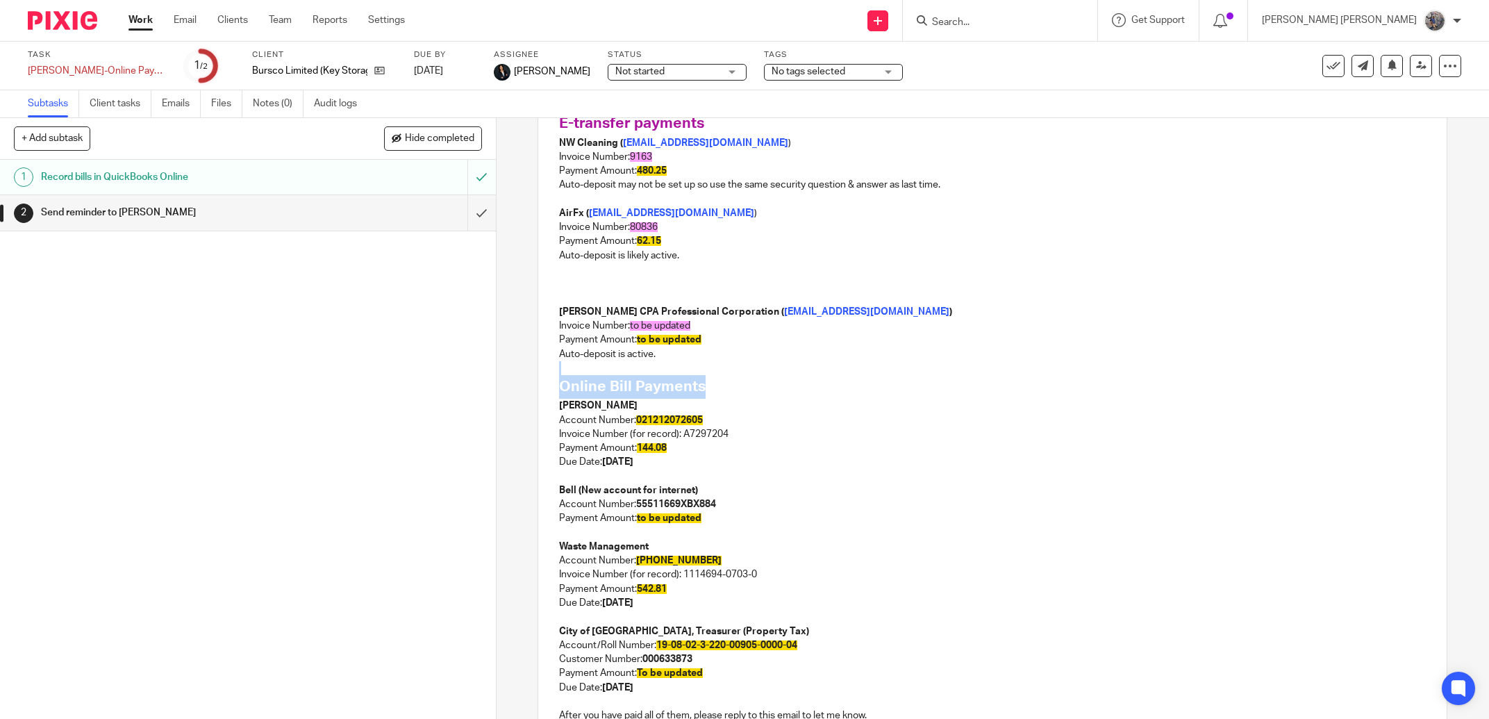
drag, startPoint x: 707, startPoint y: 372, endPoint x: 692, endPoint y: 365, distance: 17.1
click at [692, 365] on div "Hi Jay, Please make the following payments from the bank account. A copy of the…" at bounding box center [992, 387] width 909 height 691
click at [697, 357] on p "Auto-deposit is active." at bounding box center [992, 354] width 867 height 14
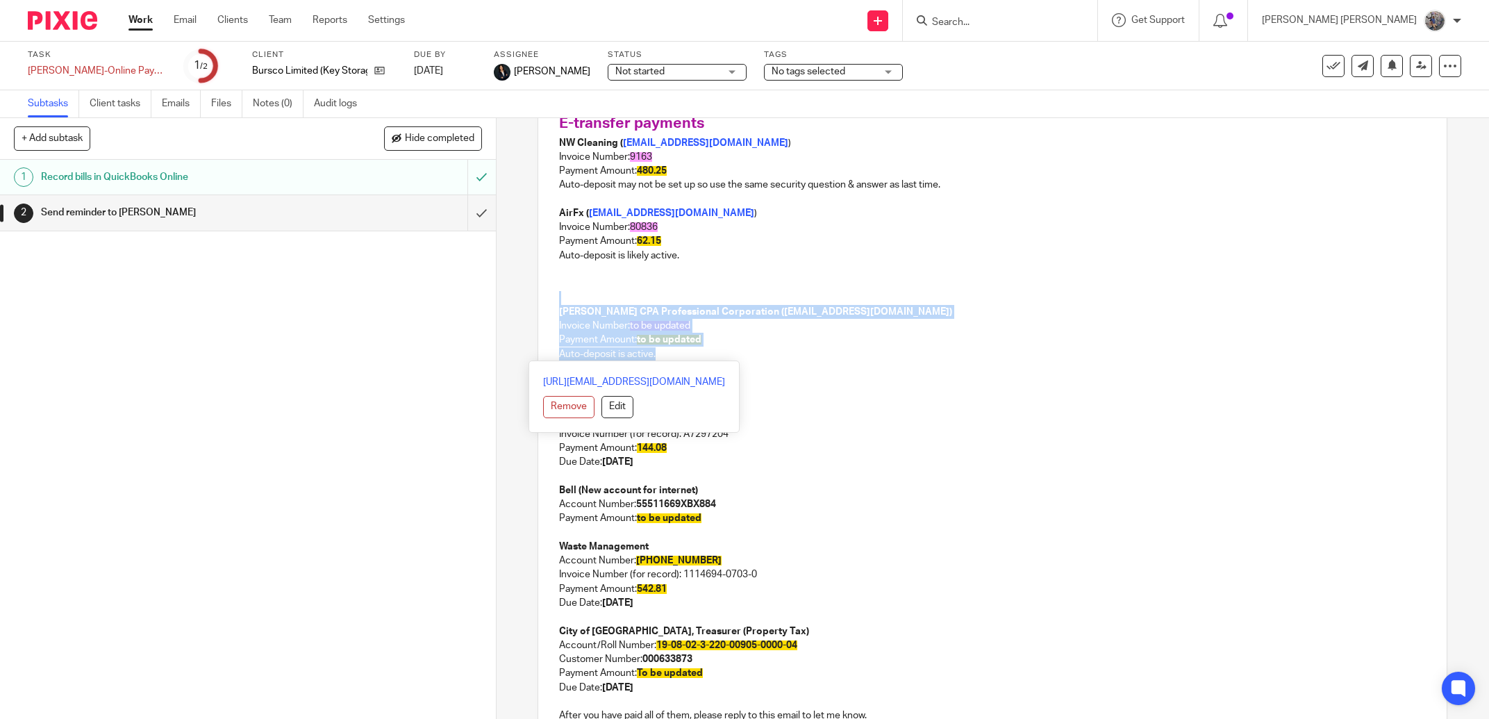
drag, startPoint x: 629, startPoint y: 350, endPoint x: 536, endPoint y: 297, distance: 107.6
click at [538, 297] on div "Hi Jay, Please make the following payments from the bank account. A copy of the…" at bounding box center [992, 387] width 909 height 691
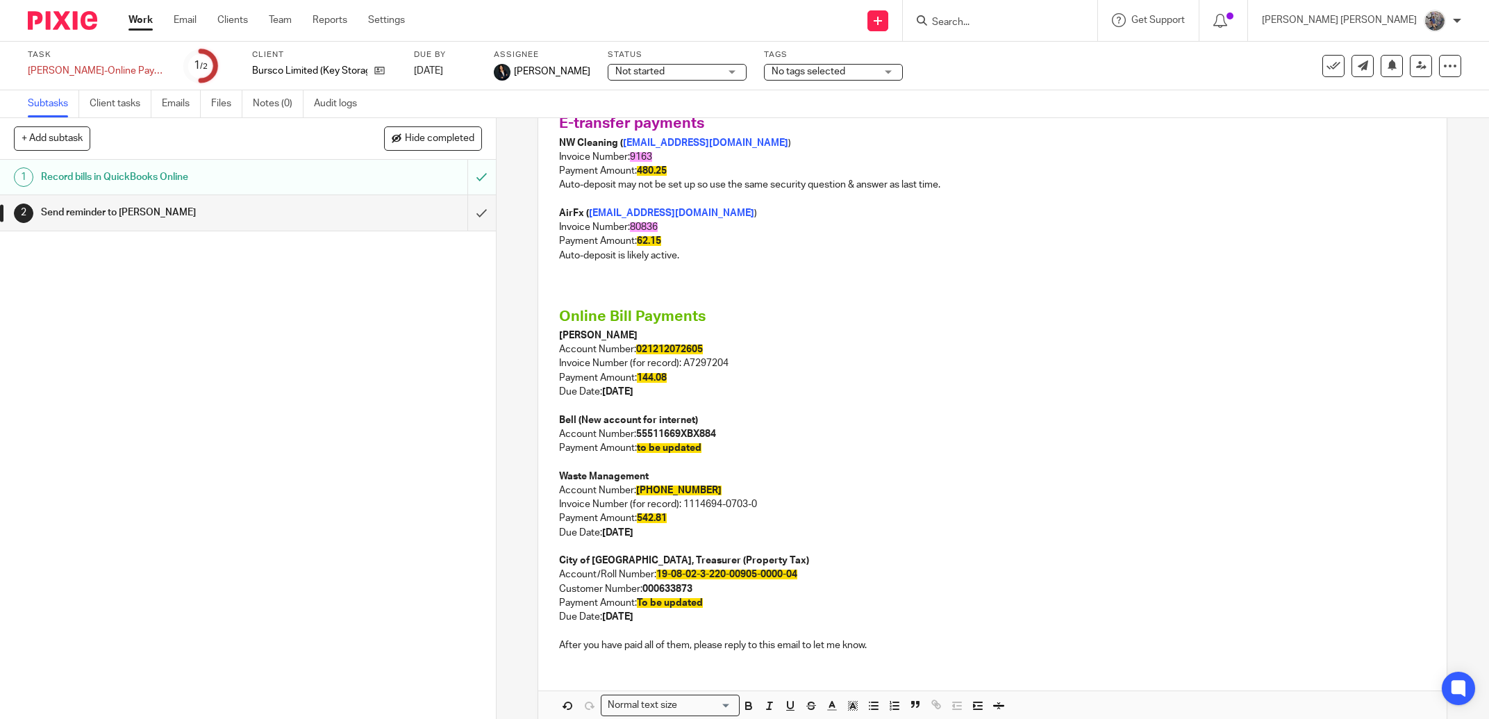
scroll to position [115, 0]
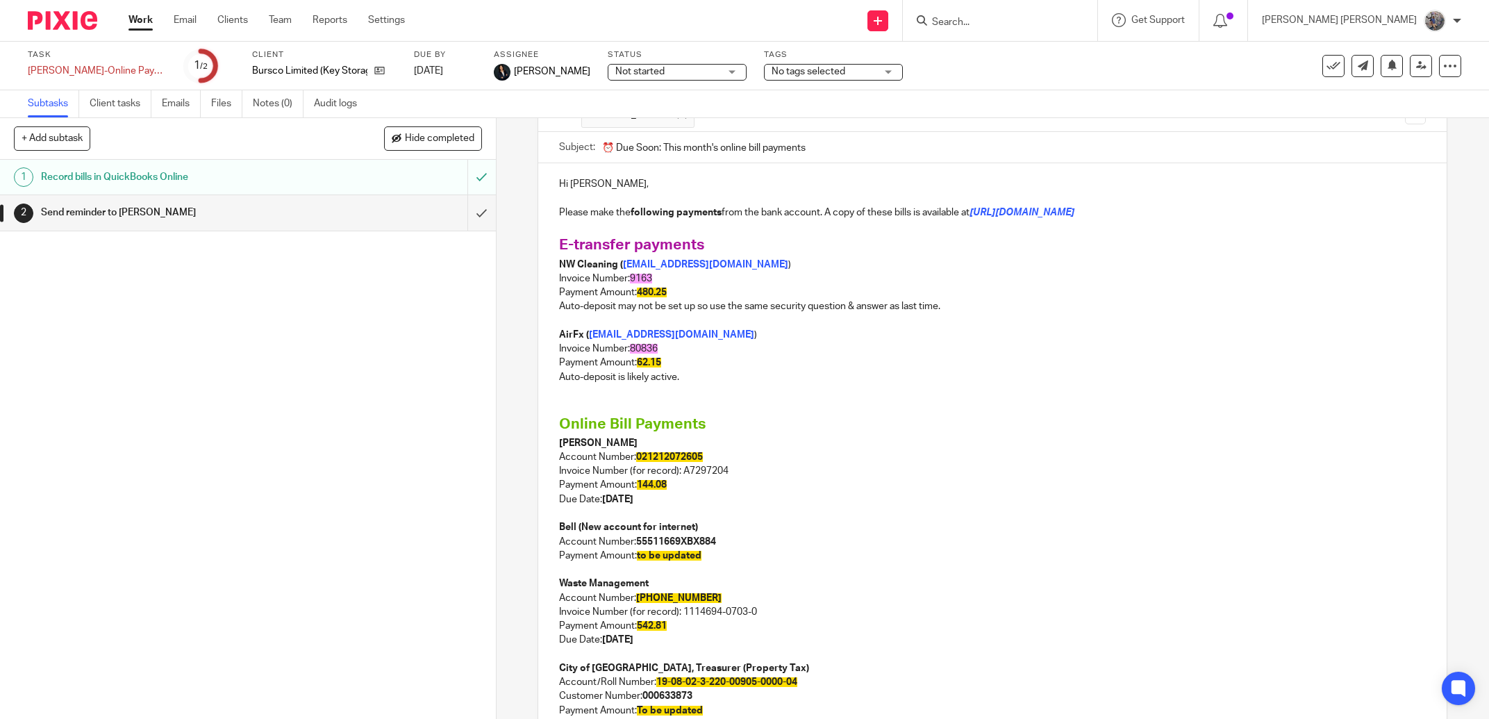
click at [606, 327] on p at bounding box center [992, 321] width 867 height 14
click at [583, 392] on p at bounding box center [992, 391] width 867 height 14
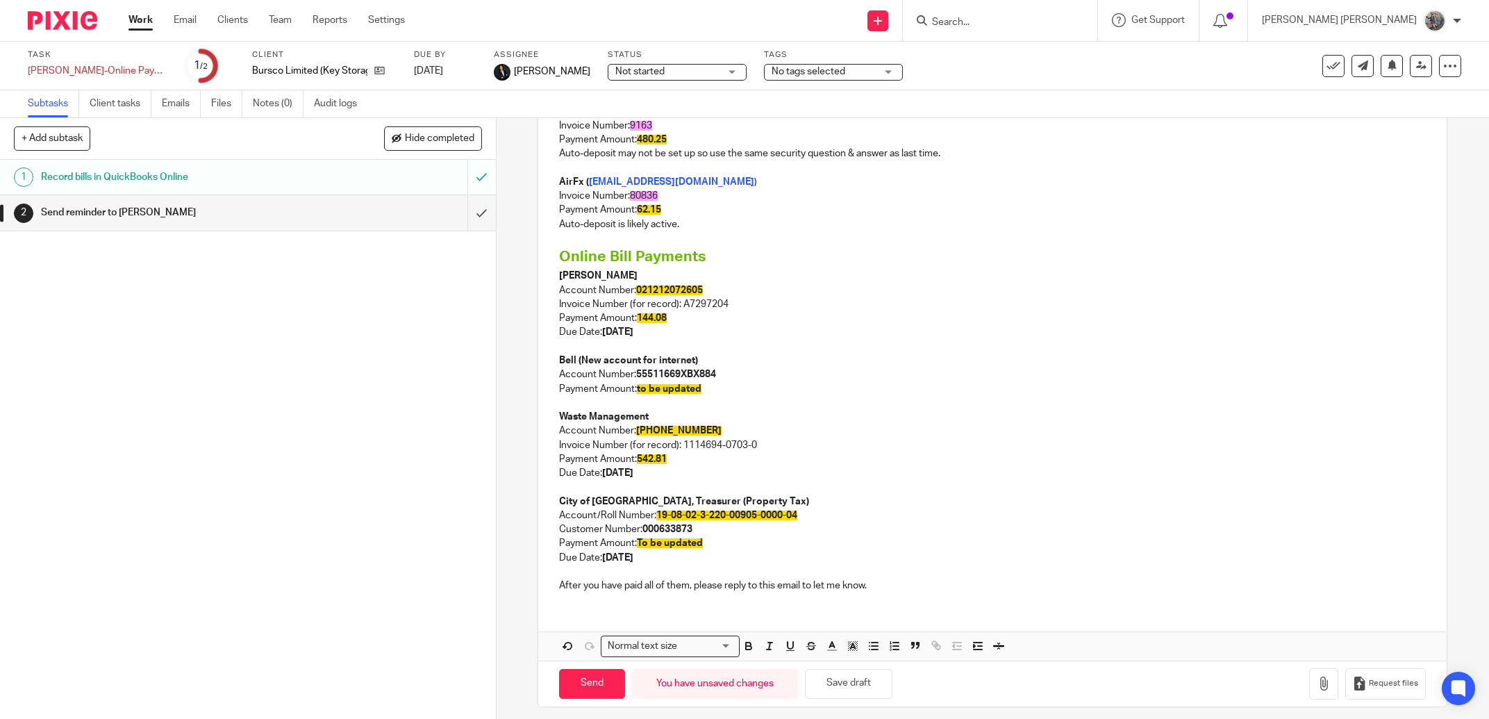
scroll to position [274, 0]
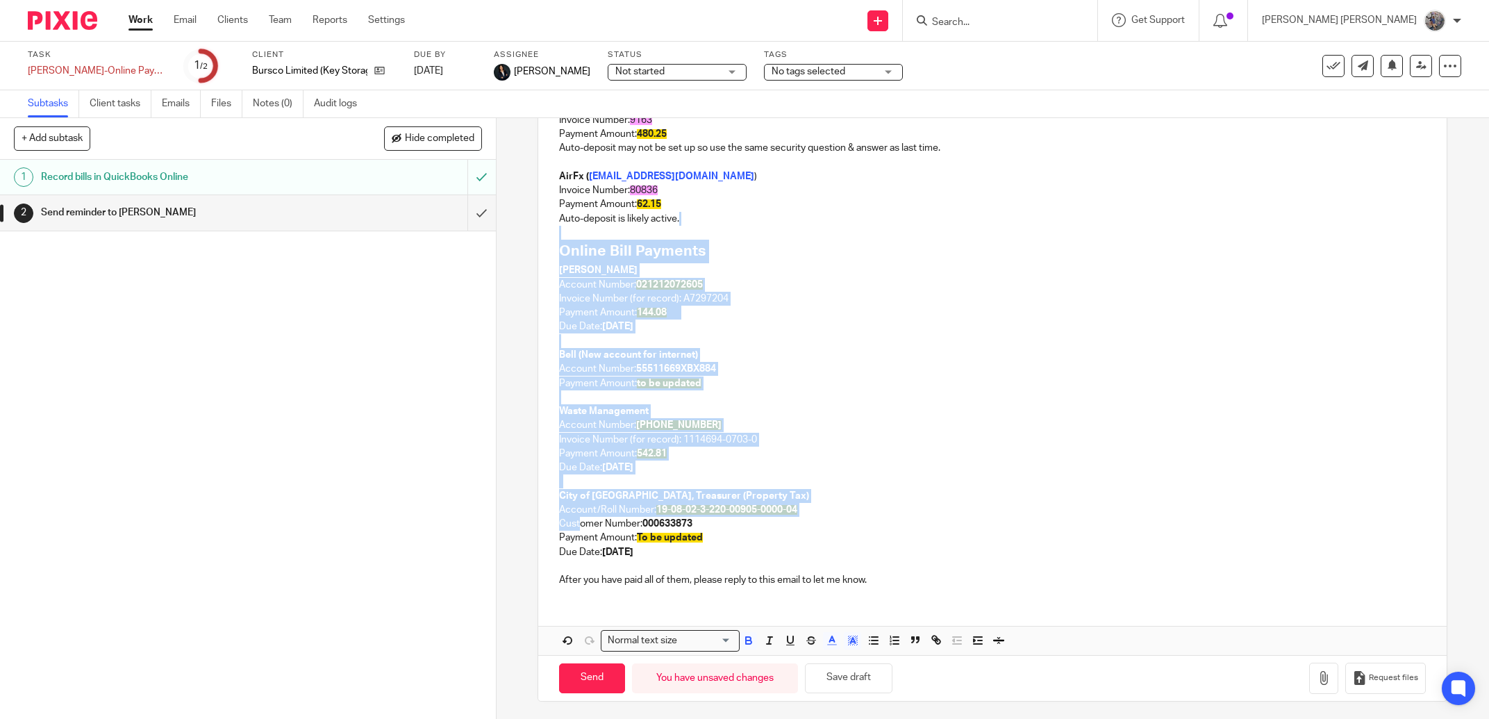
drag, startPoint x: 673, startPoint y: 552, endPoint x: 579, endPoint y: 518, distance: 100.4
click at [579, 518] on div "Hi Jay, Please make the following payments from the bank account. A copy of the…" at bounding box center [992, 301] width 909 height 593
click at [695, 547] on p "Due Date: Sep 1, 2025" at bounding box center [992, 552] width 867 height 14
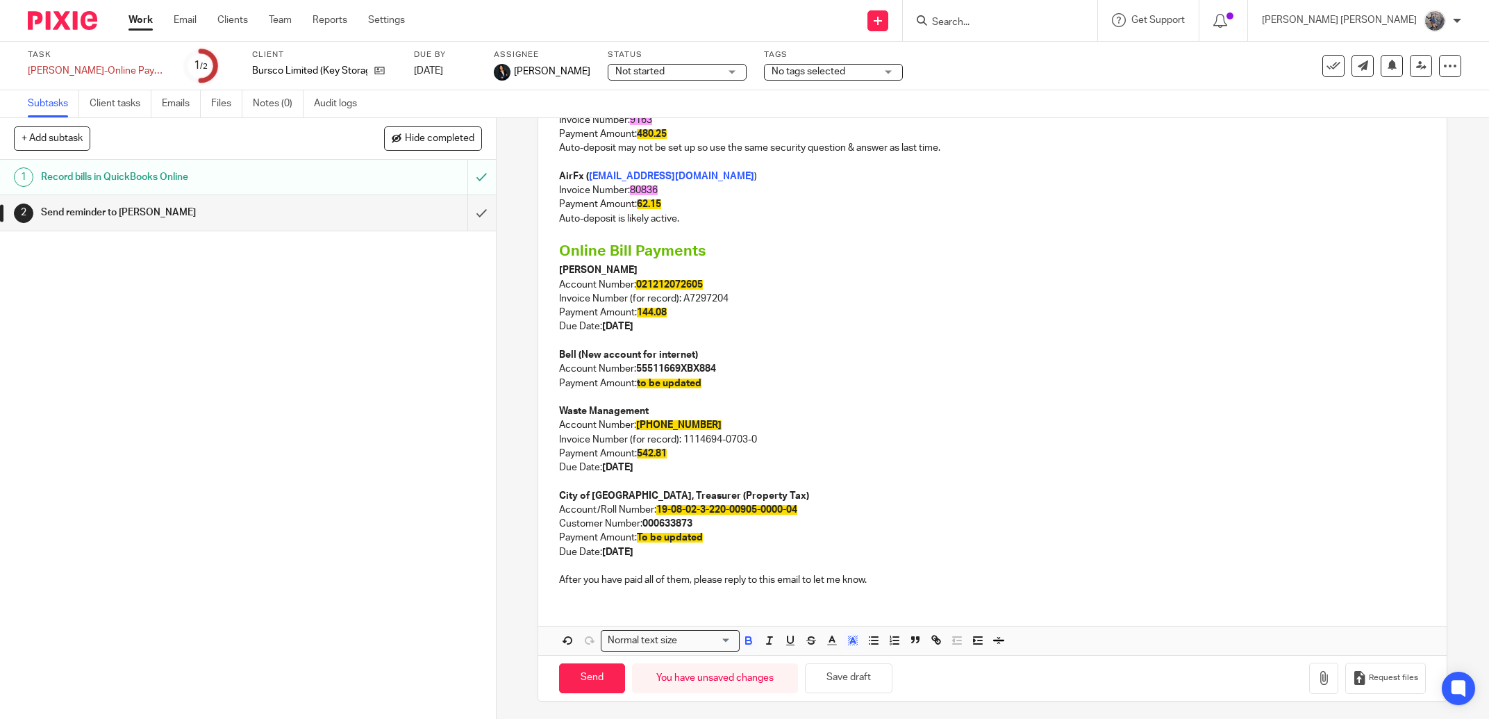
drag, startPoint x: 667, startPoint y: 557, endPoint x: 534, endPoint y: 493, distance: 147.9
click at [538, 493] on div "Hi Jay, Please make the following payments from the bank account. A copy of the…" at bounding box center [992, 301] width 909 height 593
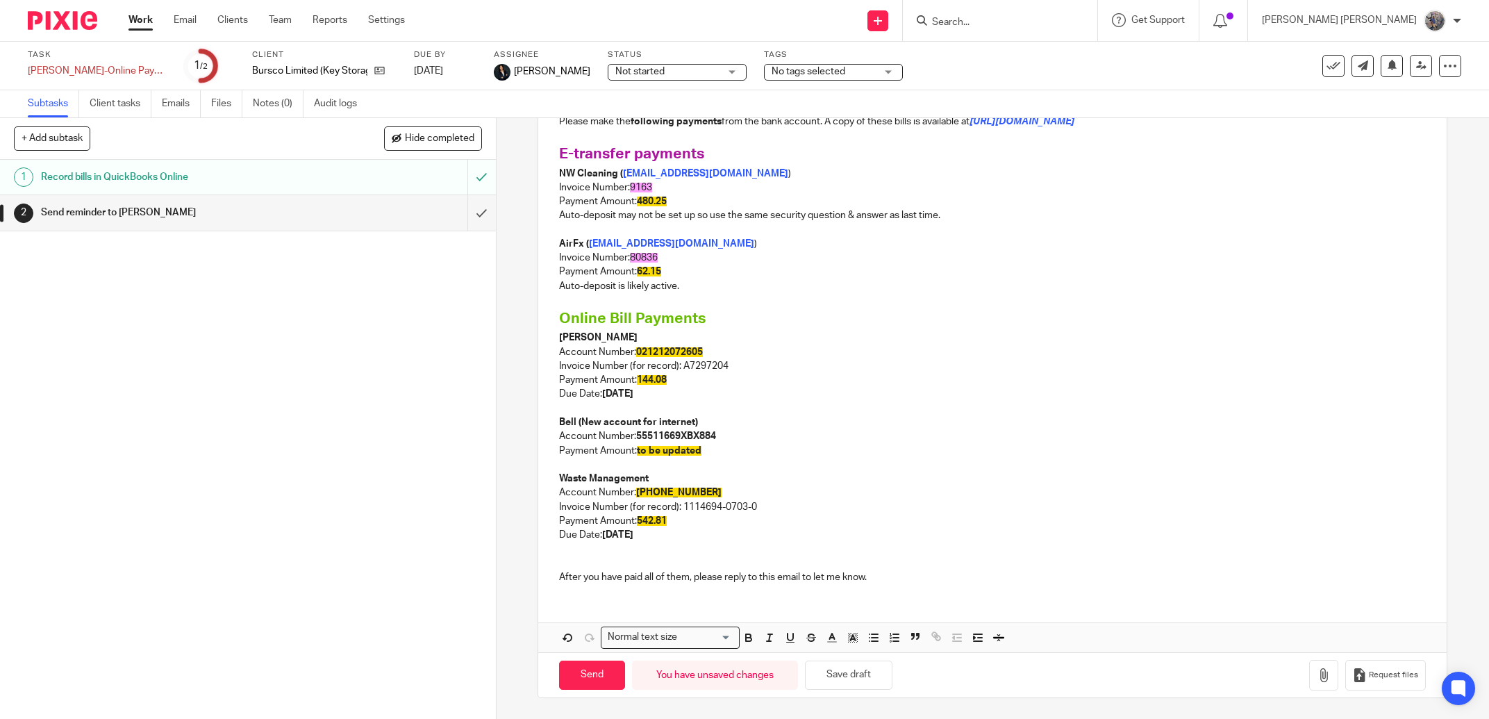
scroll to position [194, 0]
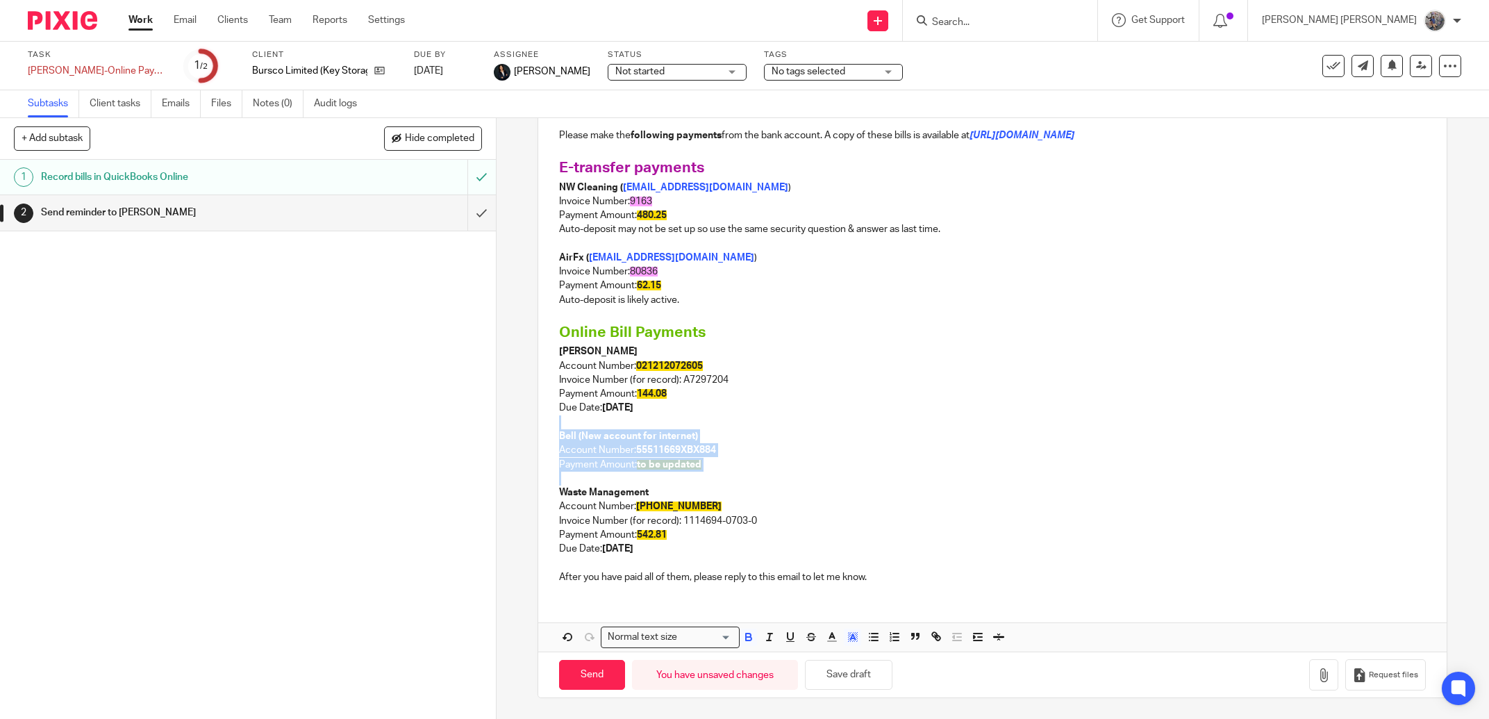
drag, startPoint x: 724, startPoint y: 473, endPoint x: 518, endPoint y: 423, distance: 212.3
click at [518, 423] on div "2 Send reminder to Jay Manual email Secure the attachments in this message. Fil…" at bounding box center [993, 418] width 993 height 601
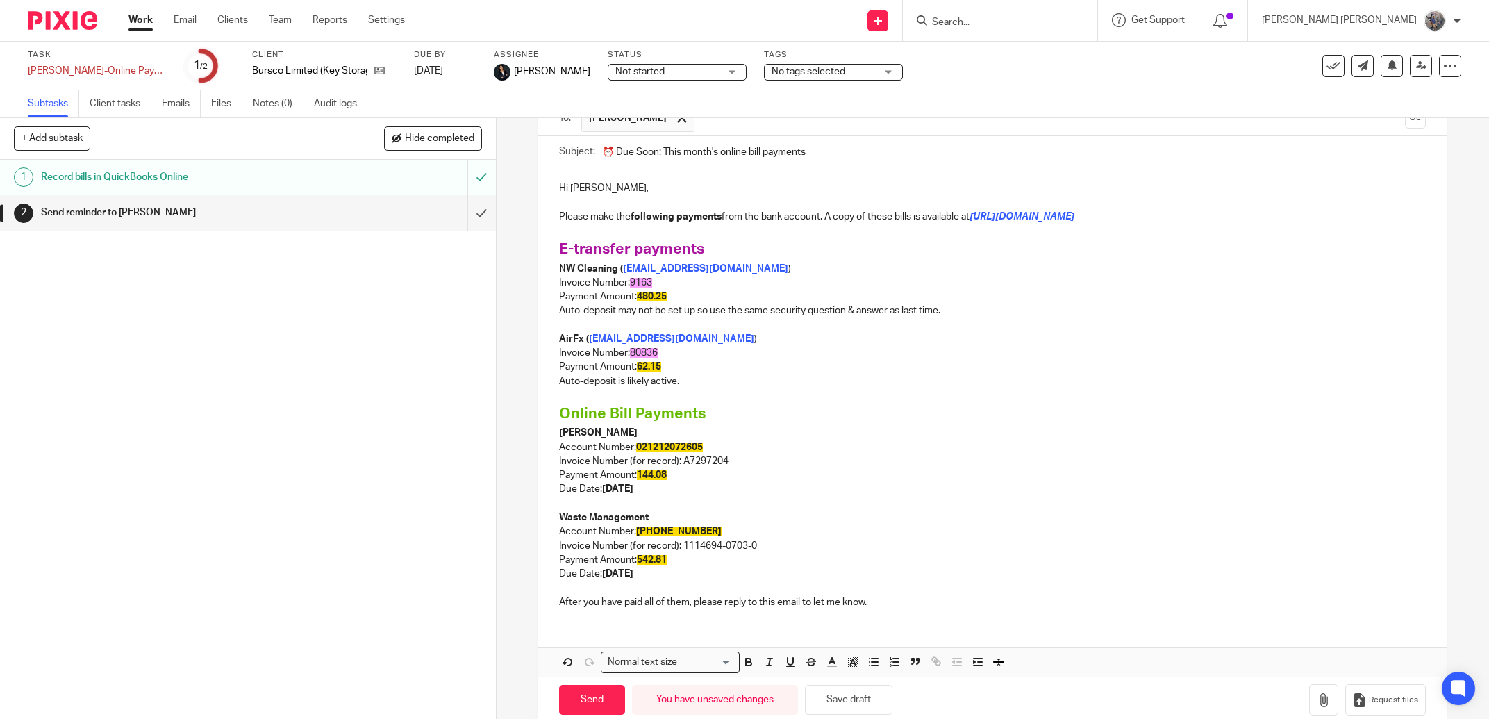
scroll to position [137, 0]
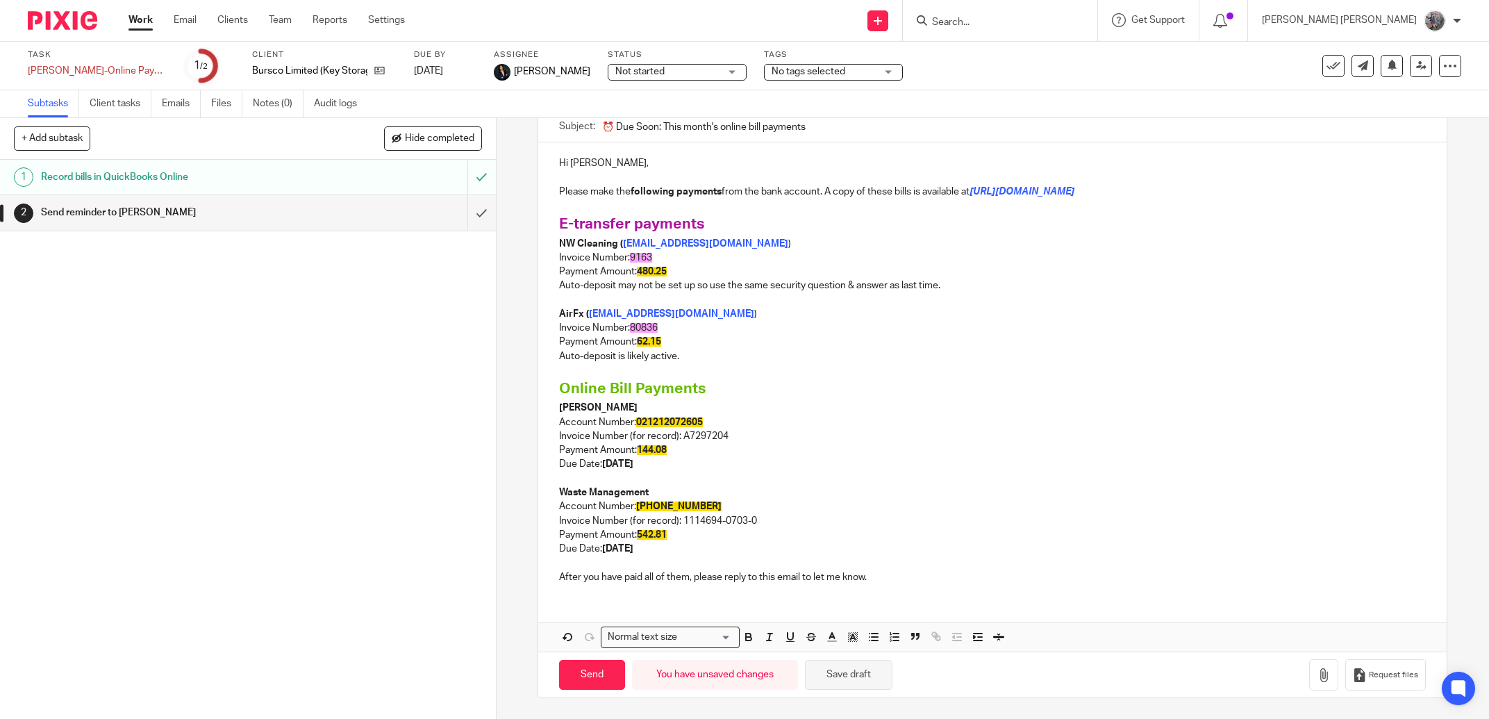
click at [841, 675] on button "Save draft" at bounding box center [849, 675] width 88 height 30
click at [1036, 8] on div at bounding box center [1000, 20] width 195 height 41
click at [1034, 17] on input "Search" at bounding box center [993, 23] width 125 height 13
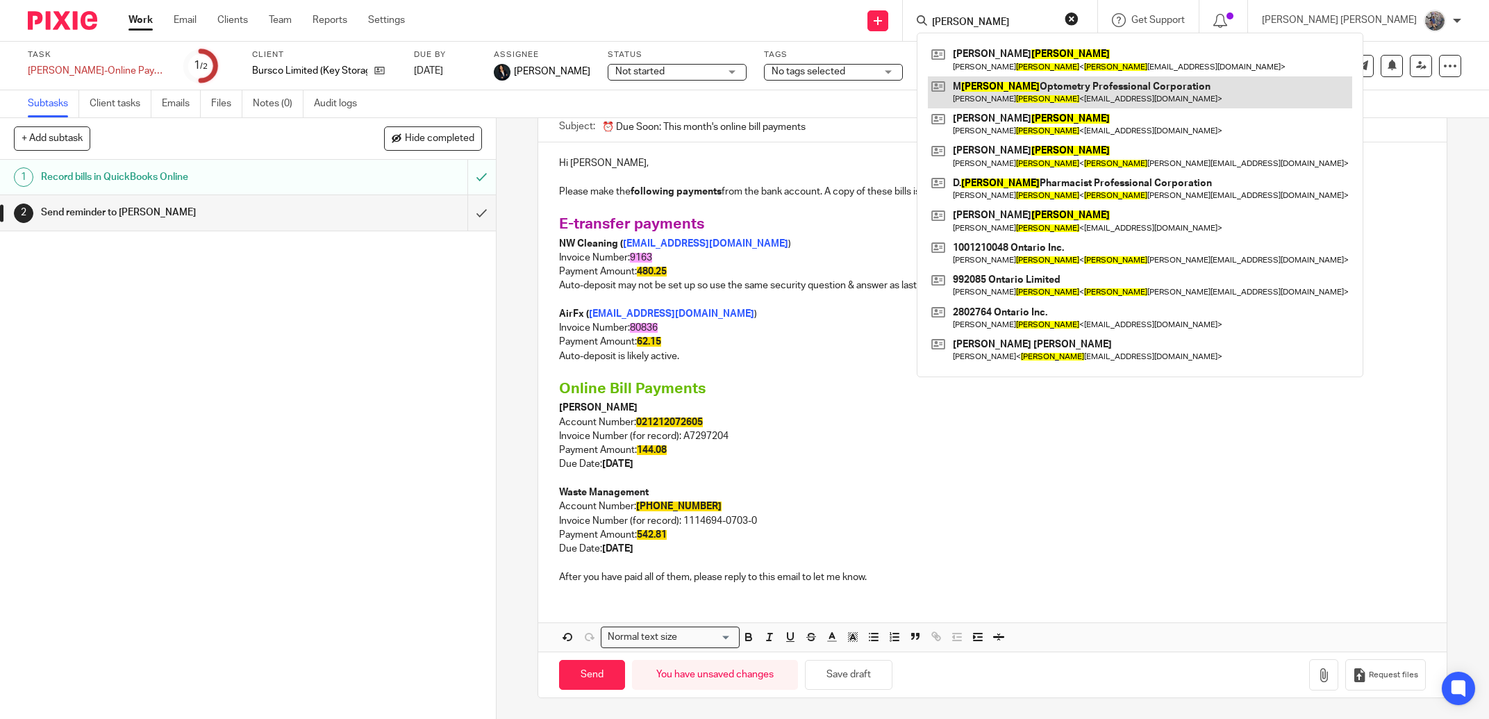
type input "bhathal"
click at [1083, 94] on link at bounding box center [1140, 92] width 424 height 32
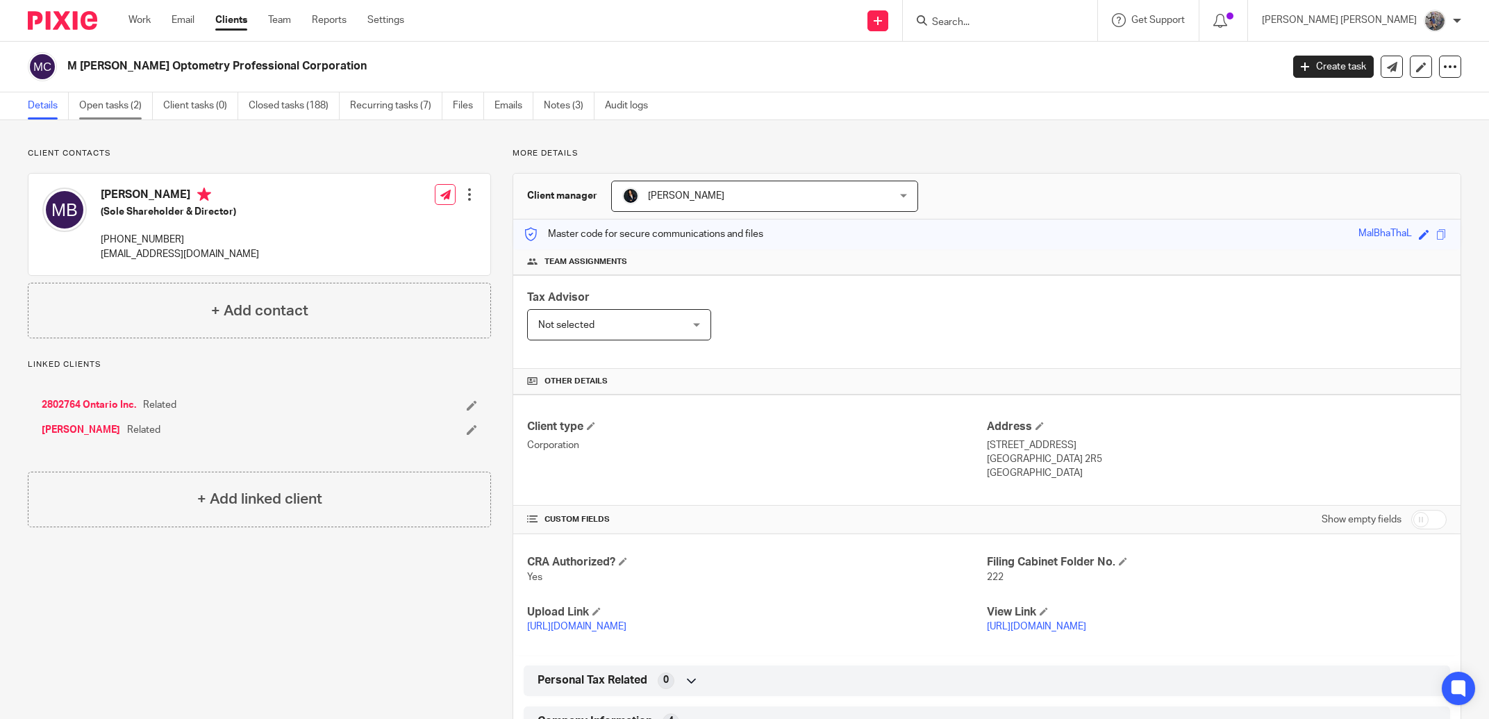
click at [139, 99] on link "Open tasks (2)" at bounding box center [116, 105] width 74 height 27
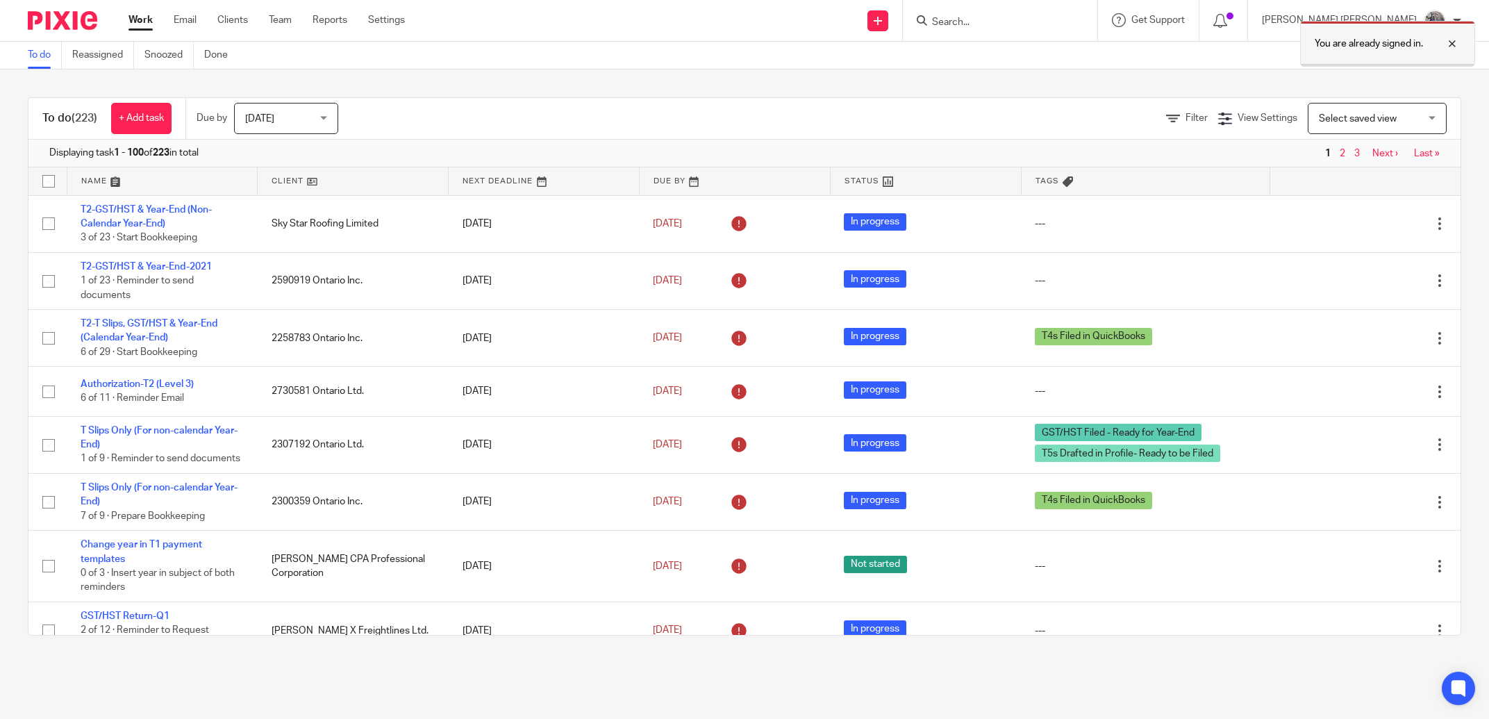
click at [1449, 42] on div at bounding box center [1442, 43] width 38 height 17
click at [1115, 28] on div "You are already signed in." at bounding box center [1110, 40] width 731 height 53
click at [1056, 21] on input "Search" at bounding box center [993, 23] width 125 height 13
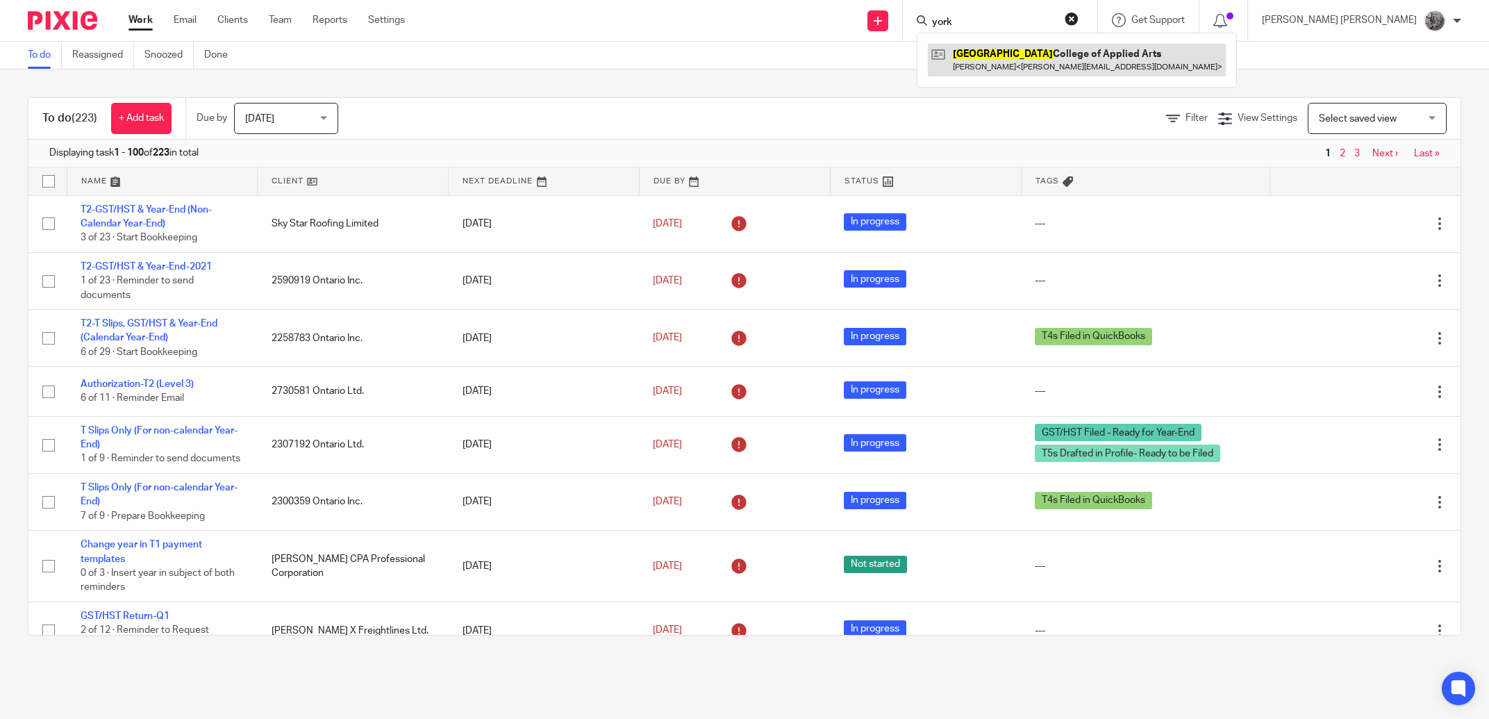
type input "york"
click at [1091, 46] on link at bounding box center [1077, 60] width 298 height 32
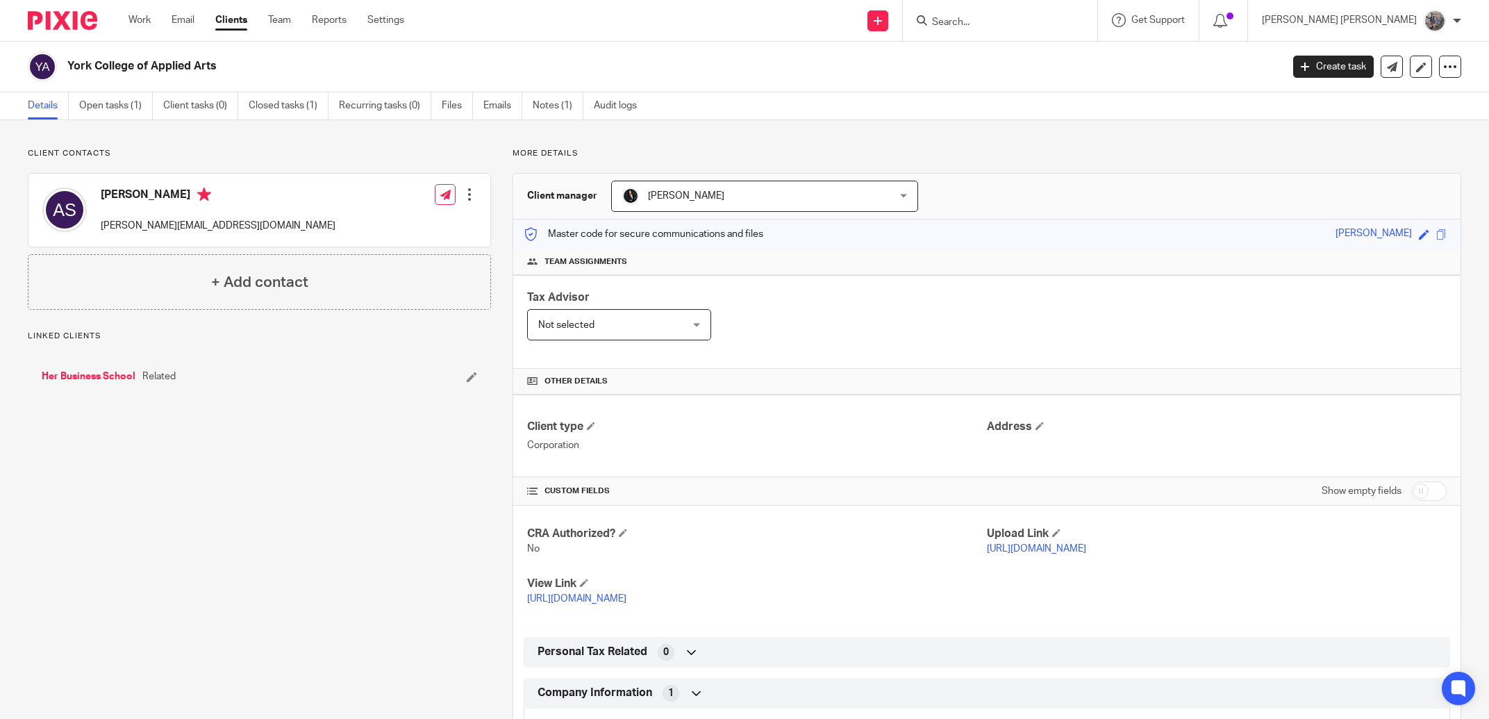
scroll to position [237, 0]
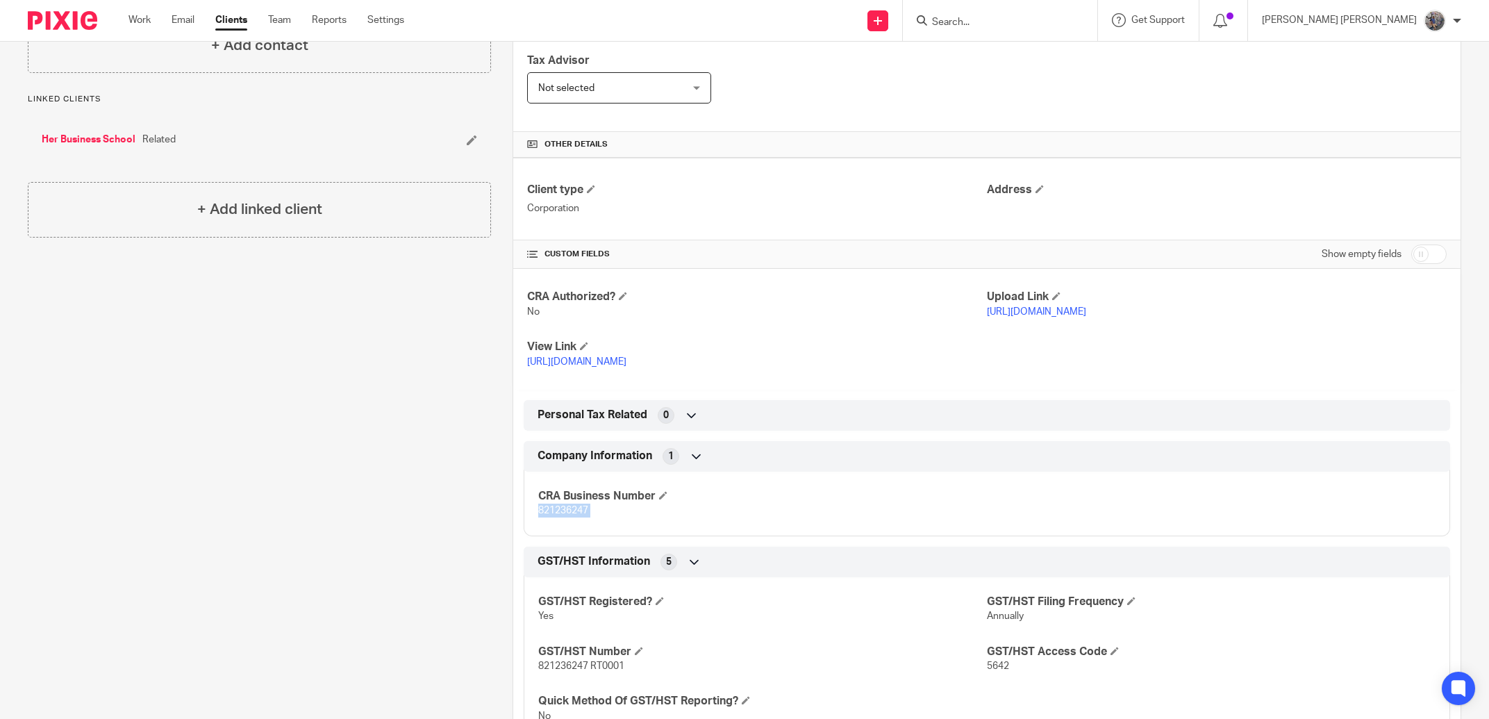
click at [554, 514] on span "821236247" at bounding box center [563, 511] width 50 height 10
copy span "821236247"
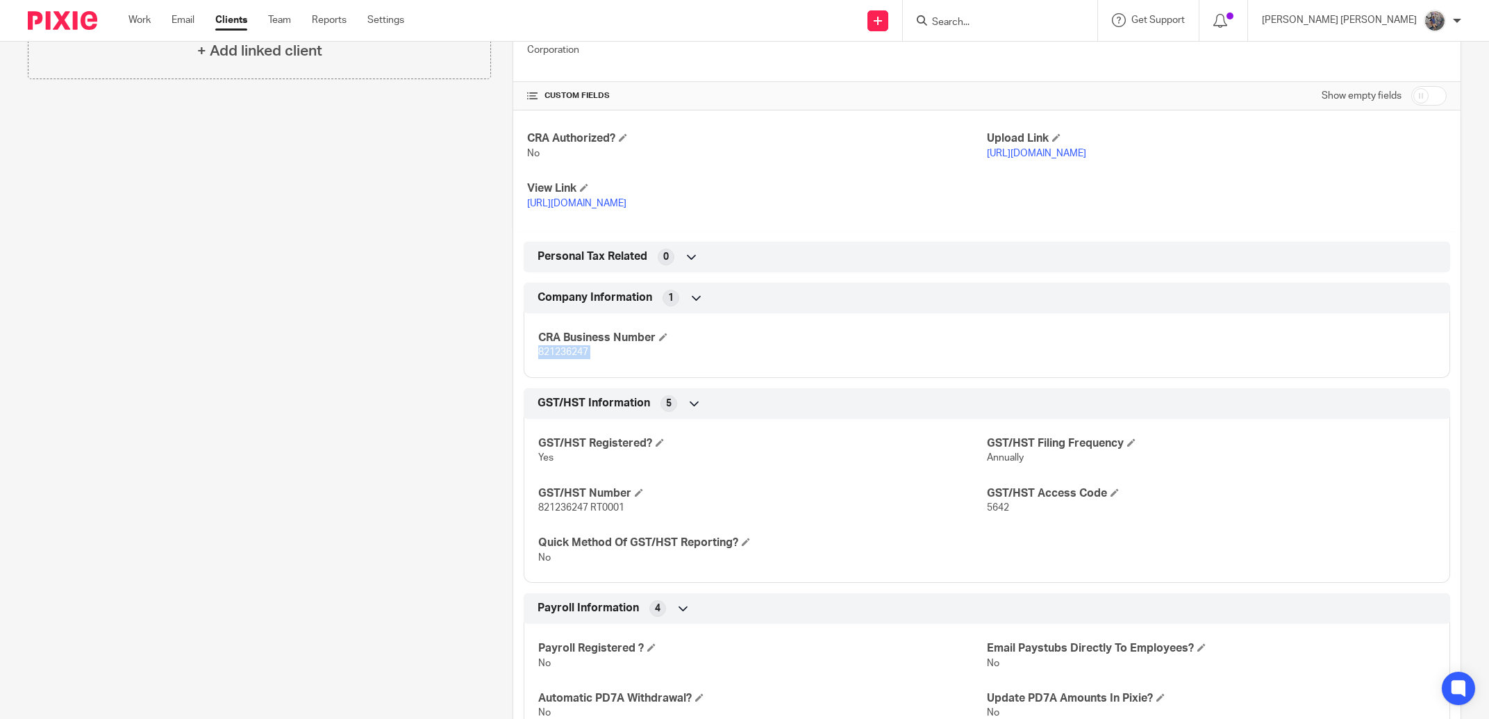
scroll to position [0, 0]
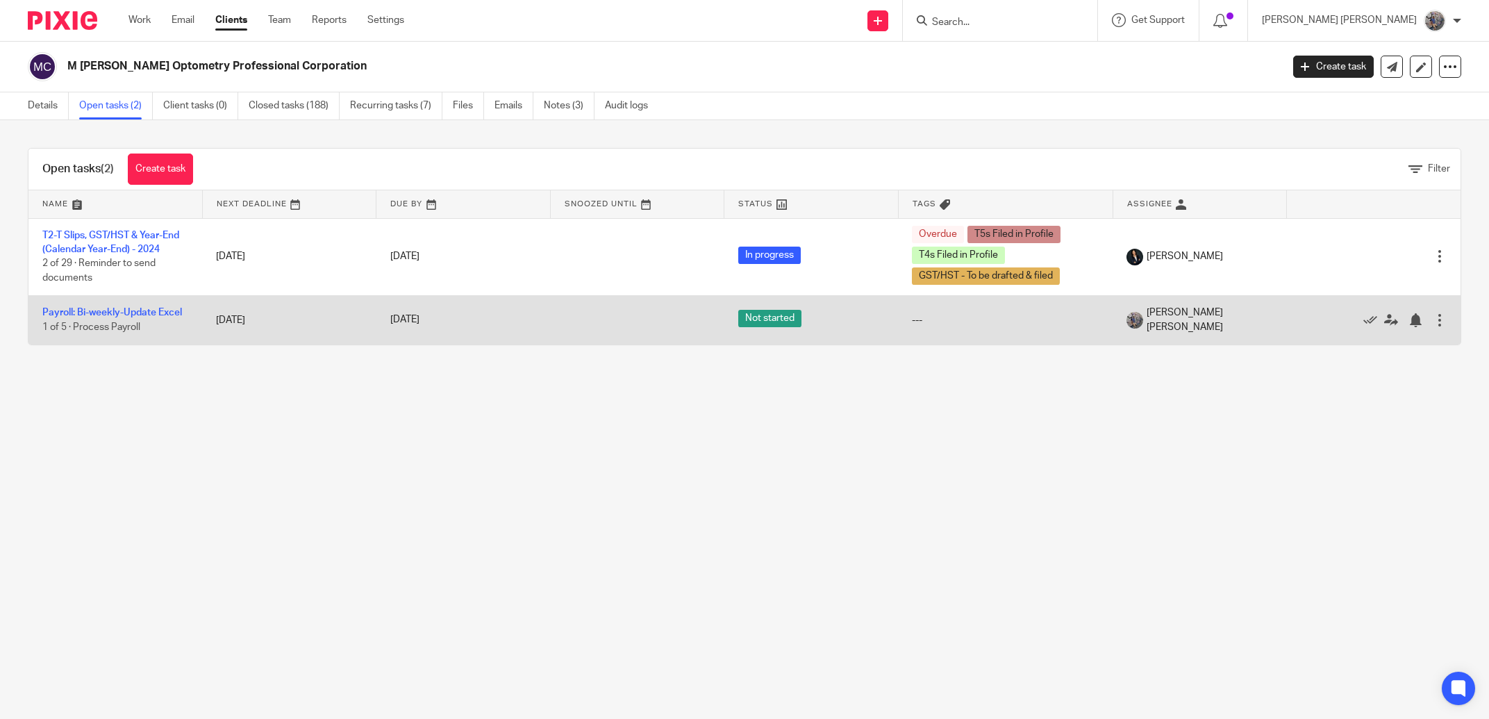
click at [119, 307] on td "Payroll: Bi-weekly-Update Excel 1 of 5 · Process Payroll" at bounding box center [115, 319] width 174 height 49
click at [121, 312] on link "Payroll: Bi-weekly-Update Excel" at bounding box center [112, 313] width 140 height 10
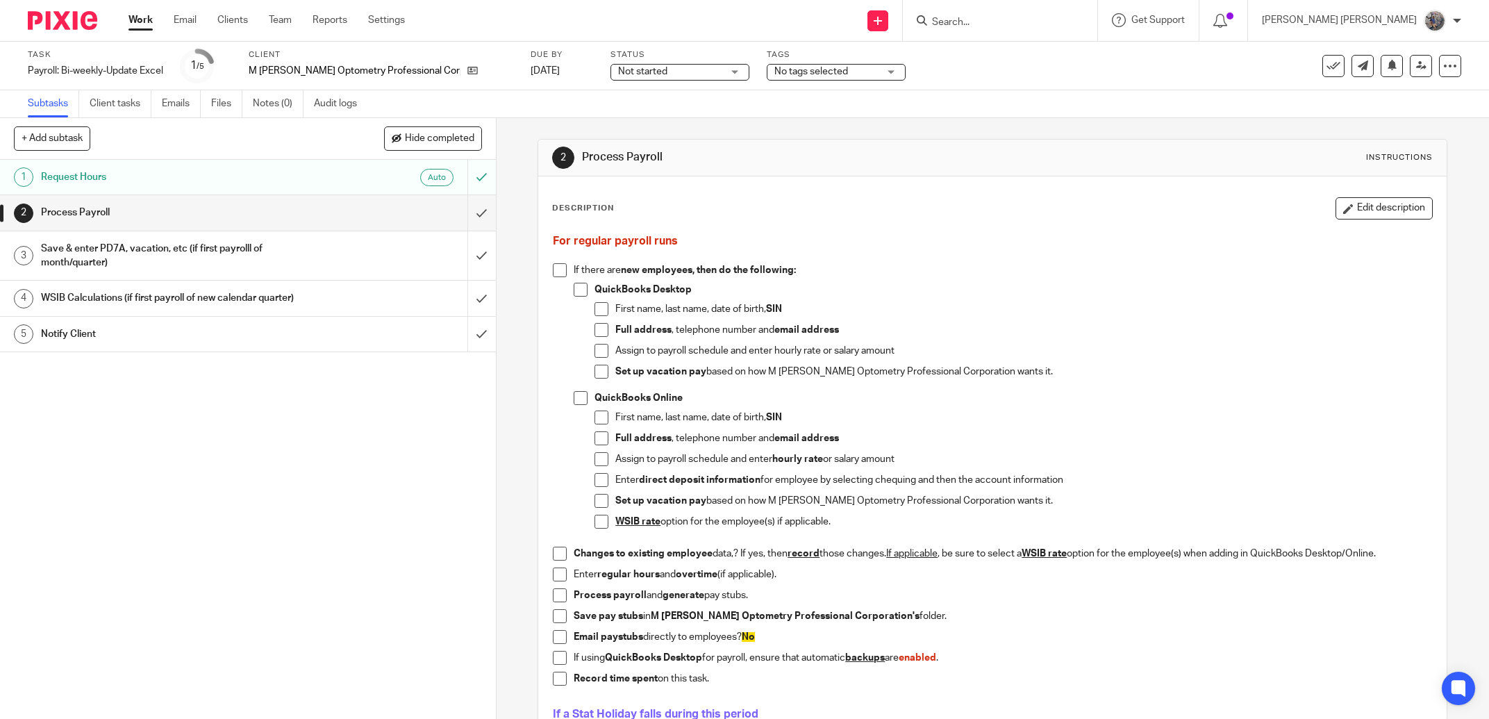
click at [172, 341] on h1 "Notify Client" at bounding box center [178, 334] width 275 height 21
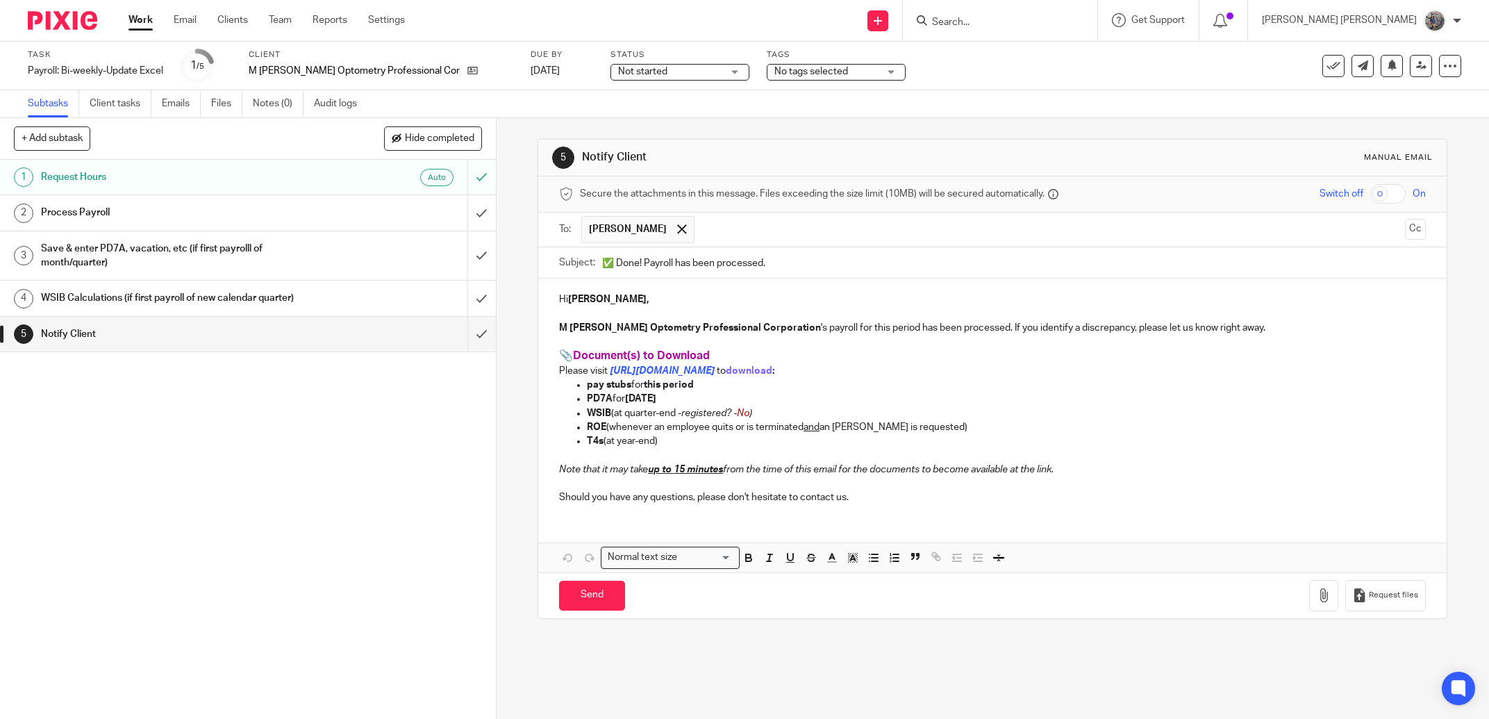
click at [636, 265] on input "✅ Done! Payroll has been processed." at bounding box center [1014, 262] width 824 height 31
click at [641, 265] on input "✅ Done! Payroll has been processed." at bounding box center [1014, 262] width 824 height 31
type input "✅ Done! [PERSON_NAME] Payroll has been processed."
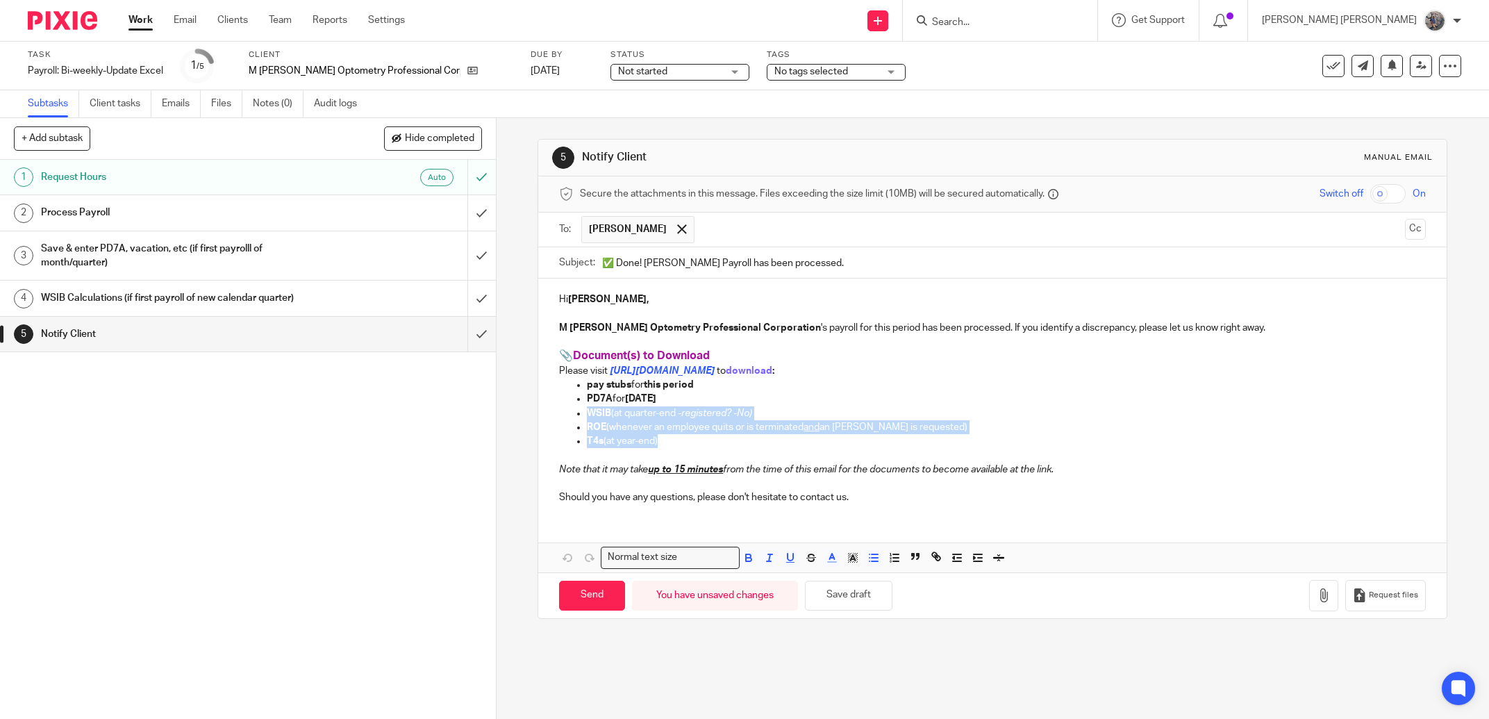
drag, startPoint x: 682, startPoint y: 445, endPoint x: 565, endPoint y: 418, distance: 120.3
click at [565, 418] on ul "pay stubs for this period PD7A for [DATE] WSIB (at quarter-end - registered? - …" at bounding box center [992, 413] width 867 height 70
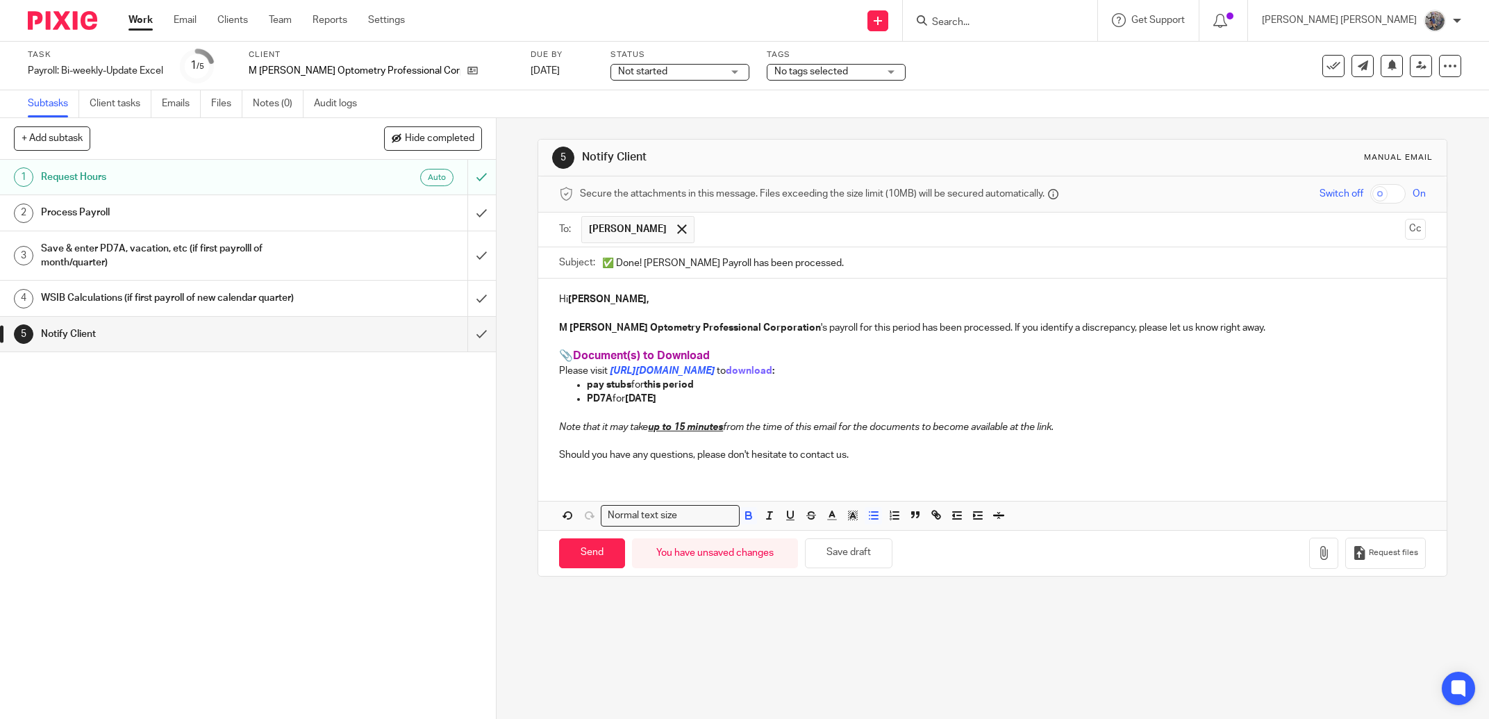
drag, startPoint x: 657, startPoint y: 401, endPoint x: 625, endPoint y: 402, distance: 32.7
click at [625, 402] on p "PD7A for [DATE]" at bounding box center [1006, 399] width 839 height 14
click at [606, 557] on input "Send" at bounding box center [592, 553] width 66 height 30
type input "Sent"
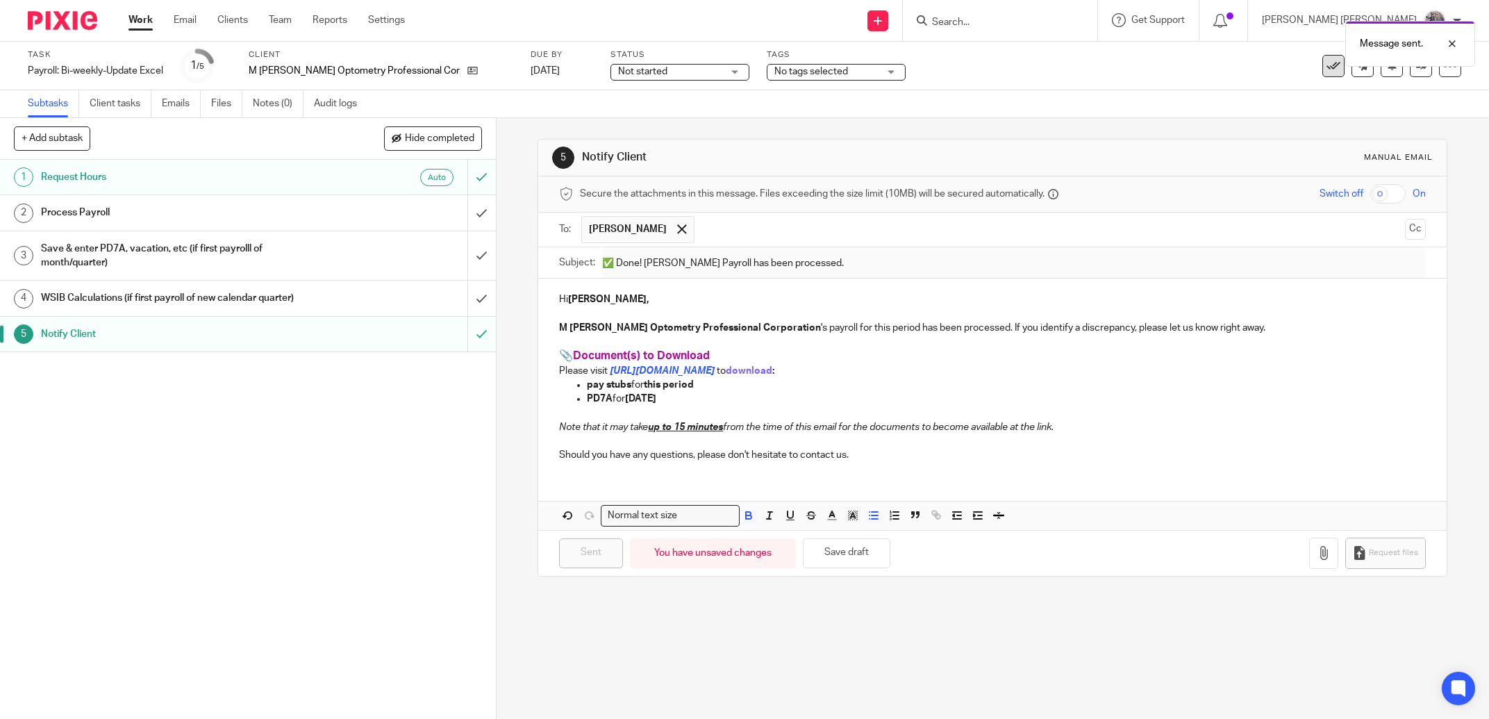
click at [1328, 72] on button at bounding box center [1334, 66] width 22 height 22
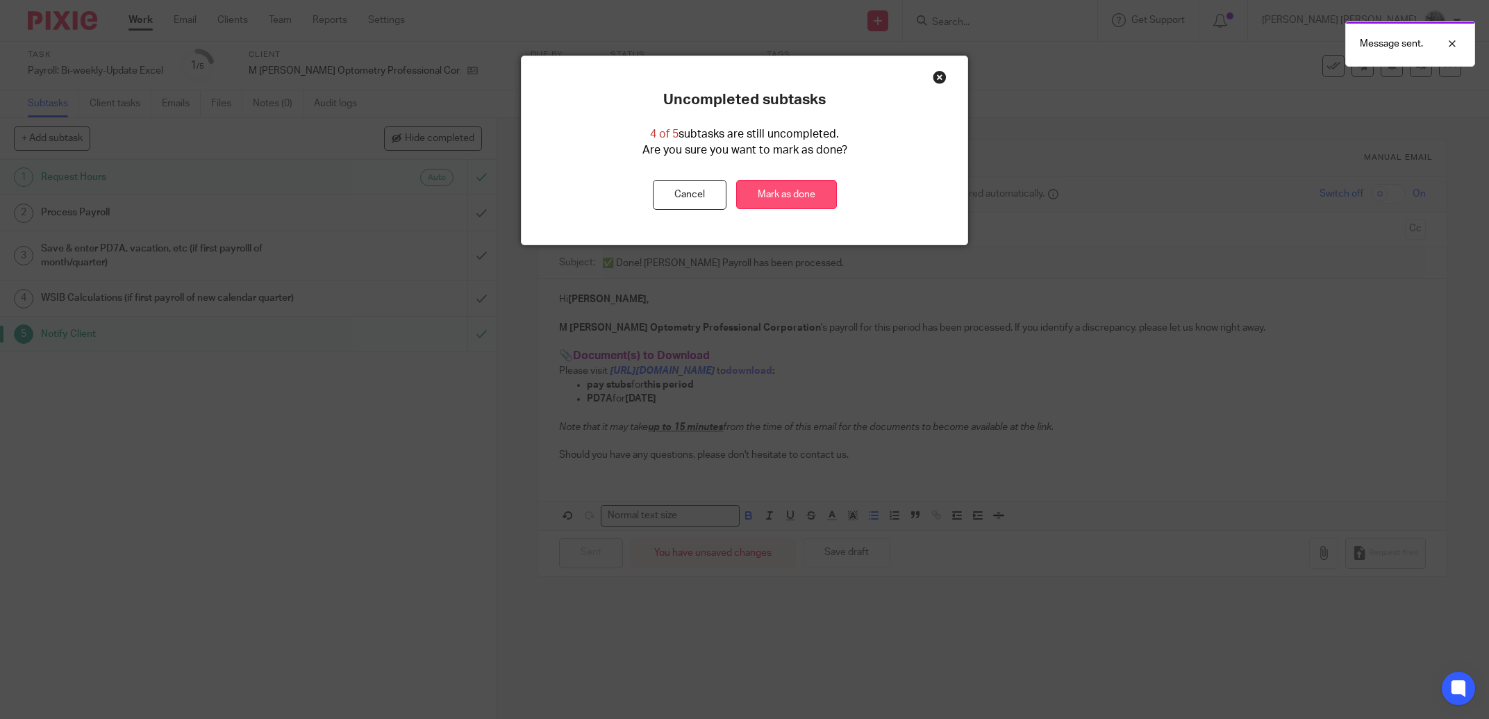
click at [759, 198] on link "Mark as done" at bounding box center [786, 195] width 101 height 30
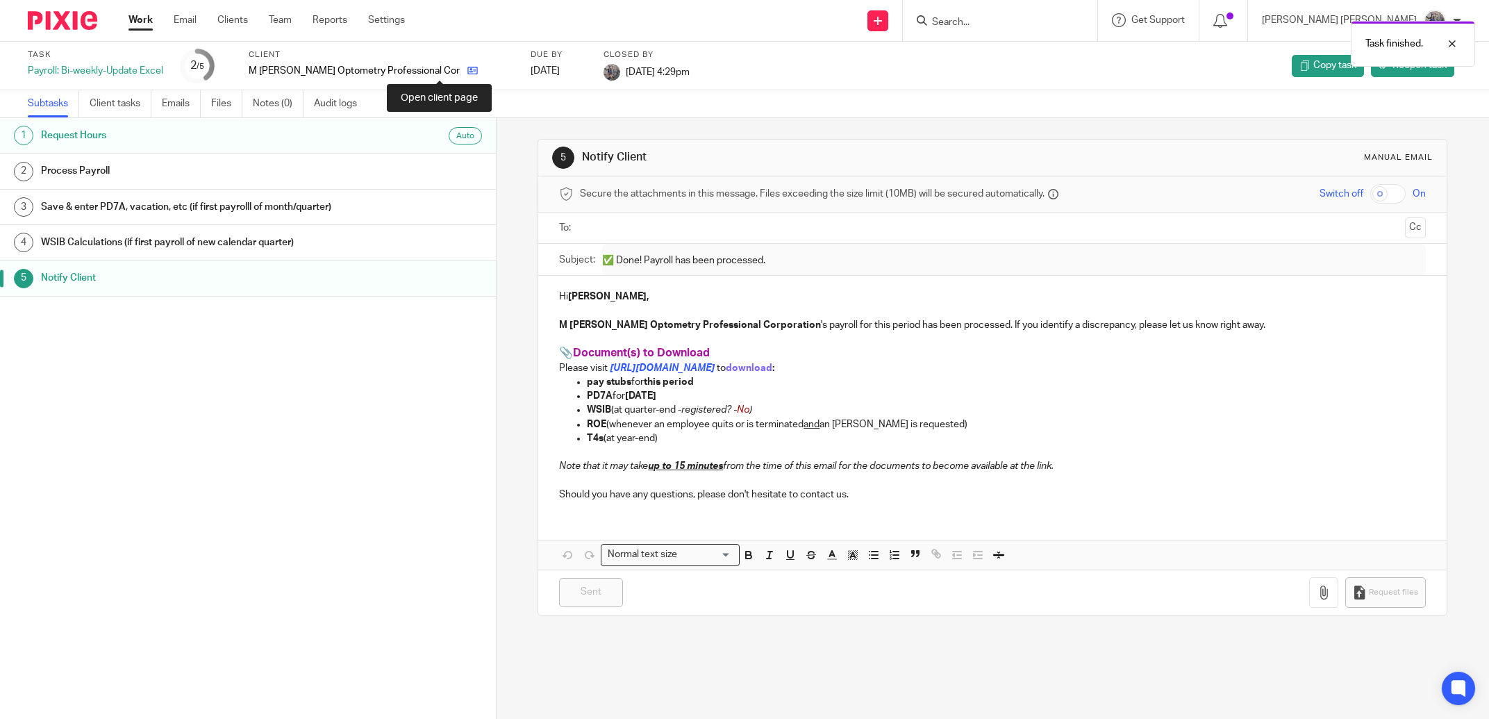
click at [468, 73] on icon at bounding box center [473, 70] width 10 height 10
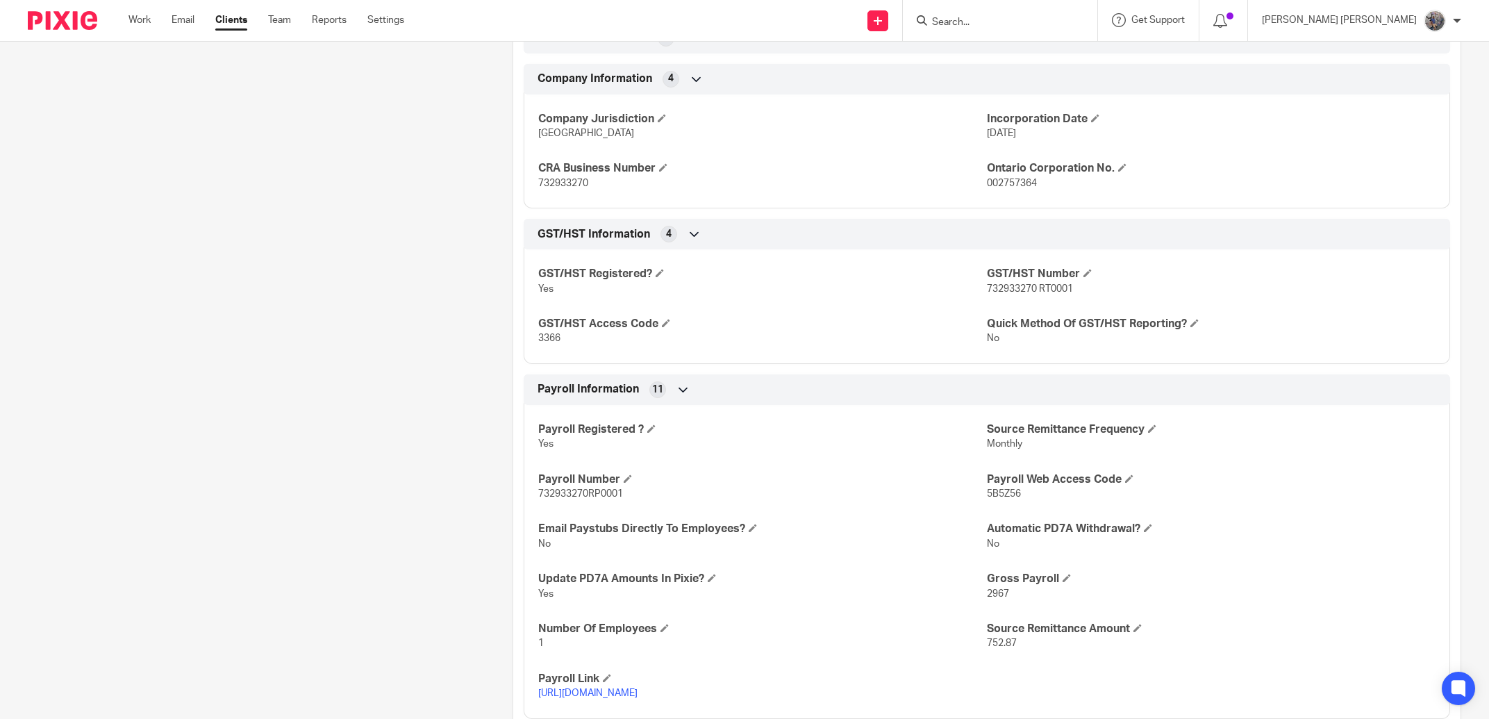
scroll to position [682, 0]
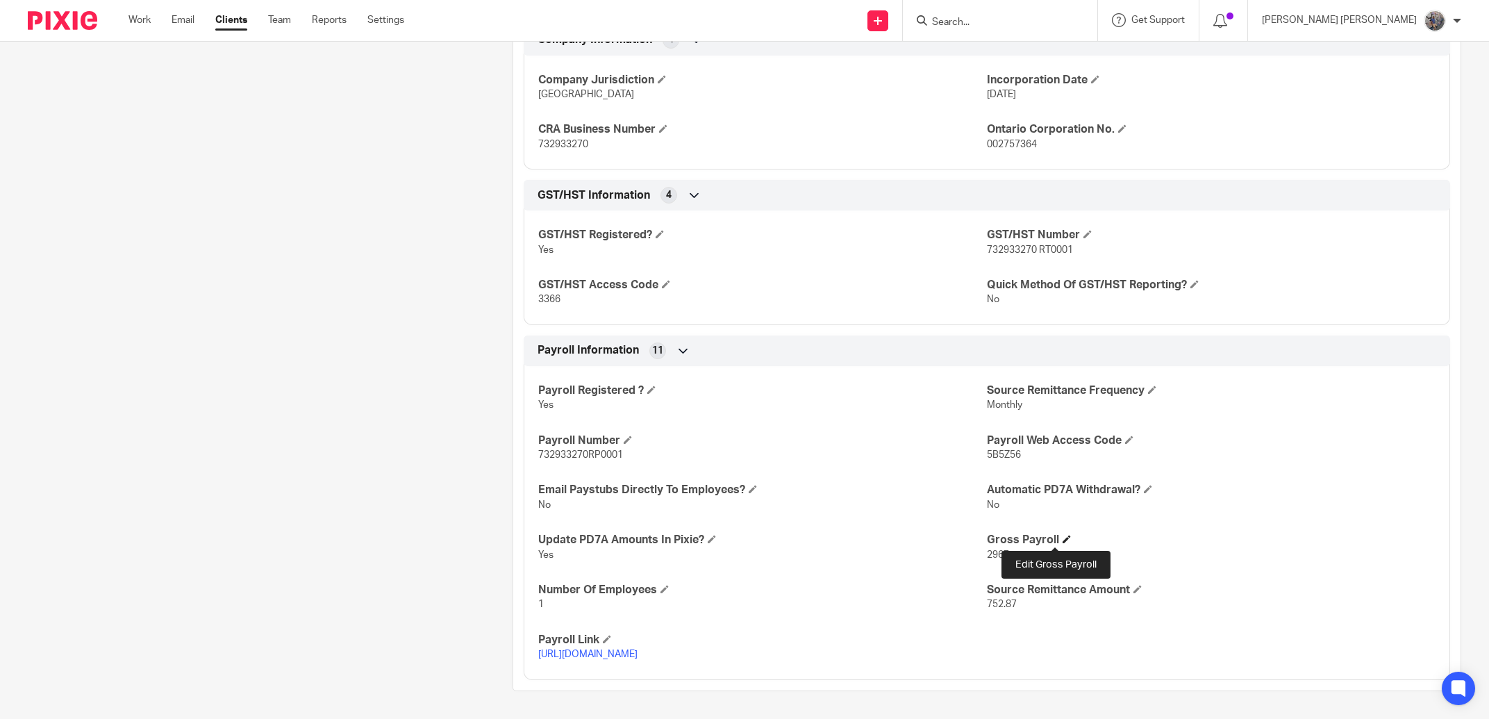
click at [1063, 539] on span at bounding box center [1067, 539] width 8 height 8
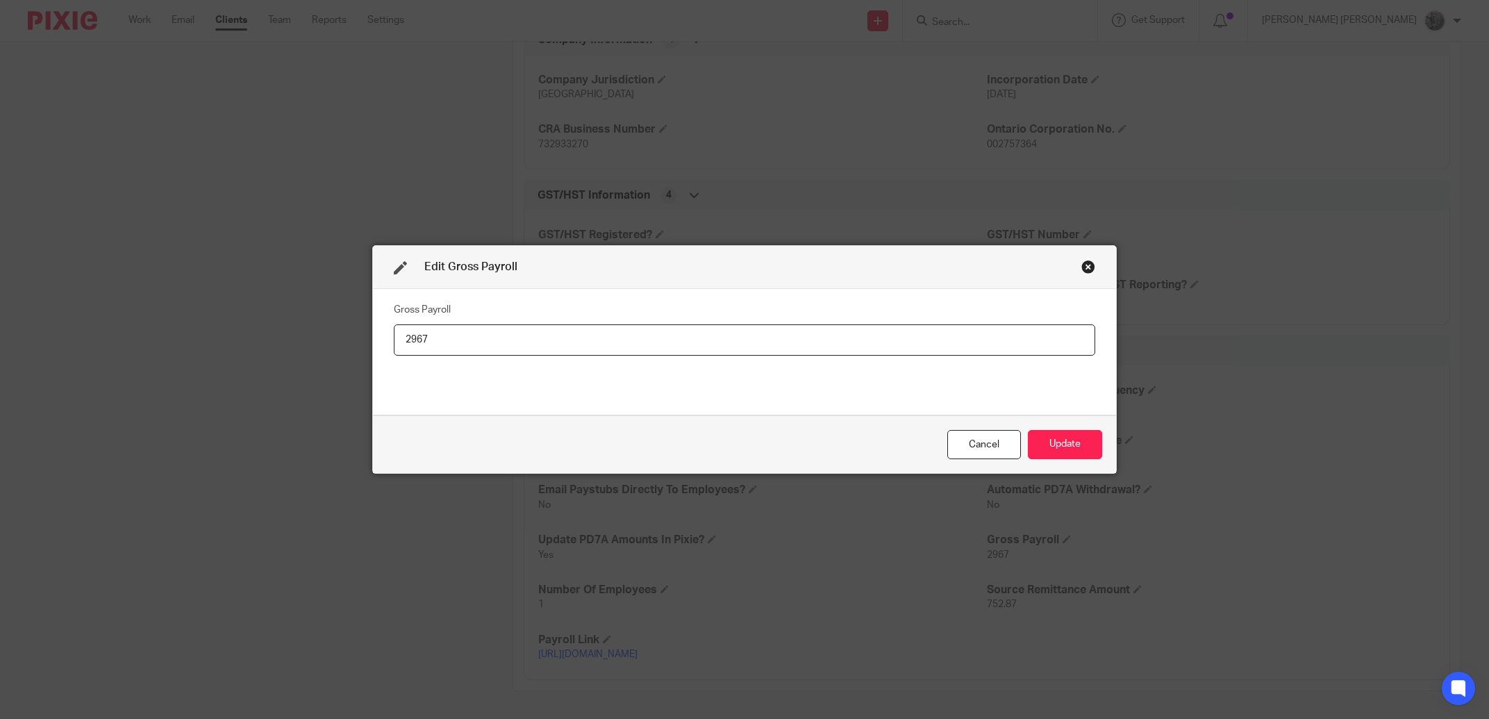
drag, startPoint x: 420, startPoint y: 338, endPoint x: 374, endPoint y: 338, distance: 45.8
click at [394, 338] on input "2967" at bounding box center [745, 339] width 702 height 31
type input "3"
click at [1053, 448] on button "Update" at bounding box center [1065, 445] width 74 height 30
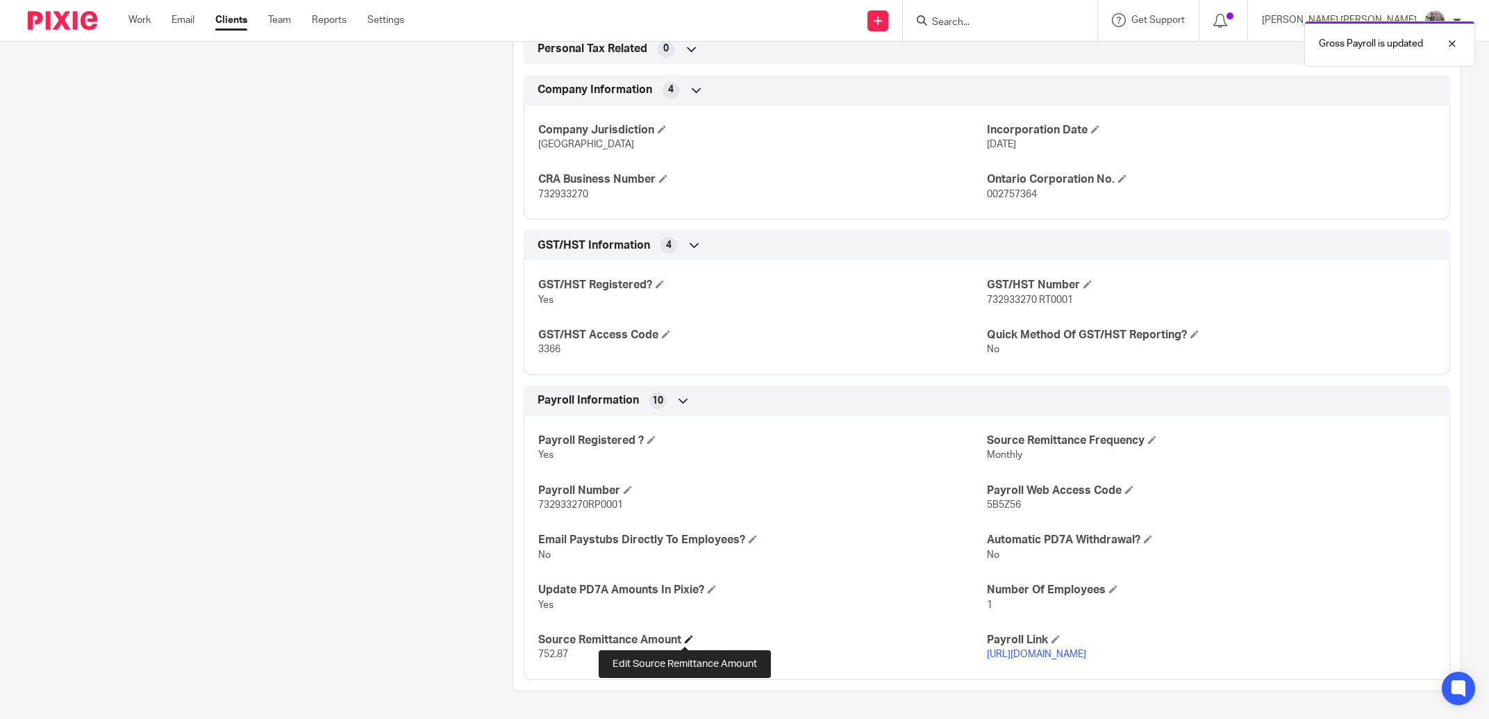
click at [687, 640] on span at bounding box center [689, 639] width 8 height 8
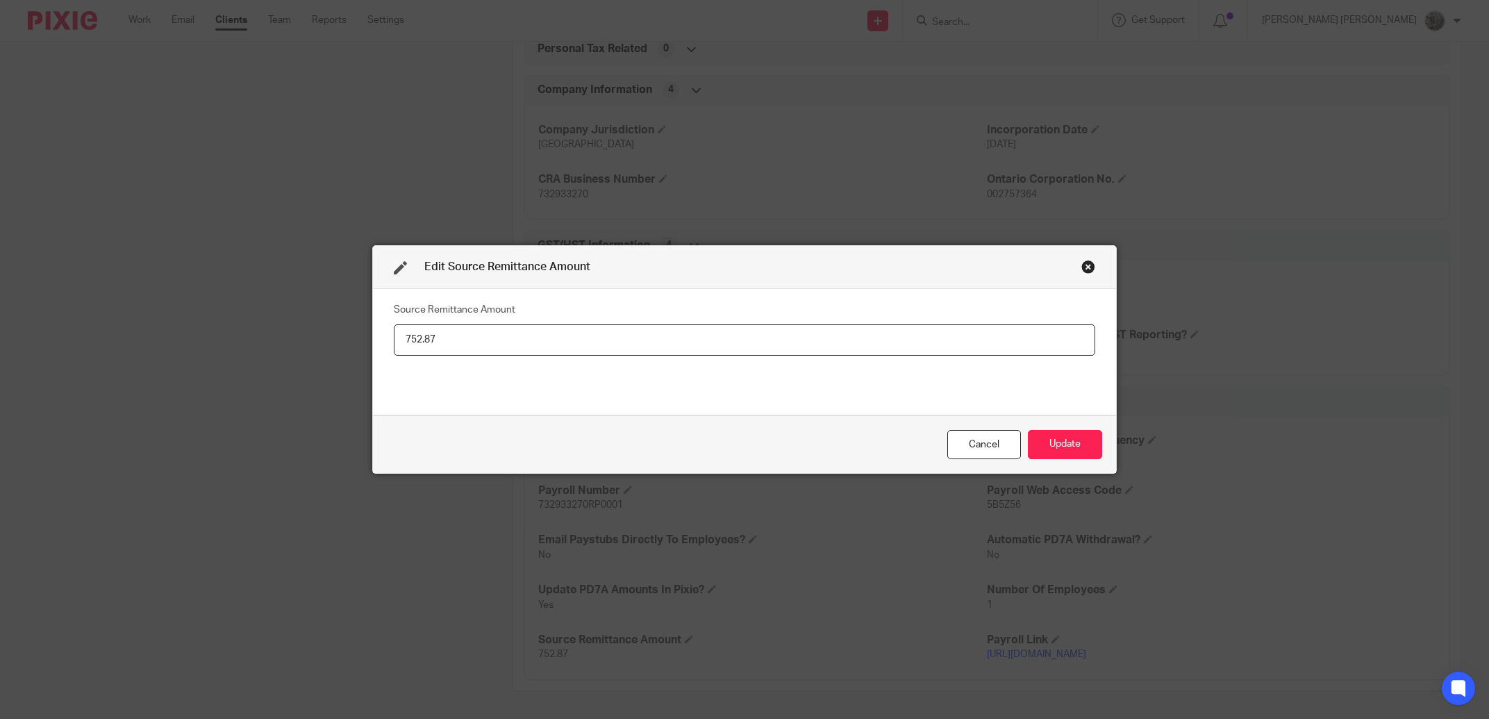
drag, startPoint x: 438, startPoint y: 338, endPoint x: 346, endPoint y: 322, distance: 93.1
click at [394, 324] on input "752.87" at bounding box center [745, 339] width 702 height 31
type input "825.56"
click at [1042, 451] on button "Update" at bounding box center [1065, 445] width 74 height 30
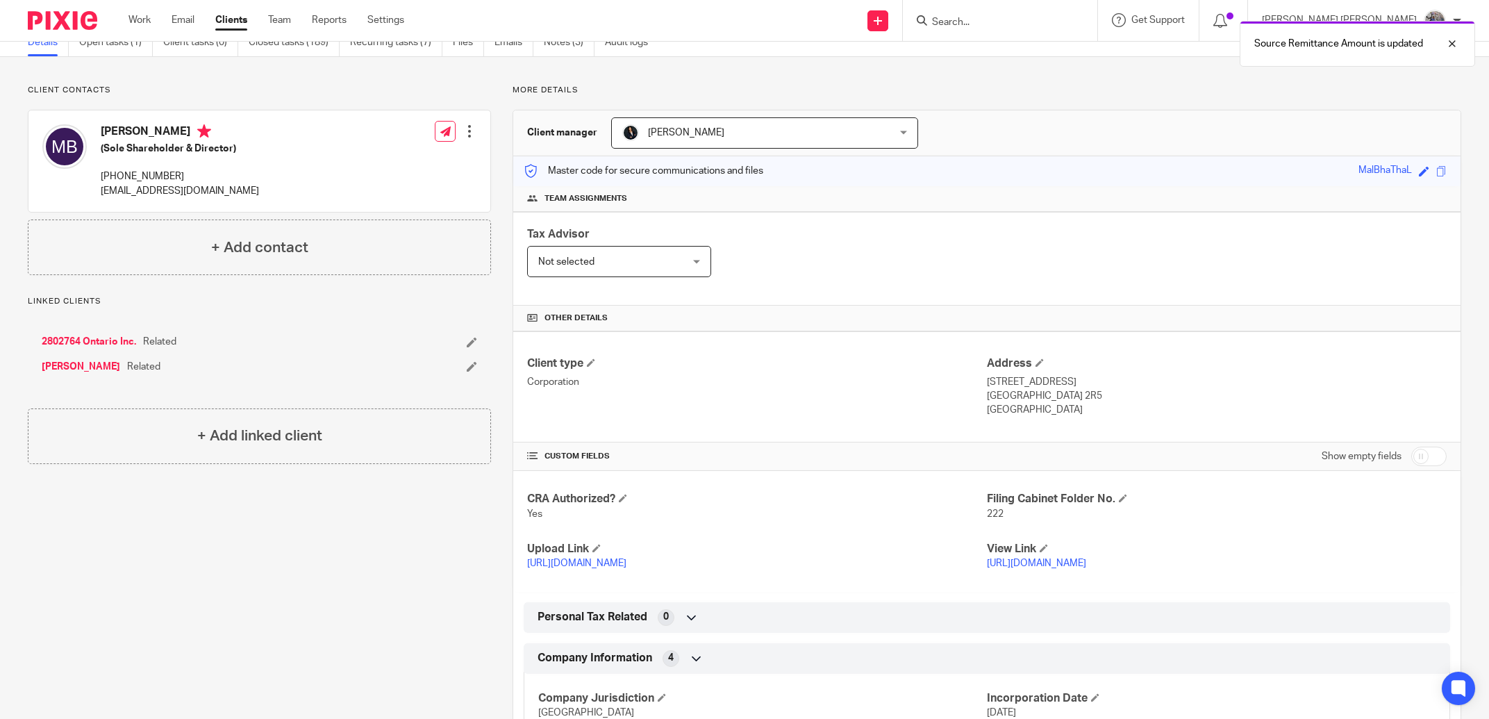
scroll to position [0, 0]
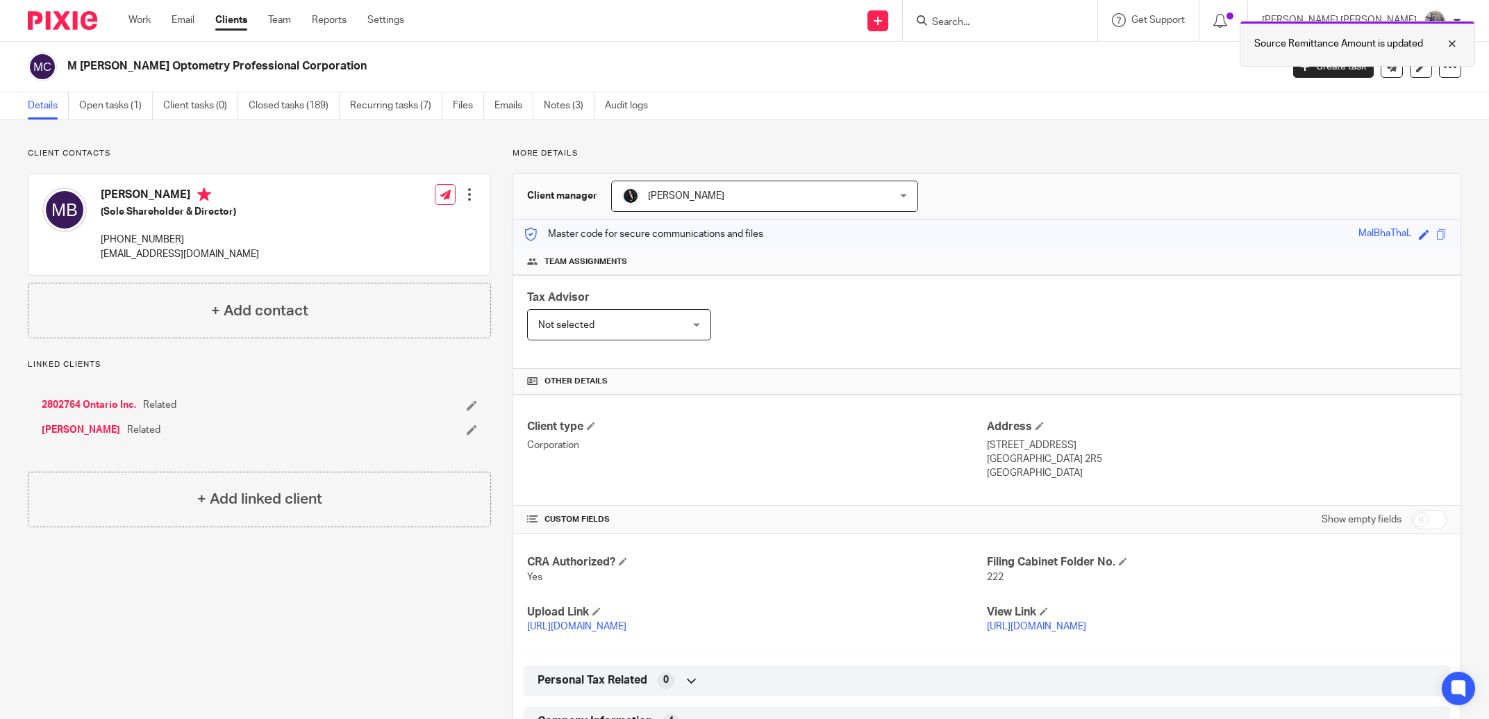
click at [1448, 42] on div at bounding box center [1442, 43] width 38 height 17
click at [1056, 19] on input "Search" at bounding box center [993, 23] width 125 height 13
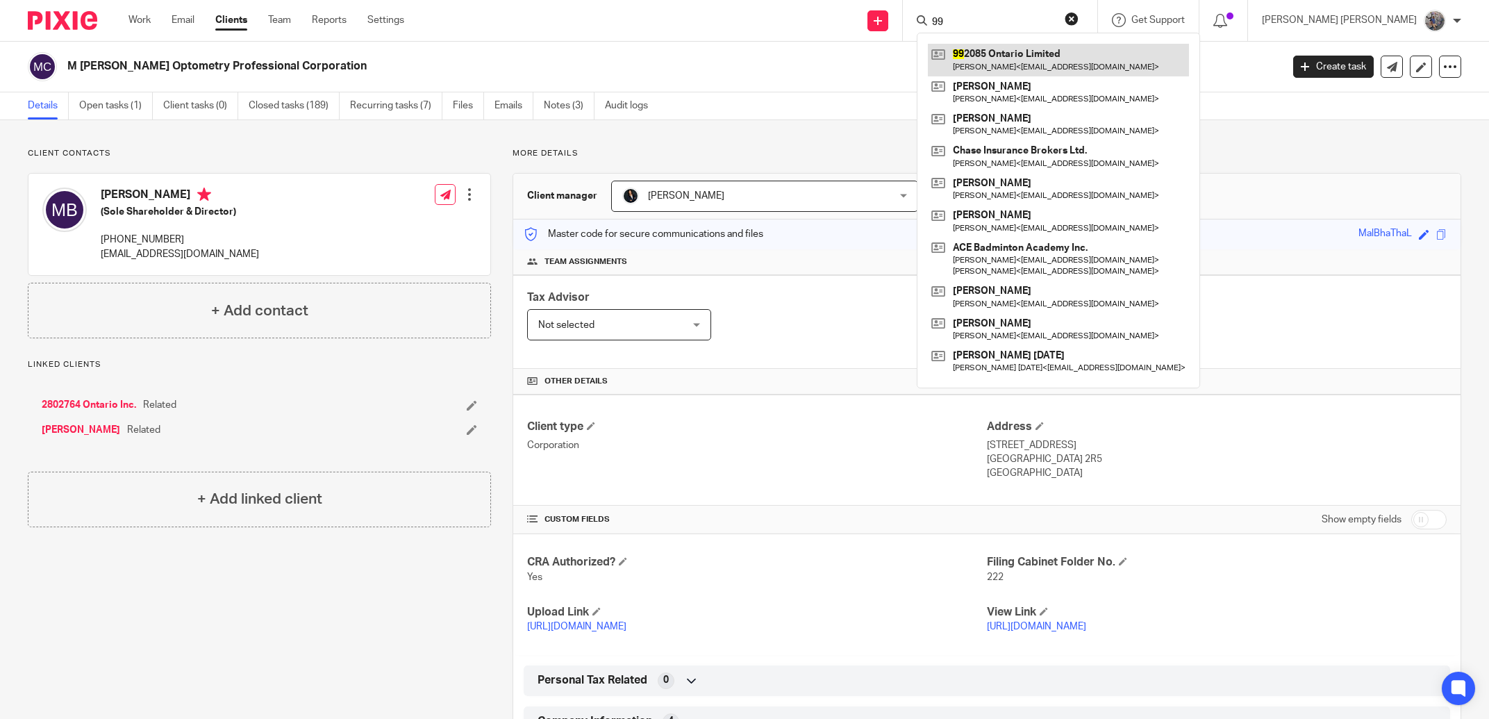
type input "99"
click at [1052, 70] on link at bounding box center [1058, 60] width 261 height 32
